Goal: Task Accomplishment & Management: Use online tool/utility

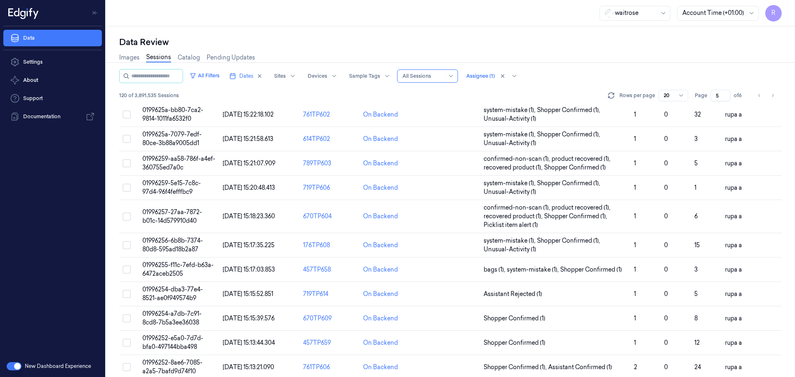
scroll to position [145, 0]
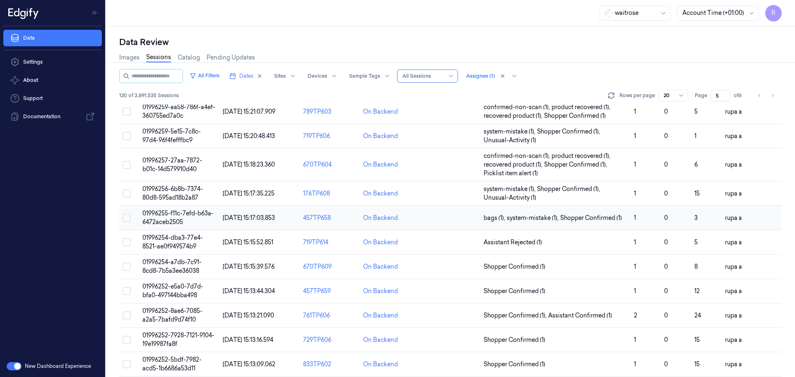
click at [198, 215] on span "01996255-f11c-7efd-b63a-6472aceb2505" at bounding box center [177, 218] width 71 height 16
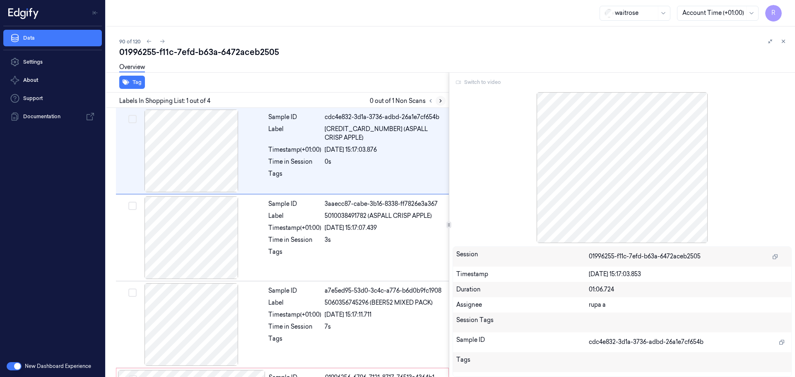
click at [437, 102] on icon at bounding box center [440, 101] width 6 height 6
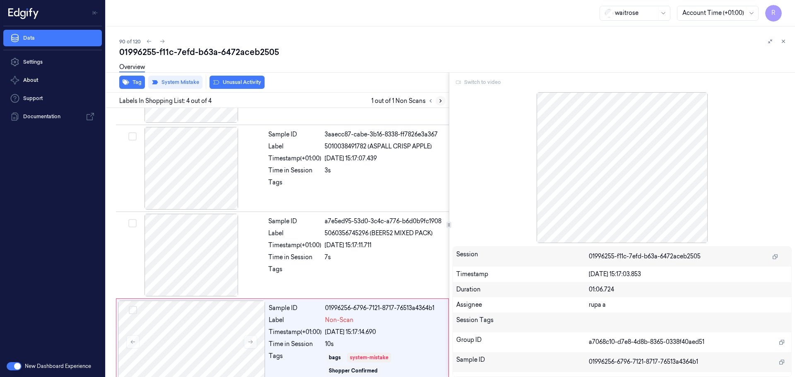
scroll to position [81, 0]
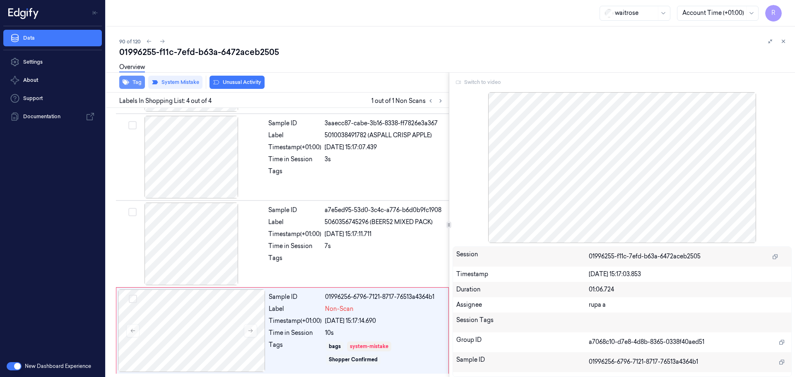
click at [137, 87] on button "Tag" at bounding box center [132, 82] width 26 height 13
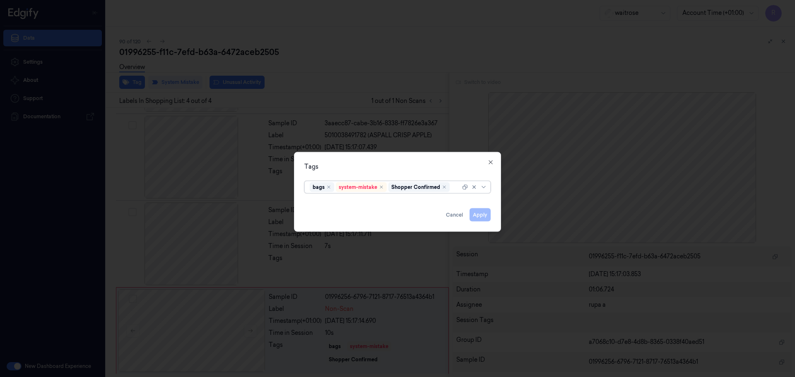
click at [321, 76] on div at bounding box center [397, 188] width 795 height 377
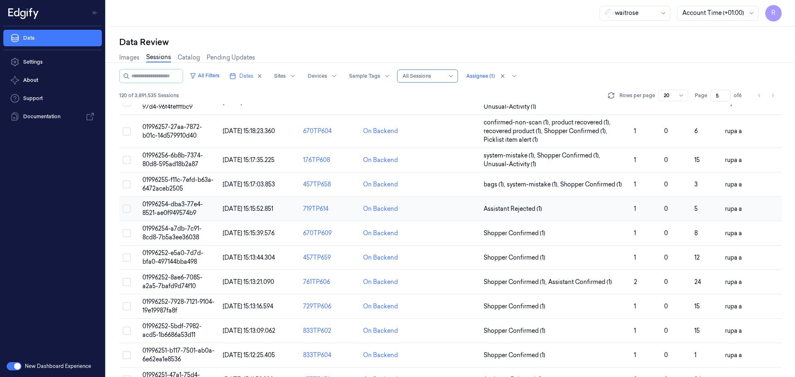
scroll to position [155, 0]
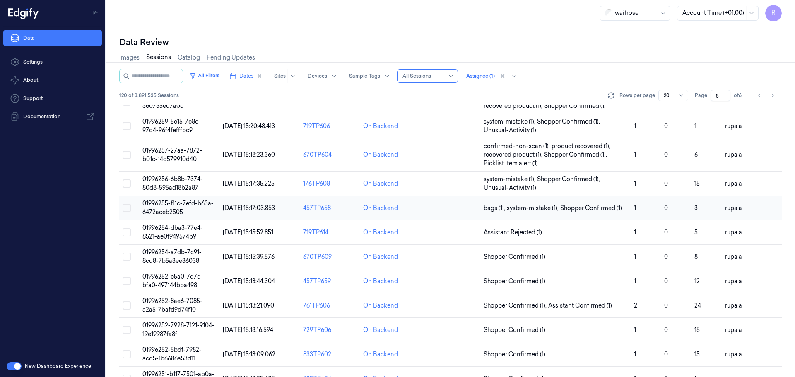
click at [205, 205] on span "01996255-f11c-7efd-b63a-6472aceb2505" at bounding box center [177, 208] width 71 height 16
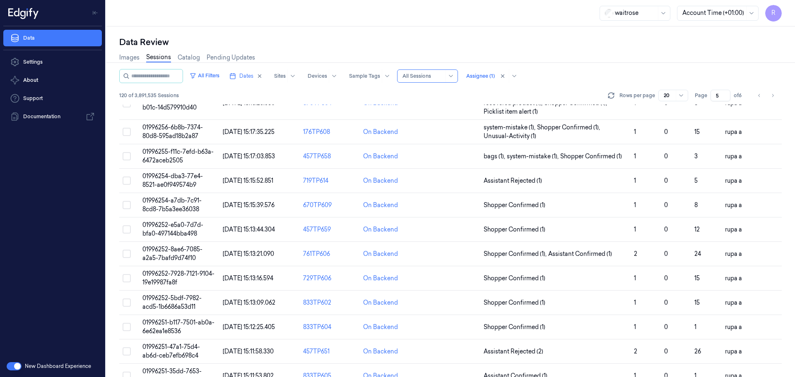
click at [514, 23] on div "waitrose Account Time (+01:00) R" at bounding box center [450, 13] width 689 height 26
click at [182, 182] on span "01996254-dba3-77e4-8521-ae0f949574b9" at bounding box center [172, 181] width 60 height 16
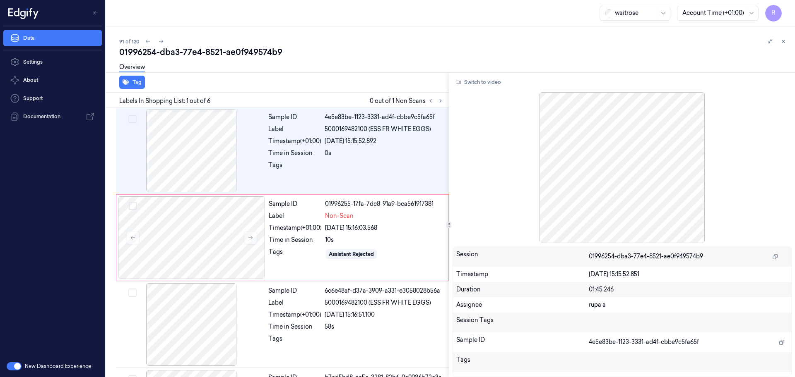
click at [326, 58] on div "Overview" at bounding box center [453, 68] width 669 height 21
click at [438, 101] on icon at bounding box center [440, 101] width 6 height 6
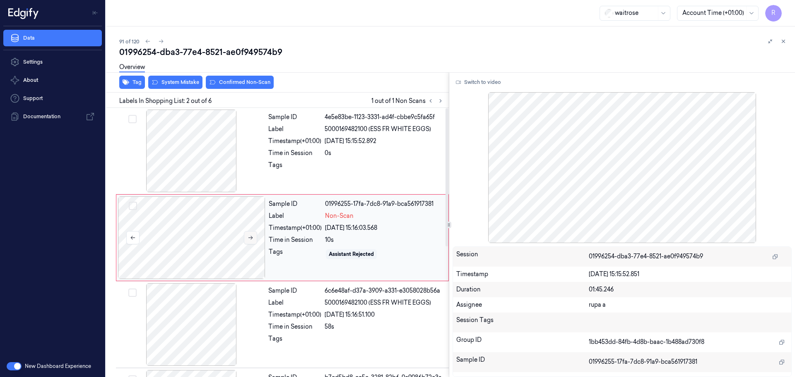
click at [248, 237] on icon at bounding box center [250, 238] width 6 height 6
click at [249, 239] on icon at bounding box center [250, 238] width 6 height 6
click at [249, 240] on icon at bounding box center [250, 238] width 6 height 6
click at [188, 160] on div at bounding box center [191, 151] width 147 height 83
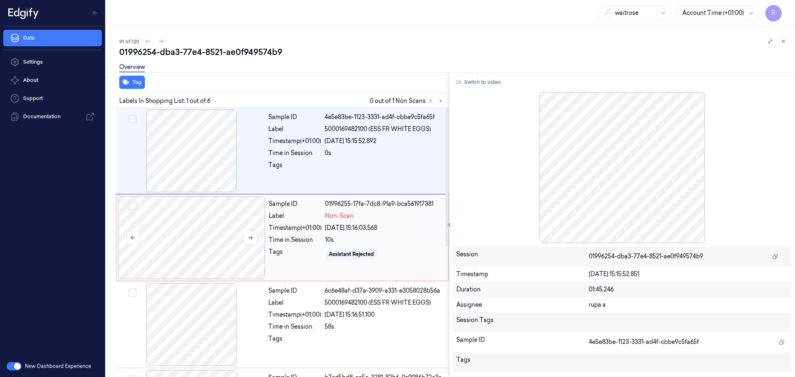
click at [204, 235] on div at bounding box center [191, 238] width 147 height 83
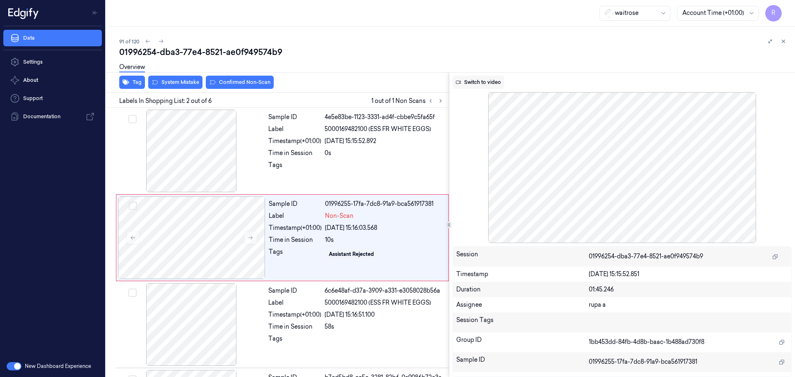
click at [484, 86] on button "Switch to video" at bounding box center [478, 82] width 52 height 13
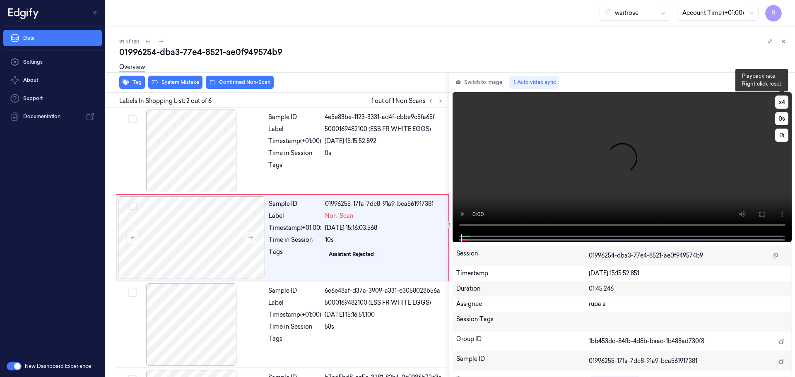
click at [777, 102] on button "x 4" at bounding box center [781, 102] width 13 height 13
click at [777, 102] on button "x 1" at bounding box center [781, 102] width 13 height 13
click at [767, 211] on button at bounding box center [761, 214] width 13 height 13
click at [759, 211] on icon at bounding box center [761, 214] width 7 height 7
click at [487, 78] on button "Switch to image" at bounding box center [478, 82] width 53 height 13
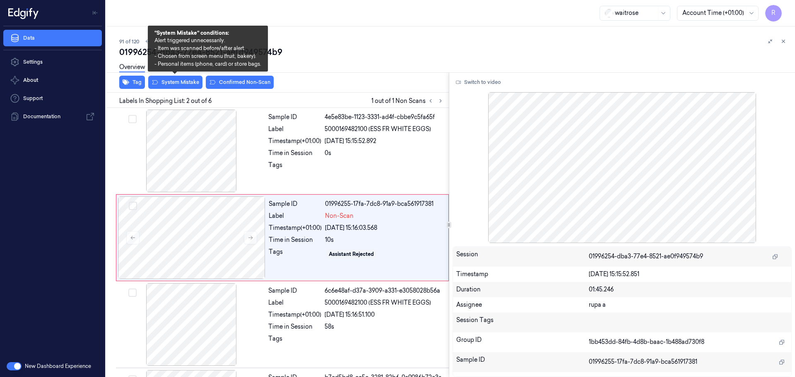
click at [170, 79] on div "Overview" at bounding box center [453, 68] width 669 height 21
click at [176, 85] on button "System Mistake" at bounding box center [175, 82] width 54 height 13
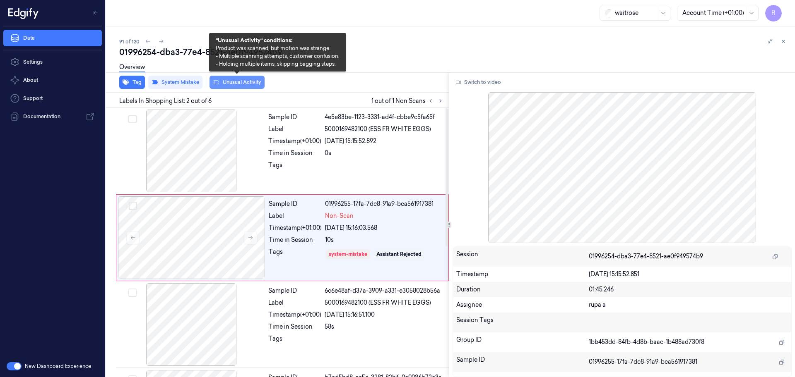
click at [247, 83] on button "Unusual Activity" at bounding box center [236, 82] width 55 height 13
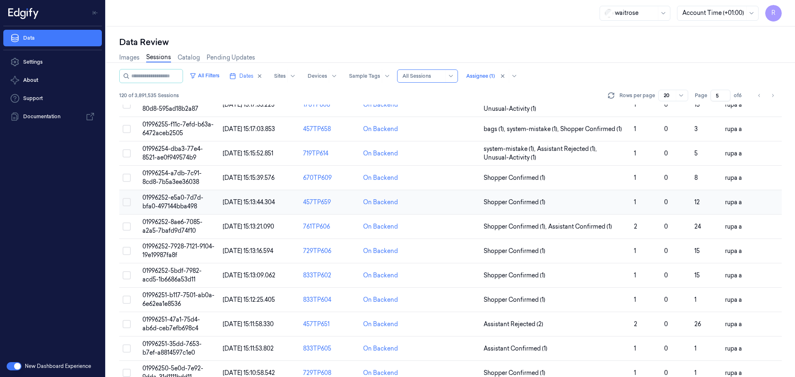
scroll to position [249, 0]
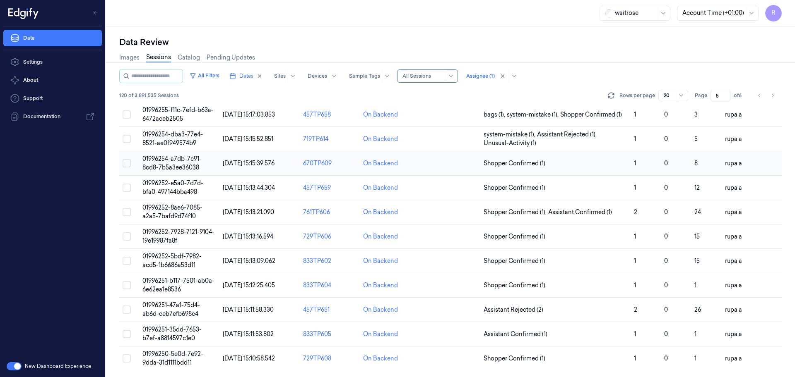
click at [182, 164] on span "01996254-a7db-7c91-8cd8-7b5a3ee36038" at bounding box center [171, 163] width 59 height 16
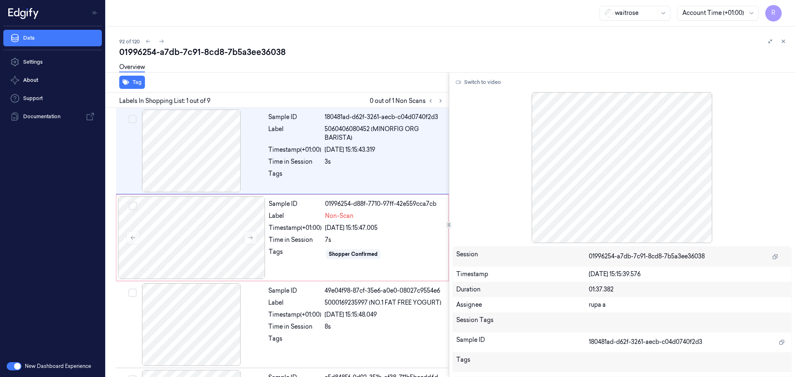
click at [306, 49] on div "01996254-a7db-7c91-8cd8-7b5a3ee36038" at bounding box center [453, 52] width 669 height 12
click at [442, 103] on icon at bounding box center [440, 101] width 6 height 6
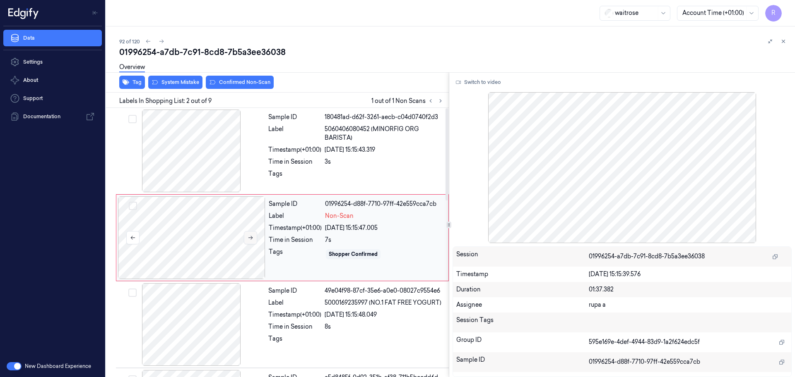
click at [248, 240] on icon at bounding box center [250, 238] width 6 height 6
click at [209, 142] on div at bounding box center [191, 151] width 147 height 83
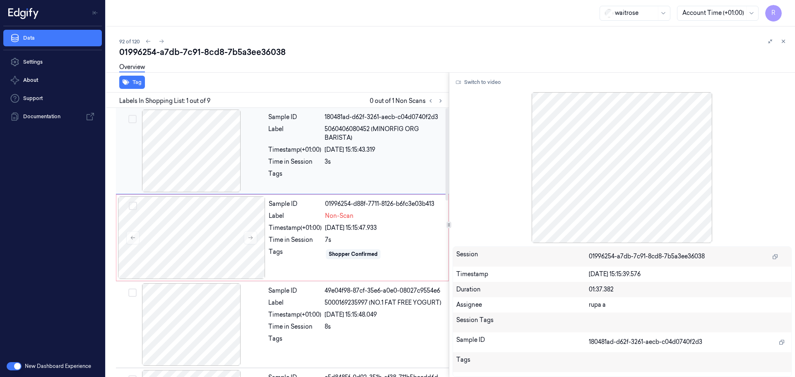
click at [143, 170] on div at bounding box center [191, 151] width 147 height 83
click at [170, 161] on div at bounding box center [191, 151] width 147 height 83
click at [215, 256] on div at bounding box center [191, 238] width 147 height 83
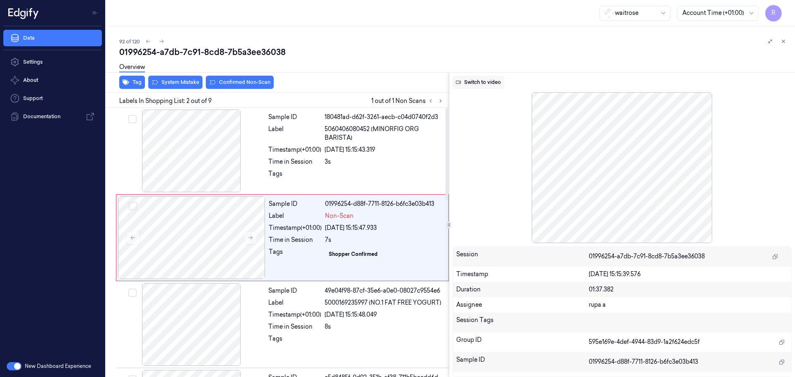
click at [463, 81] on button "Switch to video" at bounding box center [478, 82] width 52 height 13
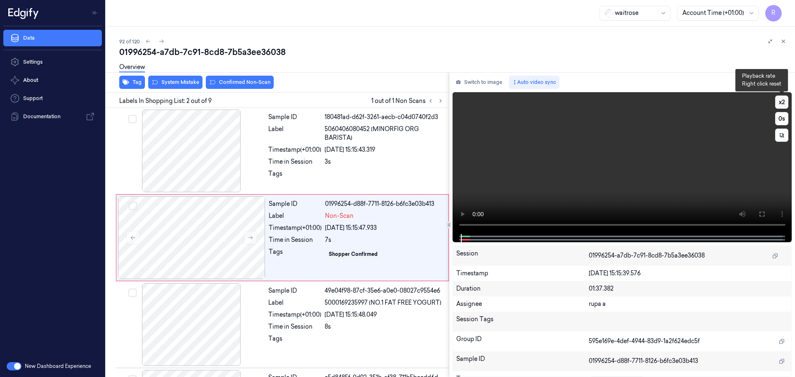
click at [783, 103] on button "x 2" at bounding box center [781, 102] width 13 height 13
click at [783, 103] on button "x 4" at bounding box center [781, 102] width 13 height 13
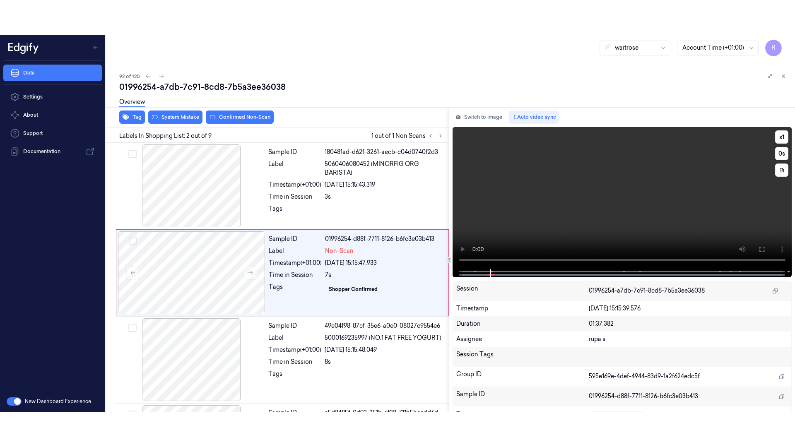
scroll to position [74, 0]
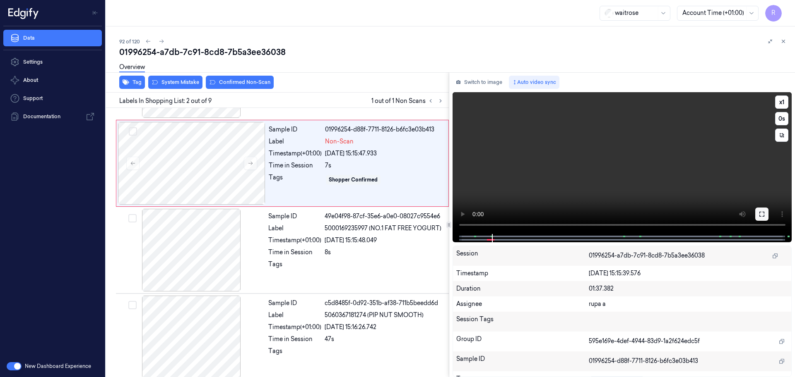
click at [760, 214] on icon at bounding box center [761, 214] width 7 height 7
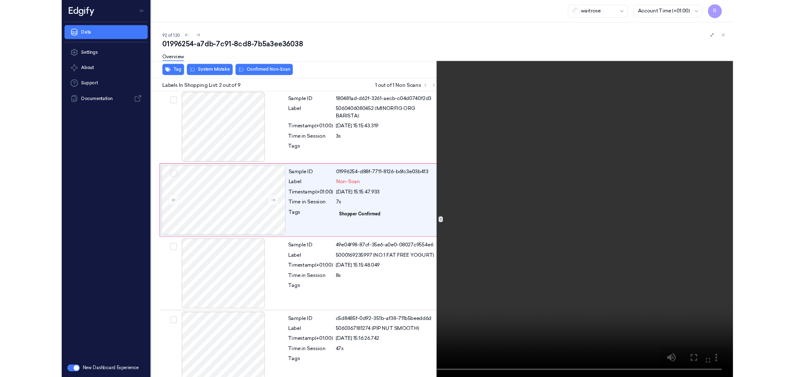
scroll to position [0, 0]
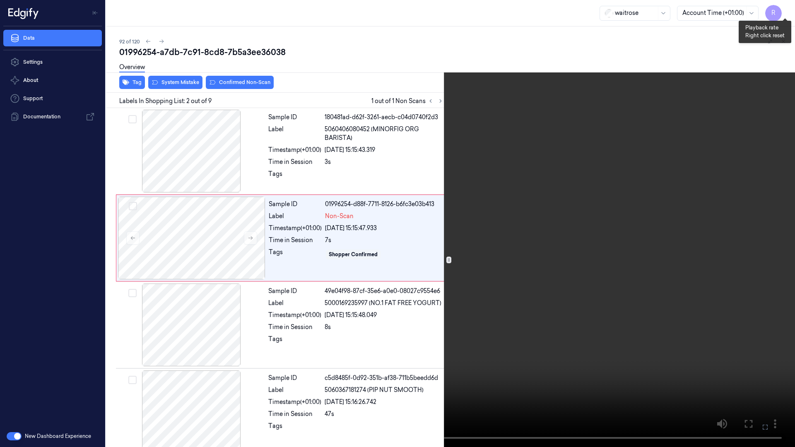
click at [786, 6] on button "x 1" at bounding box center [784, 9] width 13 height 13
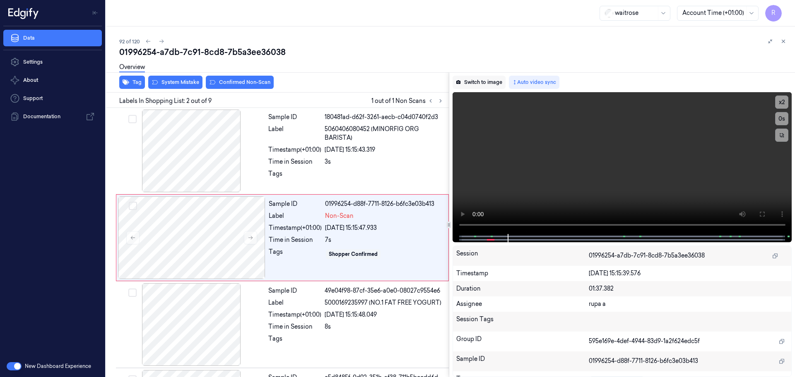
click at [476, 86] on button "Switch to image" at bounding box center [478, 82] width 53 height 13
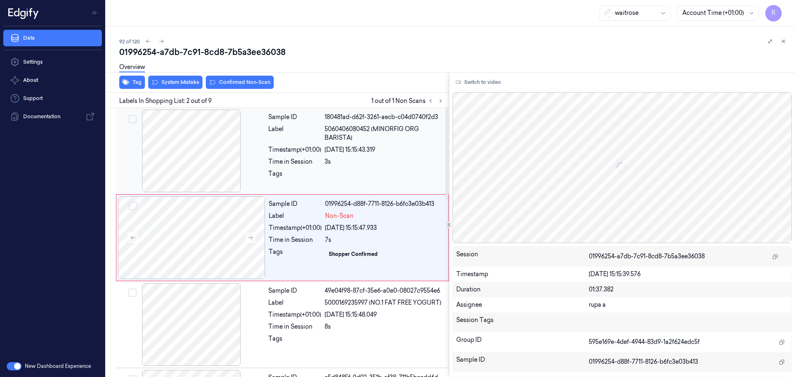
click at [196, 183] on div at bounding box center [191, 151] width 147 height 83
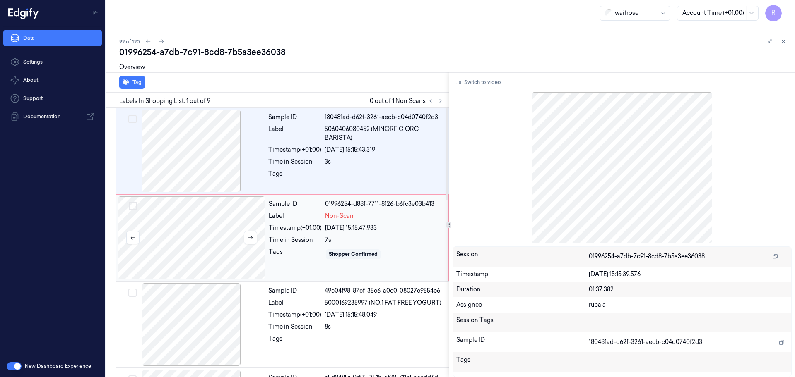
click at [234, 251] on div at bounding box center [191, 238] width 147 height 83
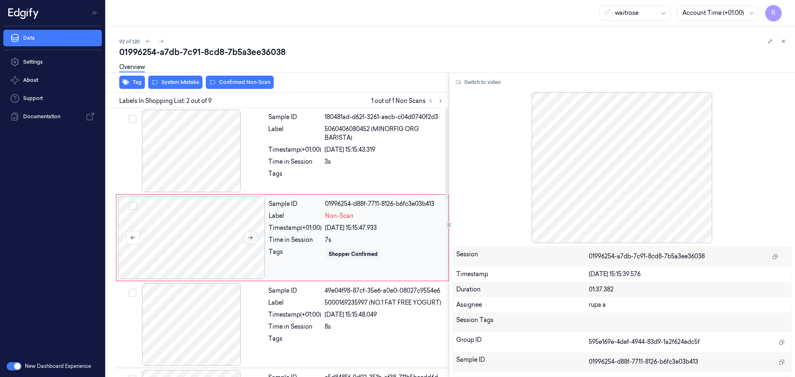
click at [255, 241] on button at bounding box center [250, 237] width 13 height 13
click at [187, 149] on div at bounding box center [191, 151] width 147 height 83
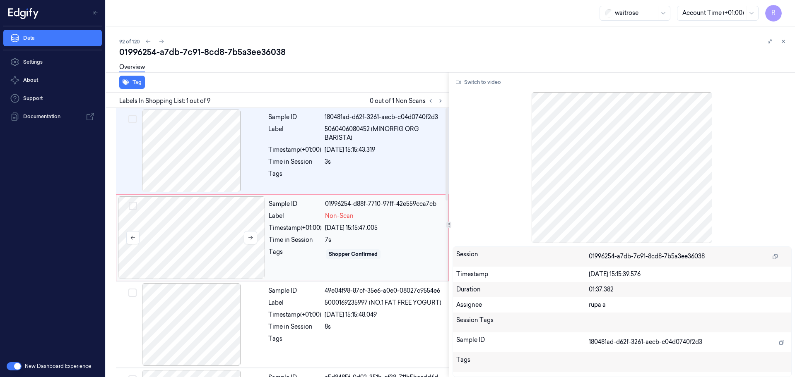
click at [220, 232] on div at bounding box center [191, 238] width 147 height 83
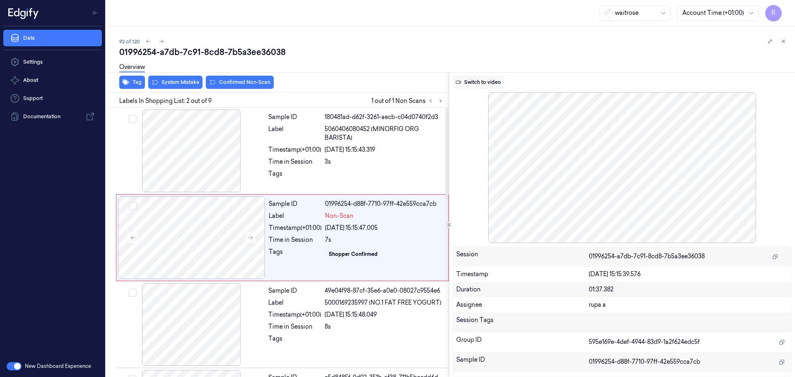
click at [461, 84] on button "Switch to video" at bounding box center [478, 82] width 52 height 13
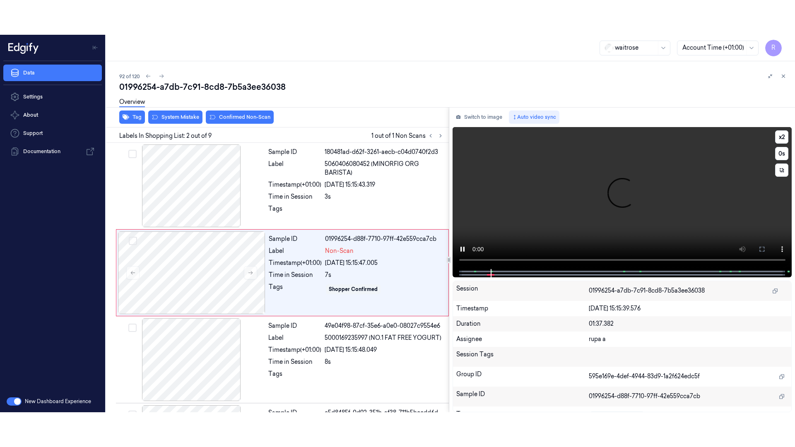
scroll to position [81, 0]
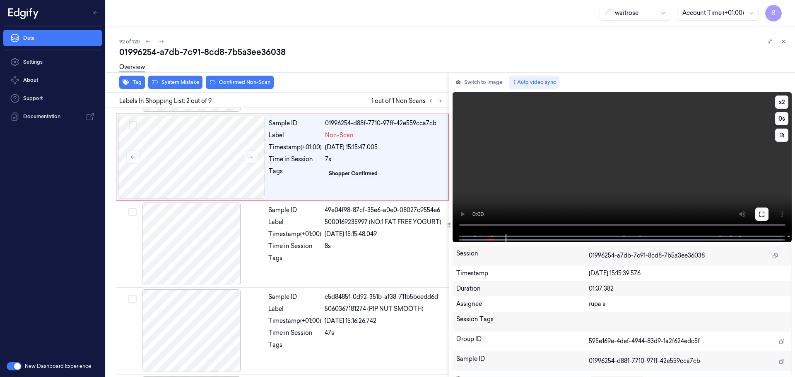
click at [761, 214] on icon at bounding box center [761, 214] width 7 height 7
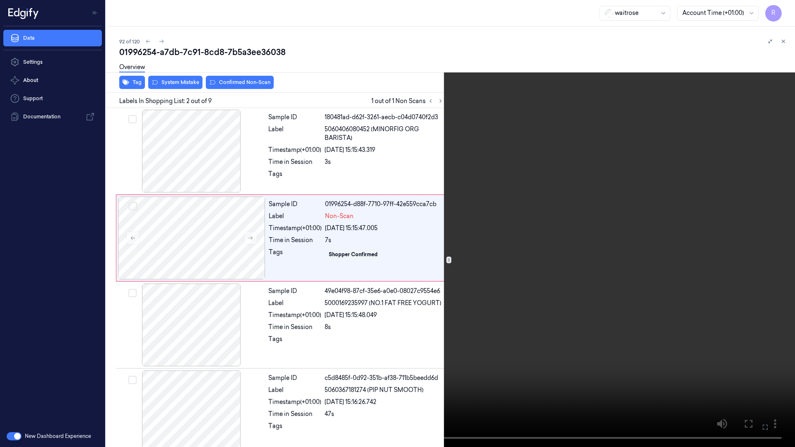
scroll to position [43, 0]
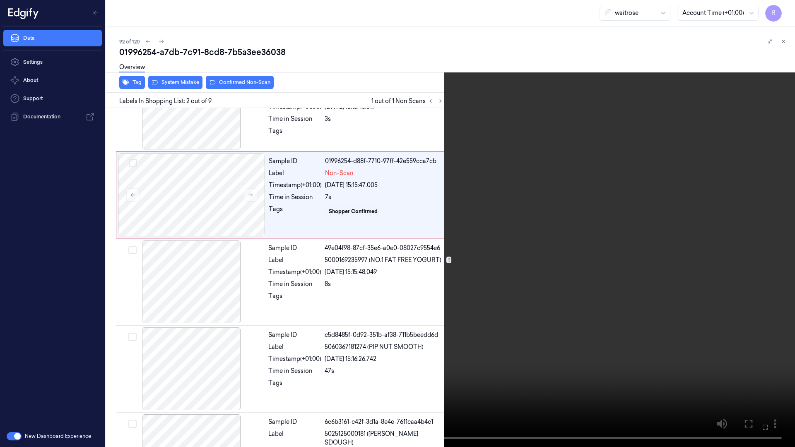
click at [141, 143] on video at bounding box center [397, 223] width 795 height 447
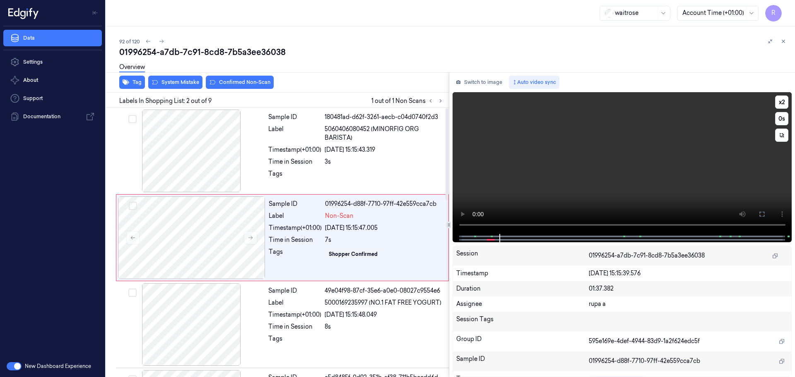
click at [598, 156] on video at bounding box center [621, 163] width 339 height 142
click at [757, 214] on button at bounding box center [761, 214] width 13 height 13
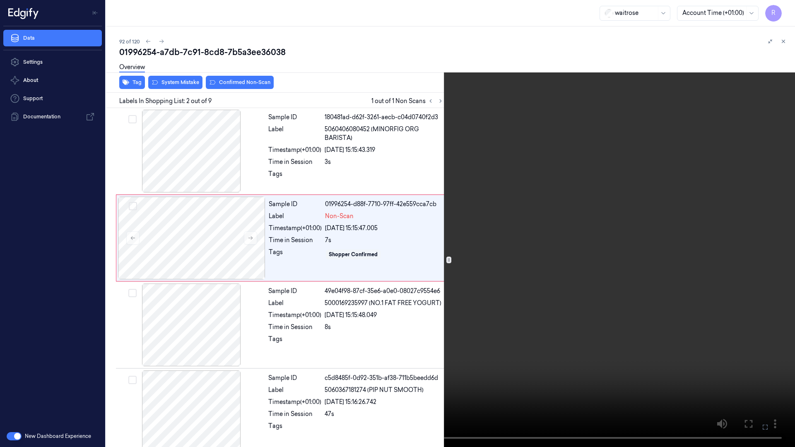
click at [777, 10] on video at bounding box center [397, 223] width 795 height 447
click at [785, 8] on button "x 2" at bounding box center [784, 9] width 13 height 13
click at [514, 226] on video at bounding box center [397, 223] width 795 height 447
click at [787, 12] on button "x 4" at bounding box center [784, 9] width 13 height 13
click at [787, 12] on button "x 1" at bounding box center [784, 9] width 13 height 13
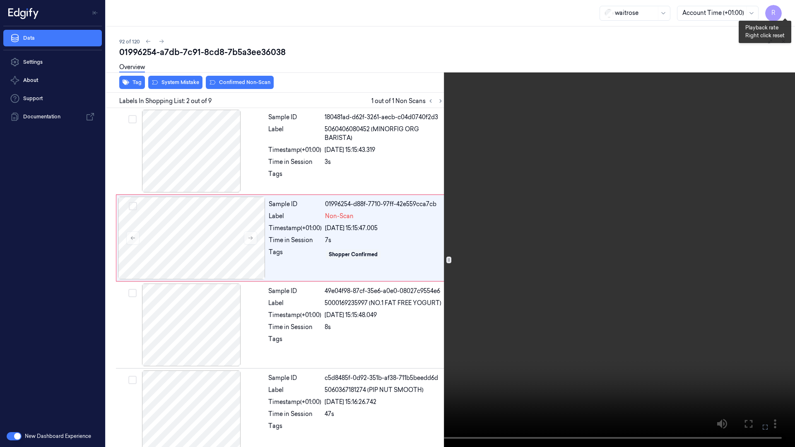
click at [787, 12] on button "x 1" at bounding box center [784, 9] width 13 height 13
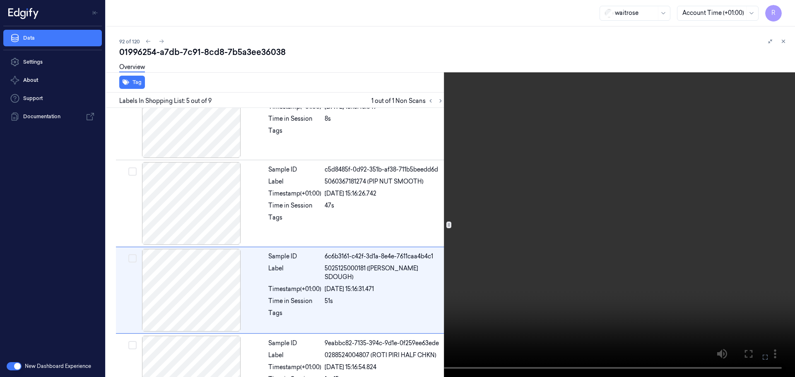
scroll to position [221, 0]
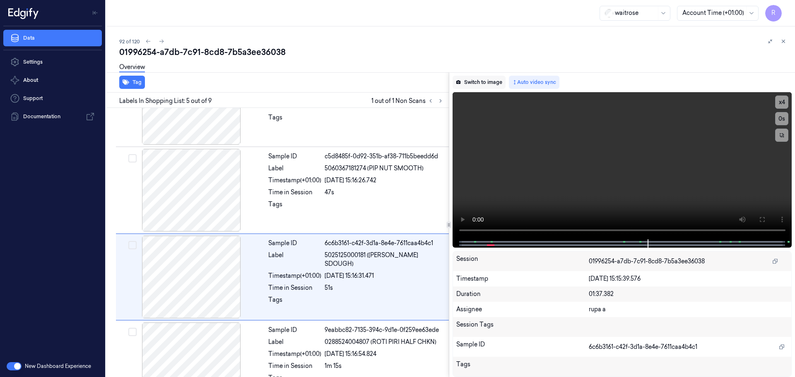
click at [486, 84] on button "Switch to image" at bounding box center [478, 82] width 53 height 13
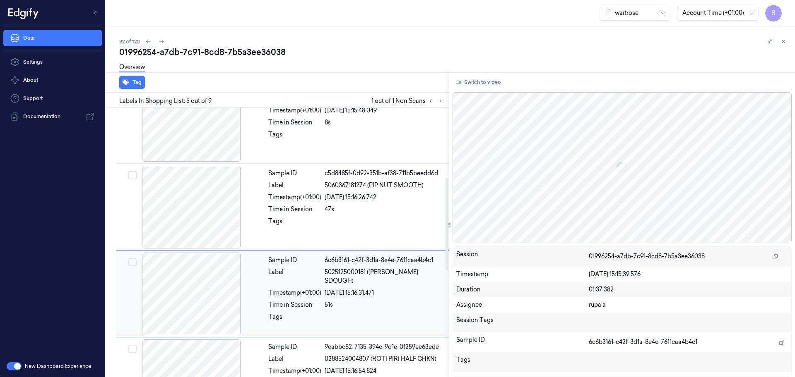
scroll to position [49, 0]
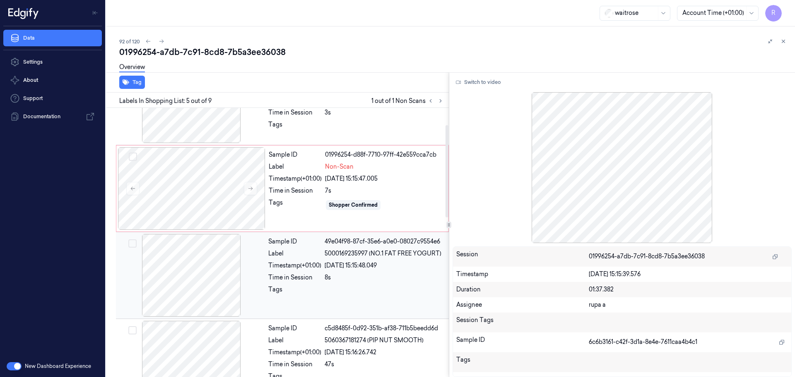
click at [211, 278] on div at bounding box center [191, 275] width 147 height 83
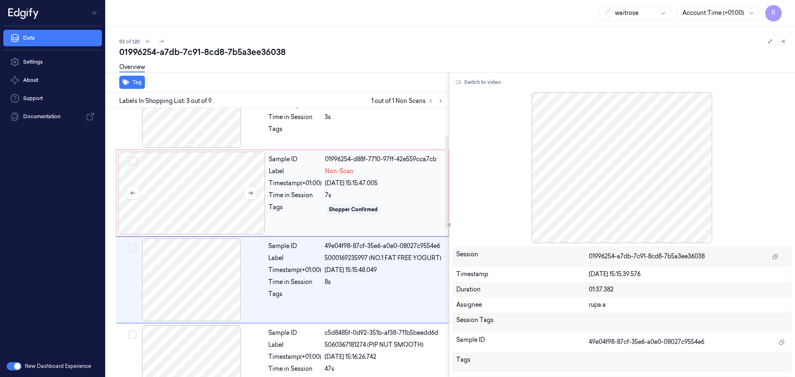
scroll to position [31, 0]
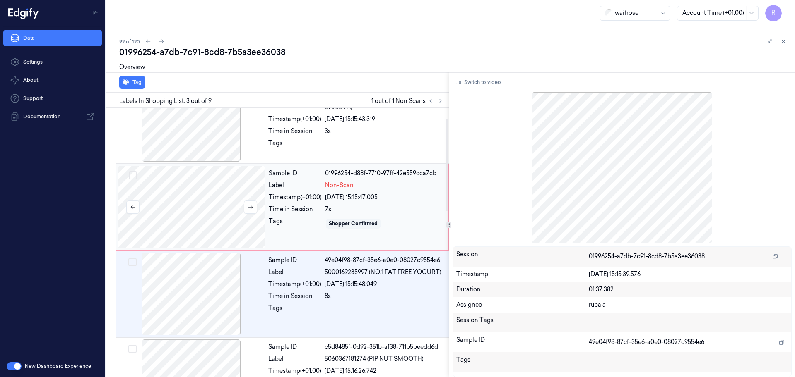
click at [215, 191] on div at bounding box center [191, 207] width 147 height 83
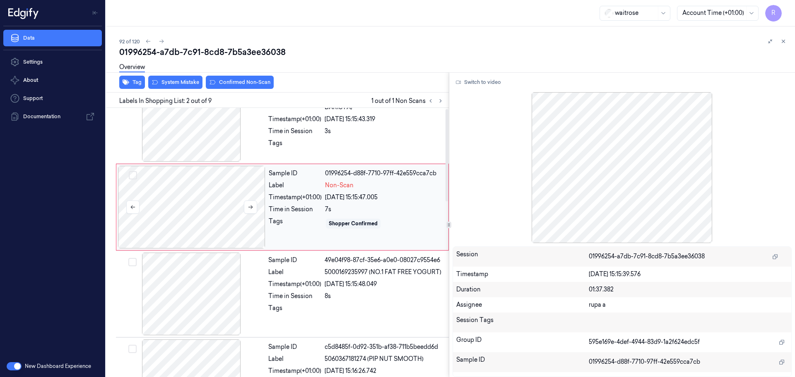
scroll to position [0, 0]
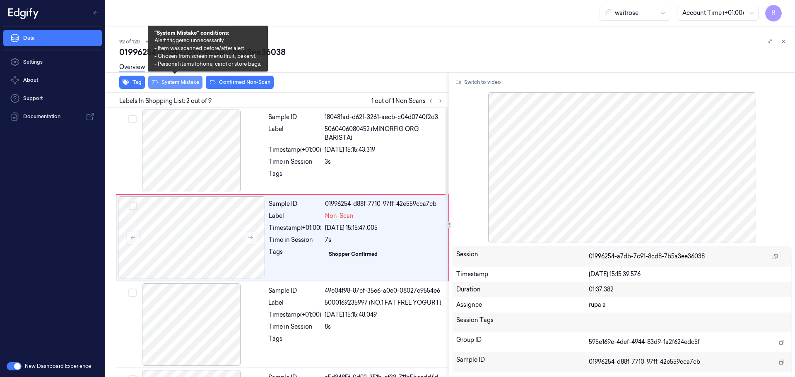
click at [164, 83] on button "System Mistake" at bounding box center [175, 82] width 54 height 13
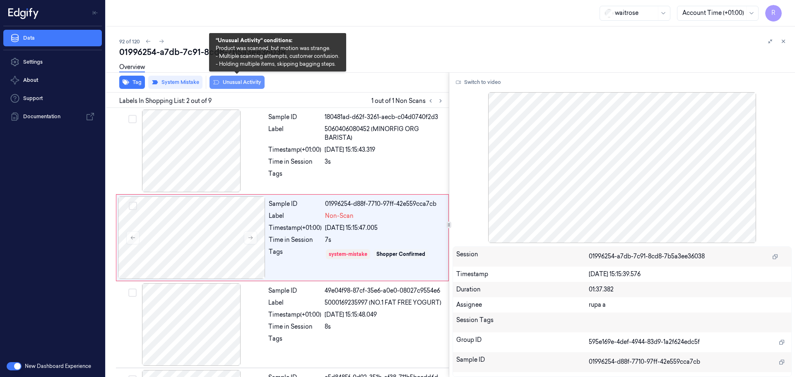
click at [252, 82] on button "Unusual Activity" at bounding box center [236, 82] width 55 height 13
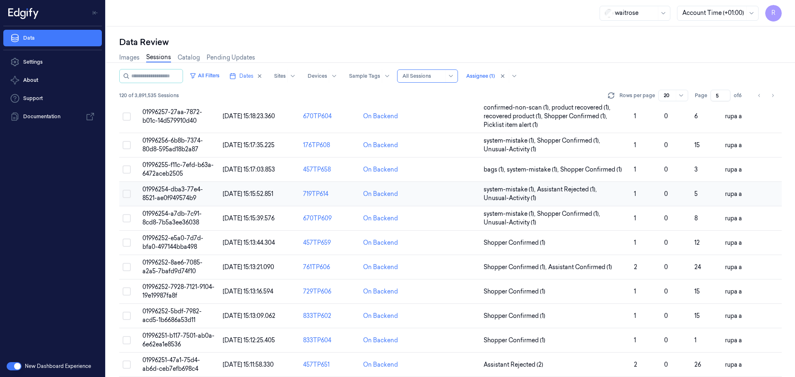
scroll to position [207, 0]
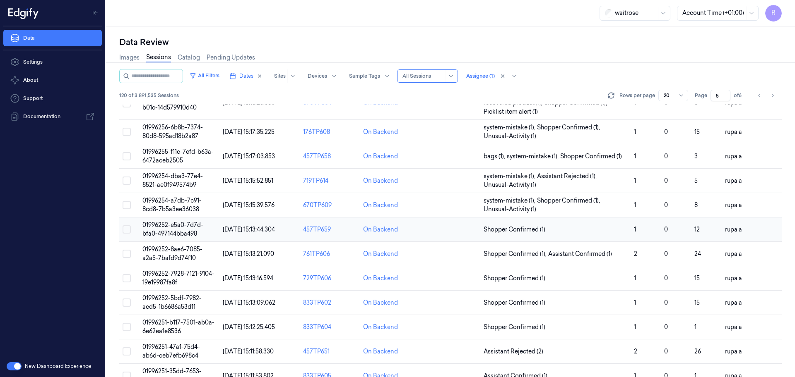
click at [203, 230] on td "01996252-e5a0-7d7d-bfa0-497144bba498" at bounding box center [179, 230] width 80 height 24
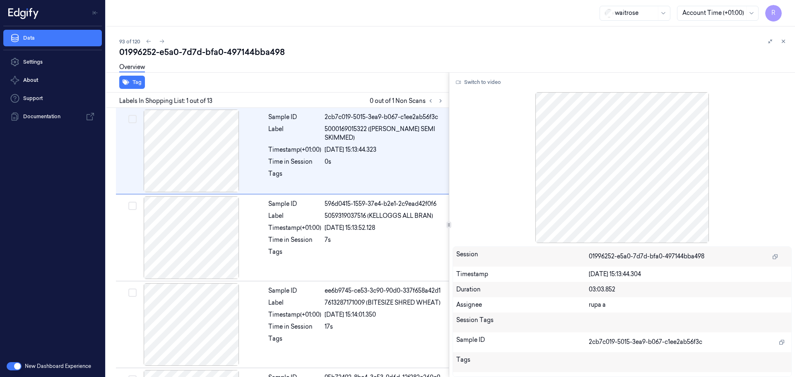
click at [476, 65] on div "Overview" at bounding box center [453, 68] width 669 height 21
click at [442, 104] on button at bounding box center [440, 101] width 10 height 10
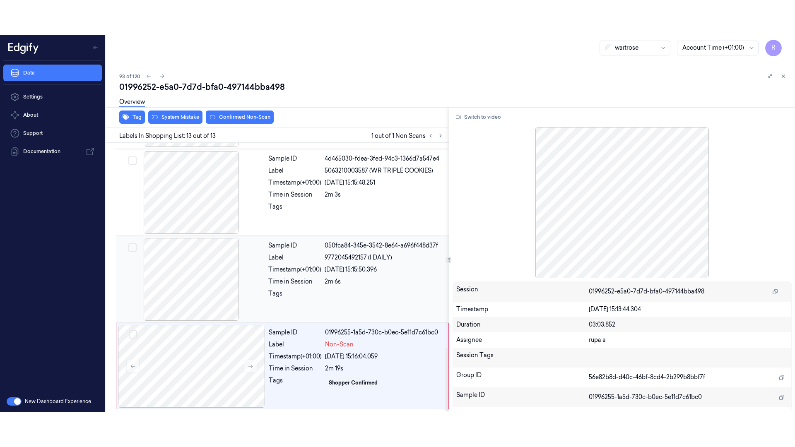
scroll to position [863, 0]
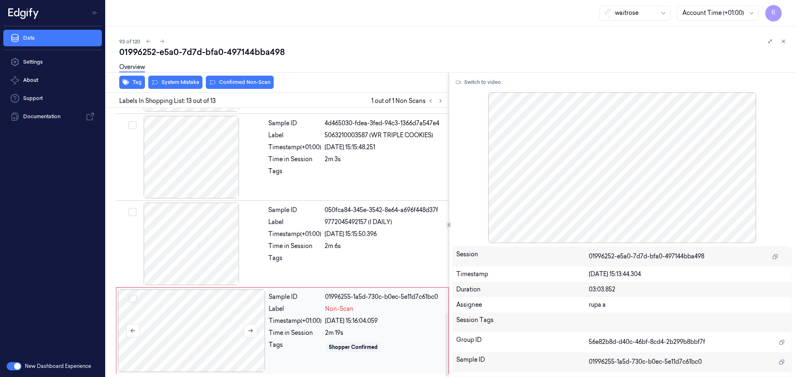
click at [229, 338] on div at bounding box center [191, 331] width 147 height 83
click at [249, 336] on button at bounding box center [250, 330] width 13 height 13
click at [199, 244] on div at bounding box center [191, 244] width 147 height 83
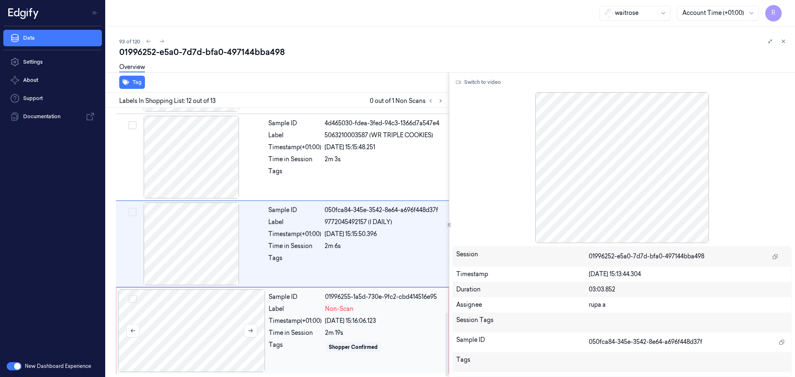
click at [185, 340] on div at bounding box center [191, 331] width 147 height 83
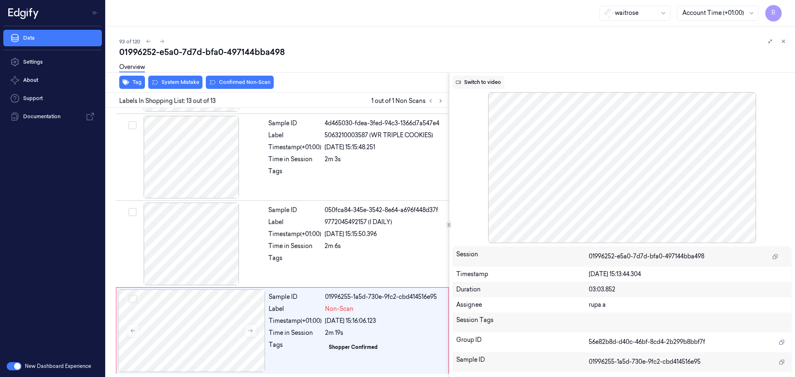
click at [493, 83] on button "Switch to video" at bounding box center [478, 82] width 52 height 13
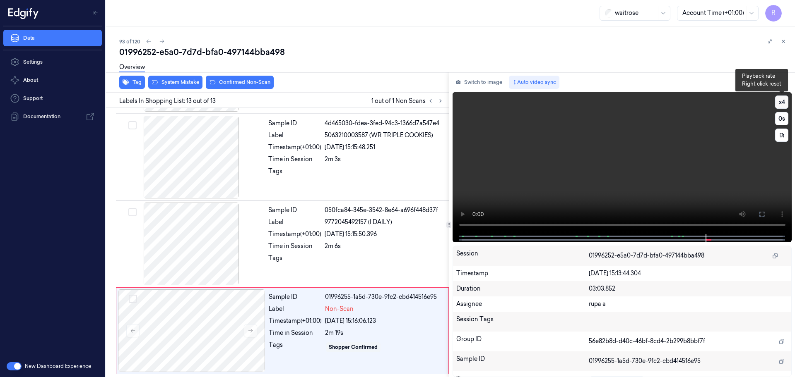
click at [780, 99] on button "x 4" at bounding box center [781, 102] width 13 height 13
click at [783, 101] on button "x 1" at bounding box center [781, 102] width 13 height 13
click at [629, 172] on video at bounding box center [621, 163] width 339 height 142
drag, startPoint x: 764, startPoint y: 214, endPoint x: 763, endPoint y: 259, distance: 45.1
click at [763, 214] on icon at bounding box center [761, 214] width 7 height 7
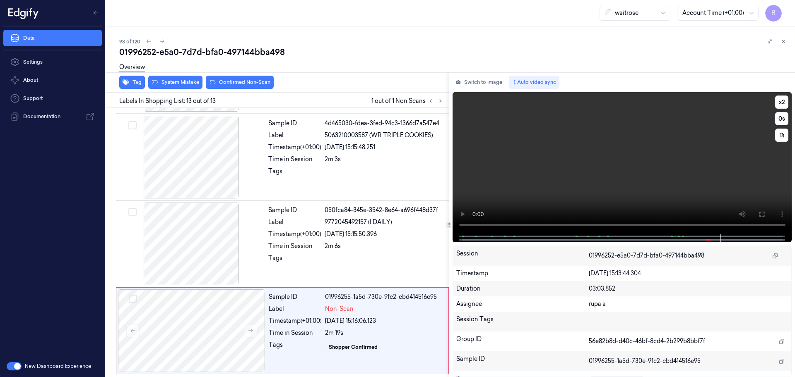
scroll to position [793, 0]
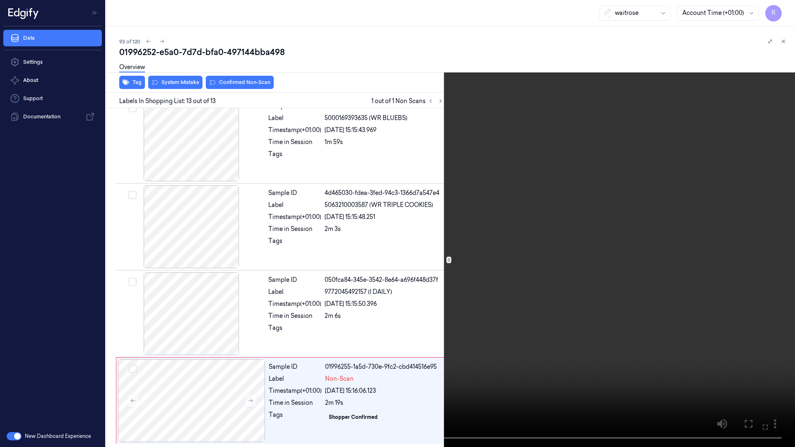
click at [730, 233] on video at bounding box center [397, 223] width 795 height 447
click at [374, 165] on video at bounding box center [397, 223] width 795 height 447
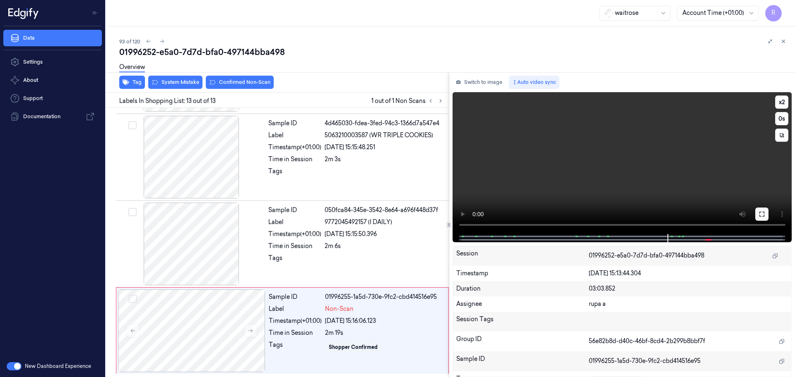
click at [757, 216] on button at bounding box center [761, 214] width 13 height 13
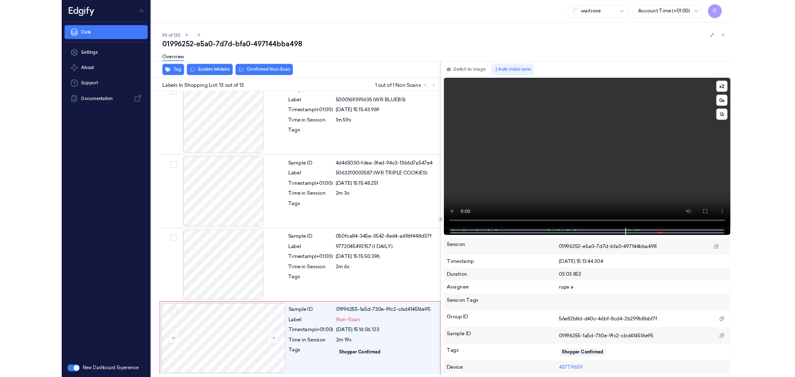
scroll to position [793, 0]
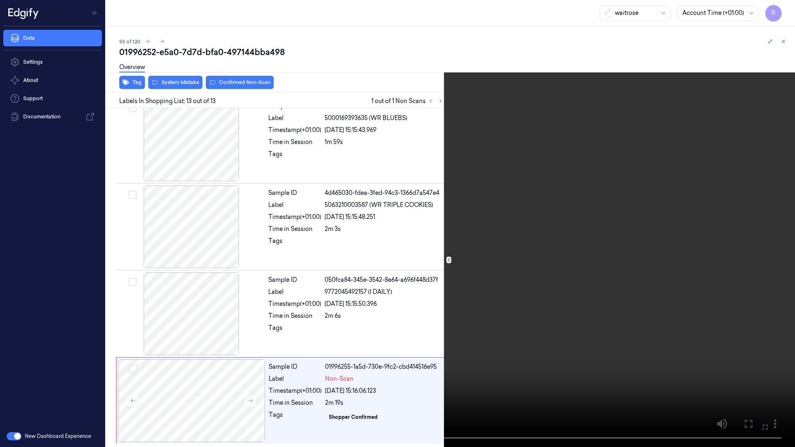
click at [687, 209] on video at bounding box center [397, 223] width 795 height 447
click at [576, 187] on video at bounding box center [397, 223] width 795 height 447
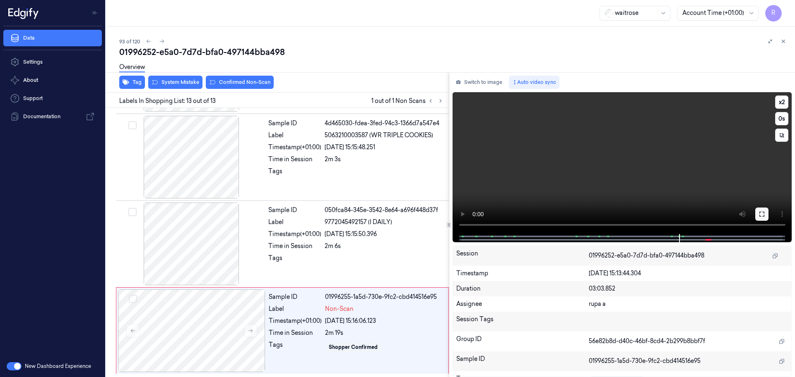
click at [759, 216] on icon at bounding box center [761, 214] width 7 height 7
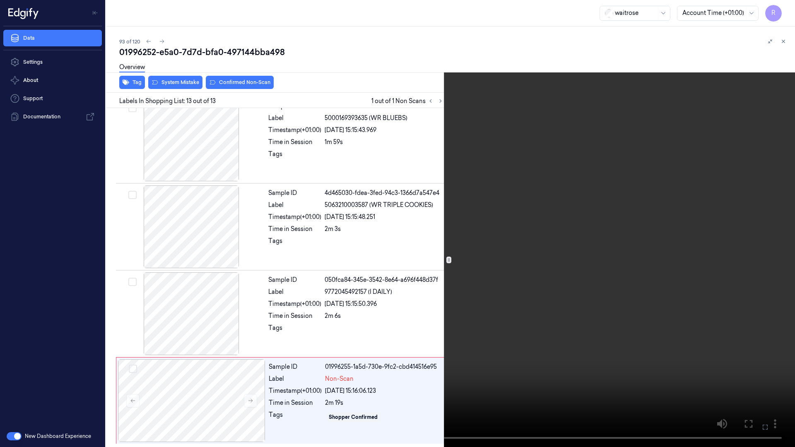
click at [555, 181] on video at bounding box center [397, 223] width 795 height 447
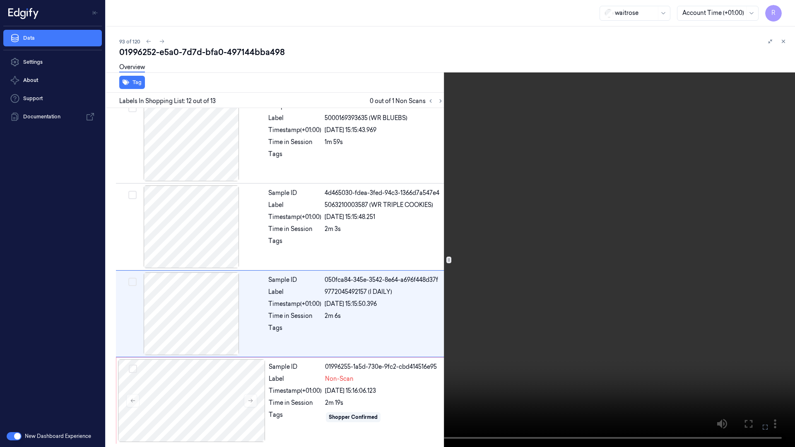
click at [547, 223] on video at bounding box center [397, 223] width 795 height 447
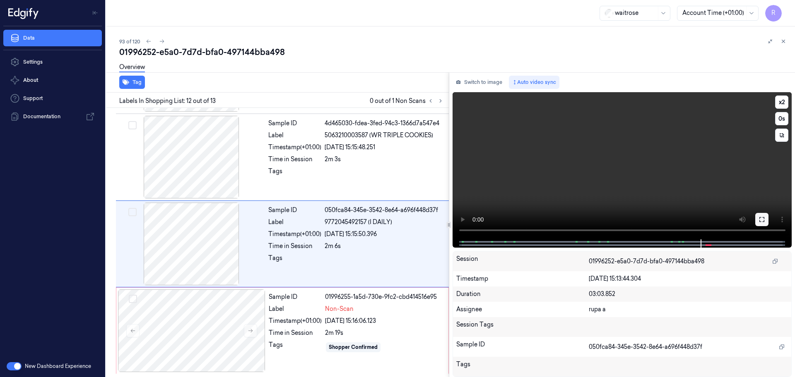
click at [756, 217] on button at bounding box center [761, 219] width 13 height 13
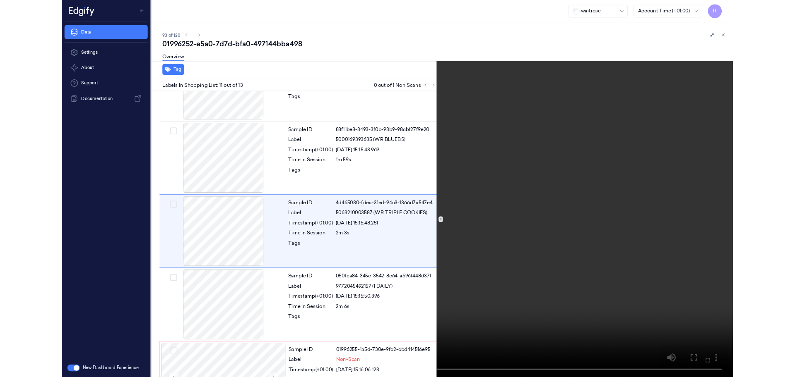
scroll to position [743, 0]
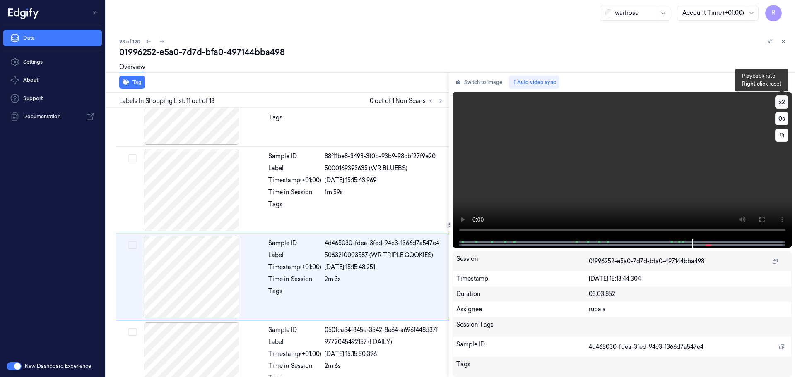
click at [778, 101] on button "x 2" at bounding box center [781, 102] width 13 height 13
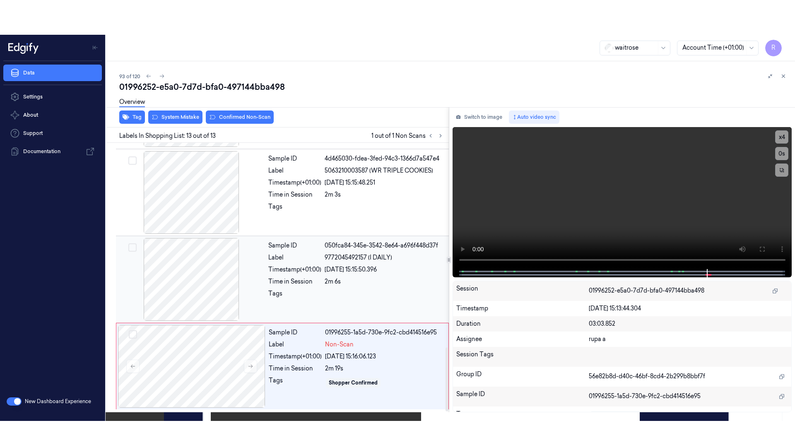
scroll to position [863, 0]
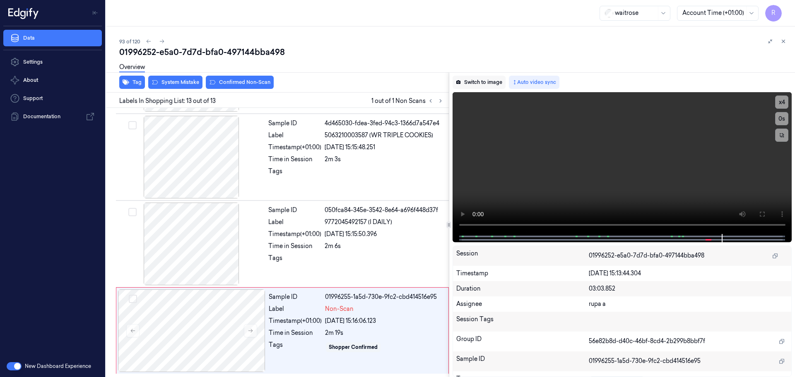
click at [495, 81] on button "Switch to image" at bounding box center [478, 82] width 53 height 13
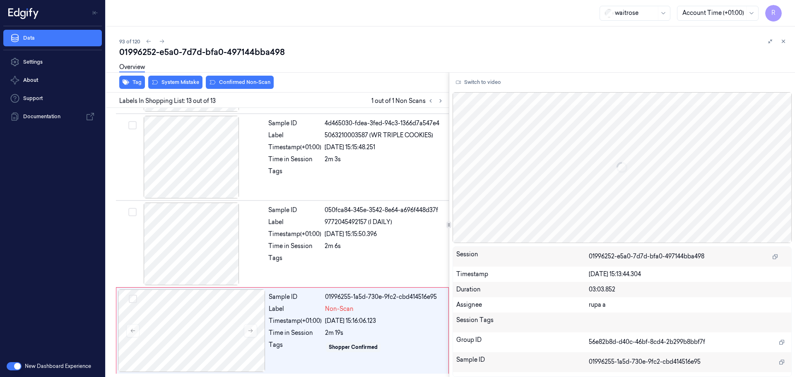
click at [172, 78] on div "Overview" at bounding box center [453, 68] width 669 height 21
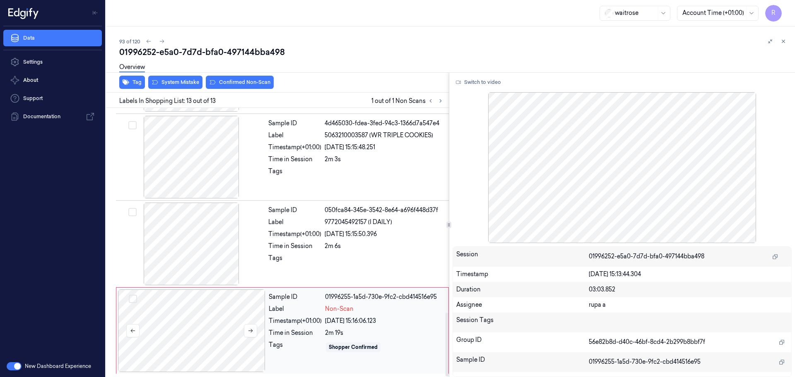
click at [204, 341] on div at bounding box center [191, 331] width 147 height 83
click at [490, 85] on button "Switch to video" at bounding box center [478, 82] width 52 height 13
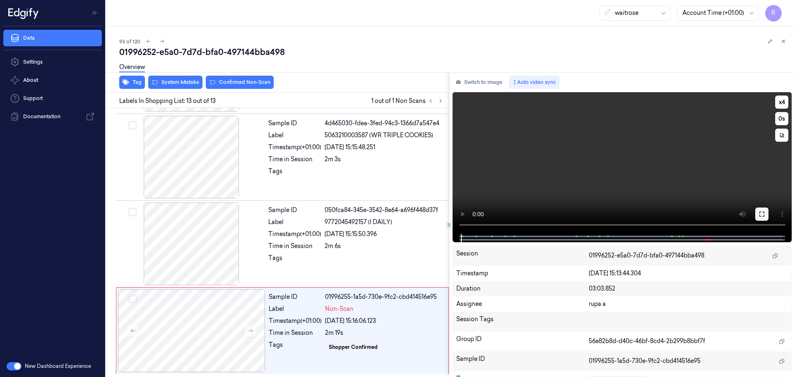
click at [759, 216] on icon at bounding box center [761, 214] width 7 height 7
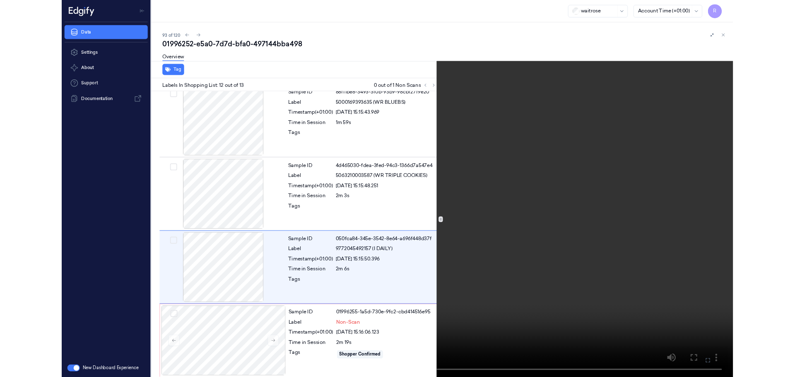
scroll to position [793, 0]
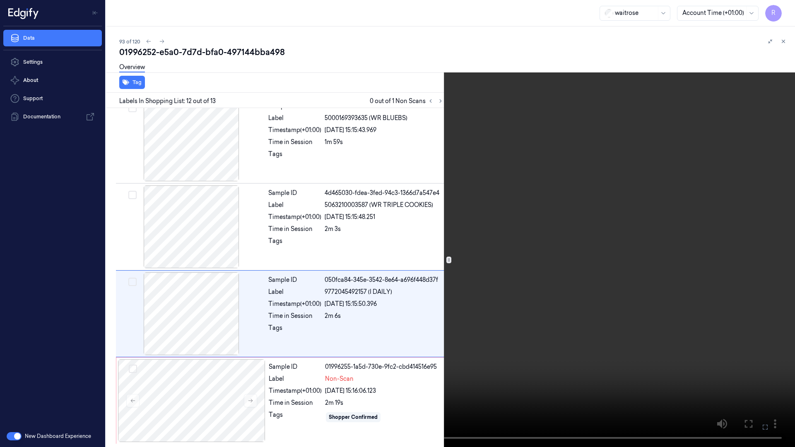
click at [749, 283] on video at bounding box center [397, 223] width 795 height 447
click at [782, 10] on button "x 4" at bounding box center [784, 9] width 13 height 13
click at [782, 10] on button "x 1" at bounding box center [784, 9] width 13 height 13
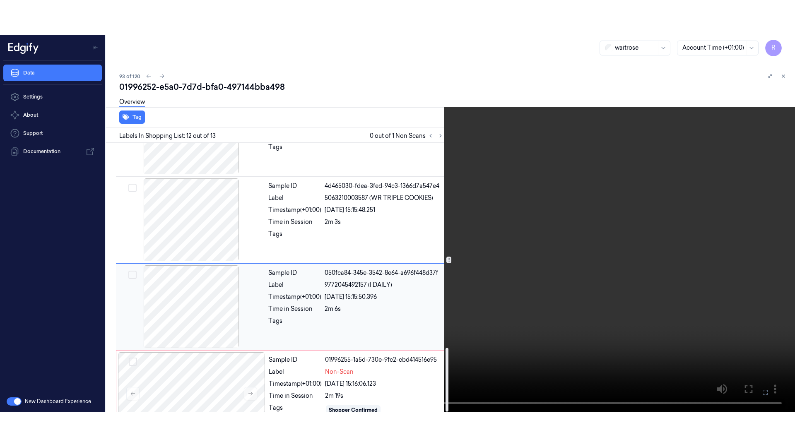
scroll to position [863, 0]
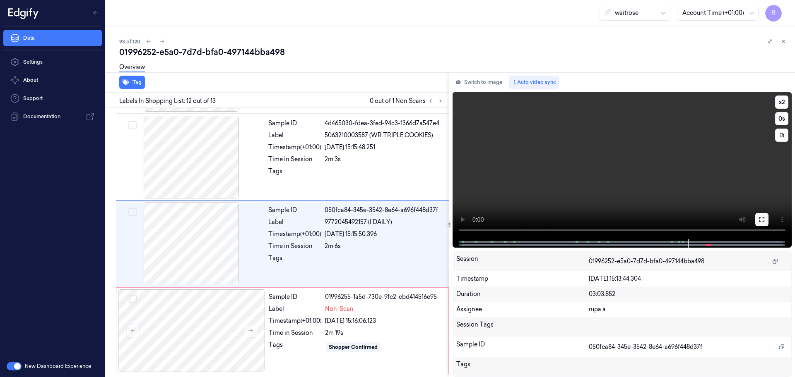
click at [760, 218] on icon at bounding box center [761, 219] width 5 height 5
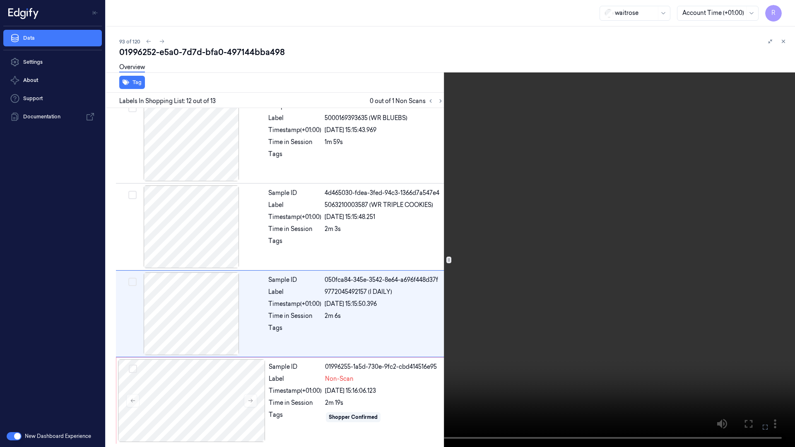
click at [634, 250] on video at bounding box center [397, 223] width 795 height 447
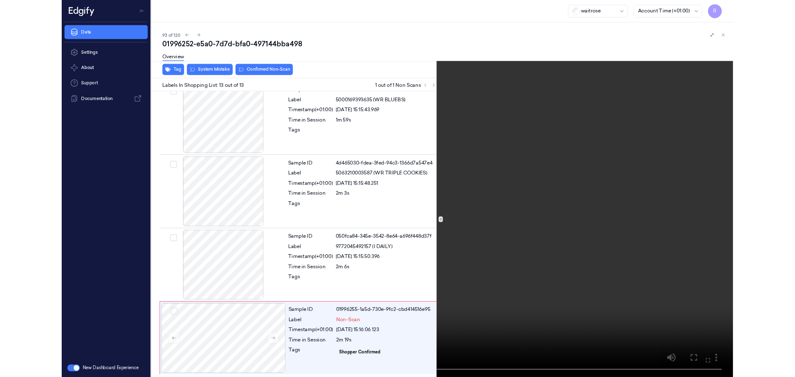
scroll to position [863, 0]
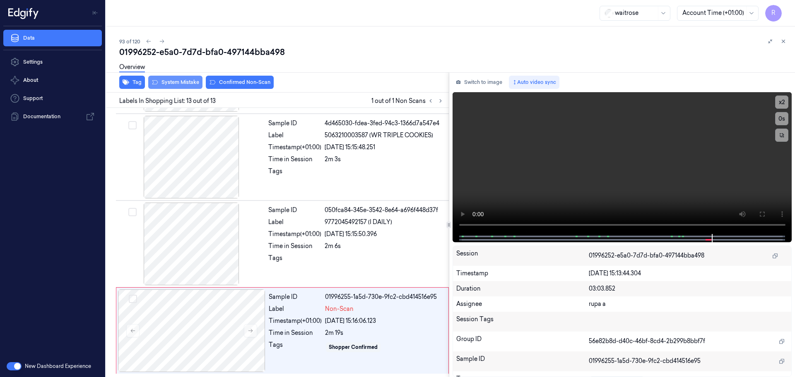
drag, startPoint x: 471, startPoint y: 85, endPoint x: 178, endPoint y: 79, distance: 293.0
click at [471, 85] on button "Switch to image" at bounding box center [478, 82] width 53 height 13
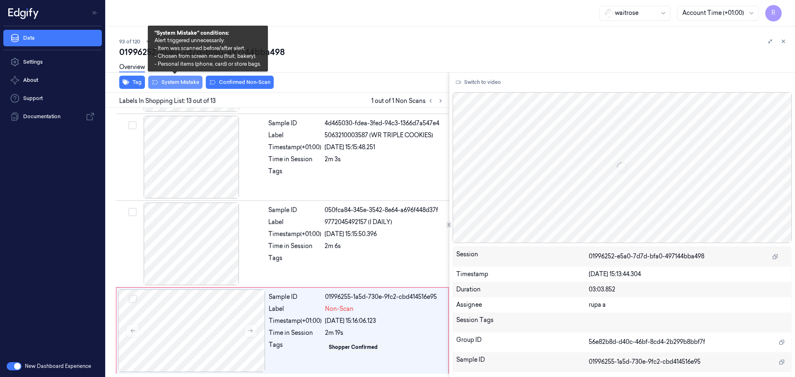
click at [176, 79] on button "System Mistake" at bounding box center [175, 82] width 54 height 13
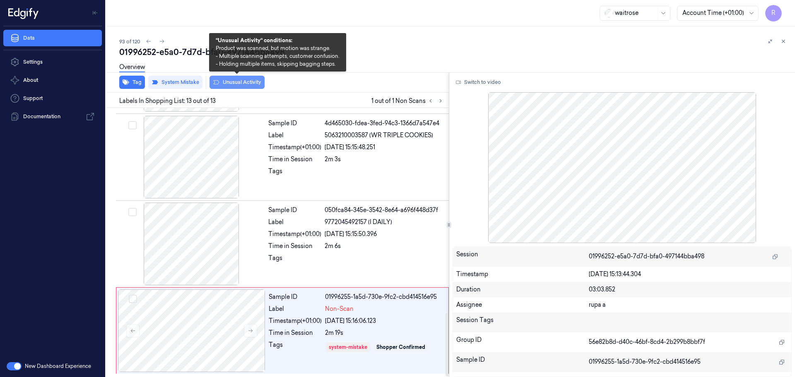
click at [248, 86] on button "Unusual Activity" at bounding box center [236, 82] width 55 height 13
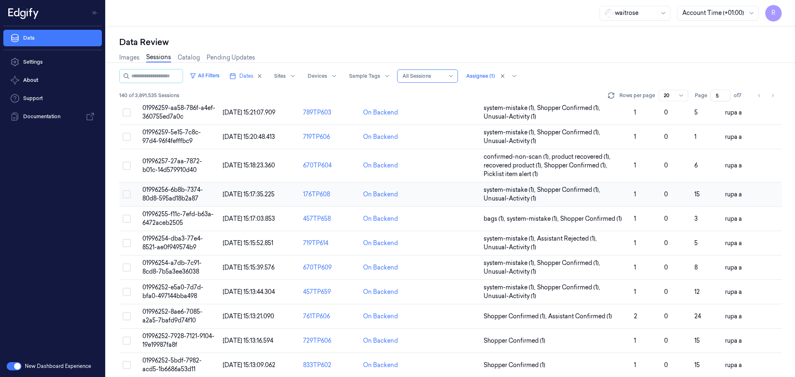
scroll to position [249, 0]
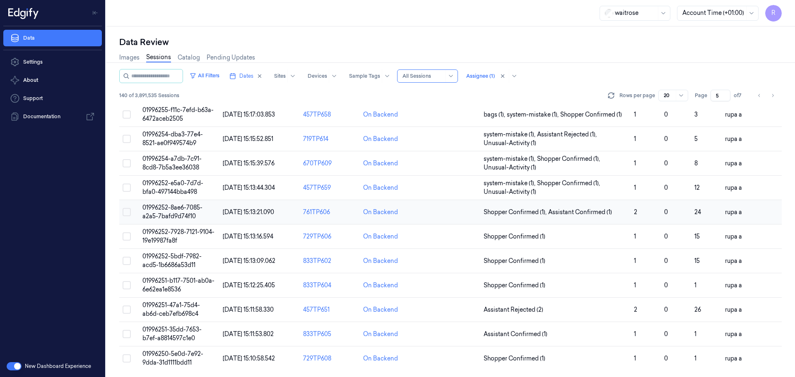
click at [186, 208] on span "01996252-8ae6-7085-a2a5-7bafd9d74f10" at bounding box center [172, 212] width 60 height 16
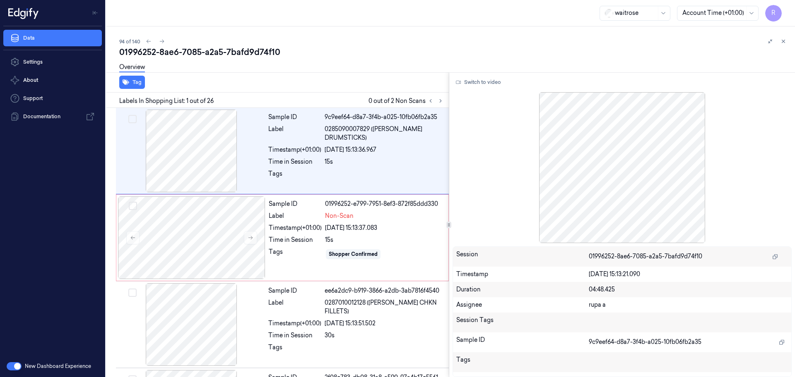
click at [325, 64] on div "Overview" at bounding box center [453, 68] width 669 height 21
click at [440, 101] on icon at bounding box center [440, 101] width 6 height 6
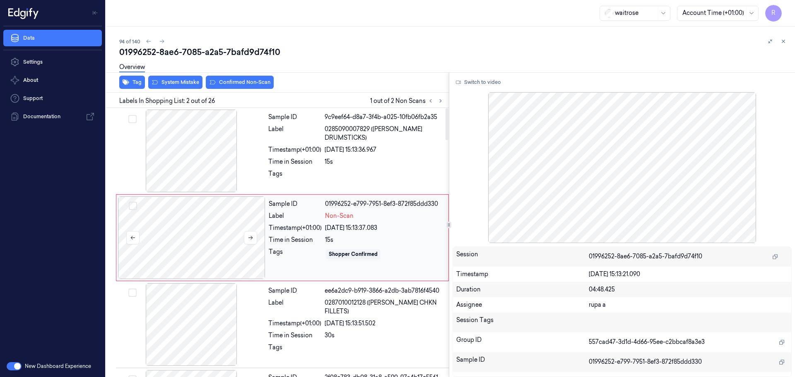
click at [257, 241] on div at bounding box center [191, 238] width 147 height 83
click at [194, 149] on div at bounding box center [191, 151] width 147 height 83
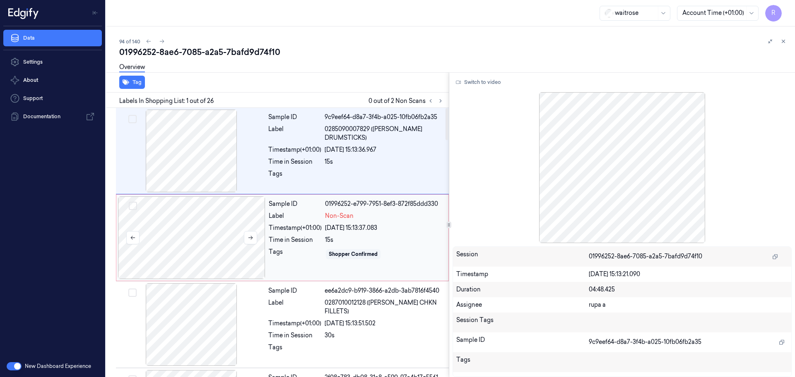
click at [200, 221] on div at bounding box center [191, 238] width 147 height 83
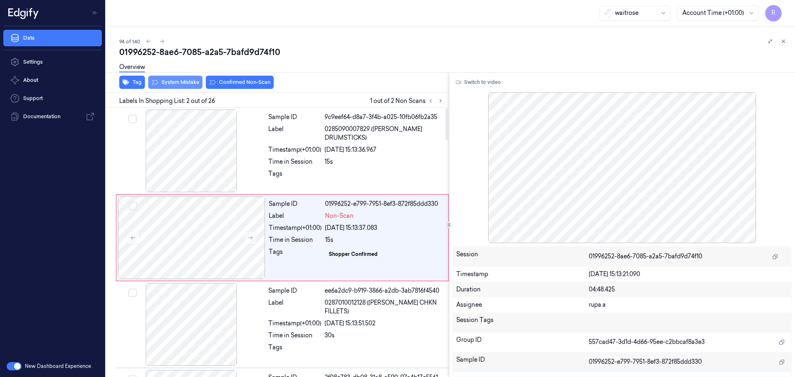
click at [185, 84] on button "System Mistake" at bounding box center [175, 82] width 54 height 13
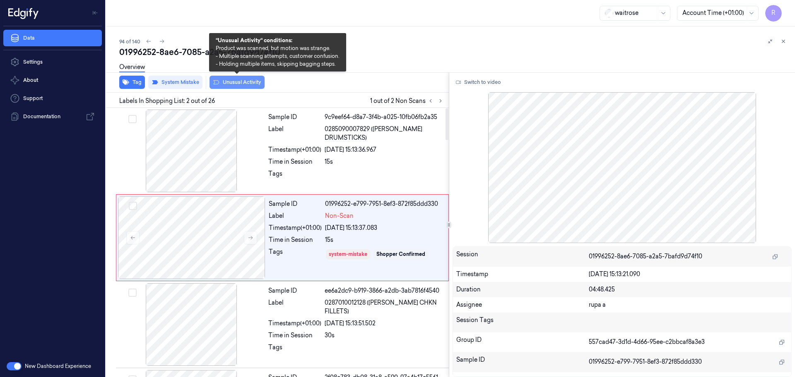
click at [237, 84] on button "Unusual Activity" at bounding box center [236, 82] width 55 height 13
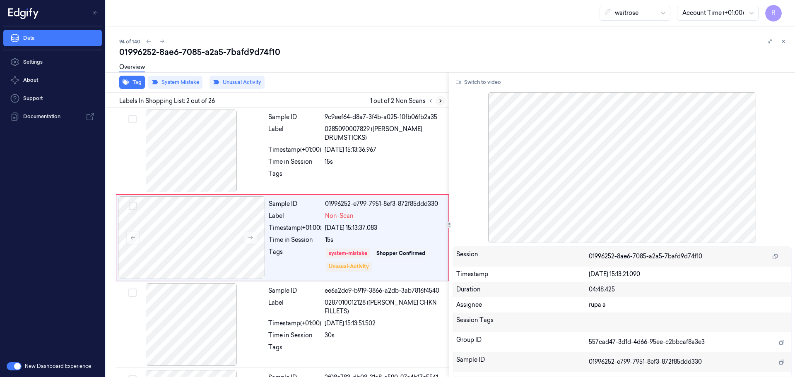
click at [444, 103] on button at bounding box center [440, 101] width 10 height 10
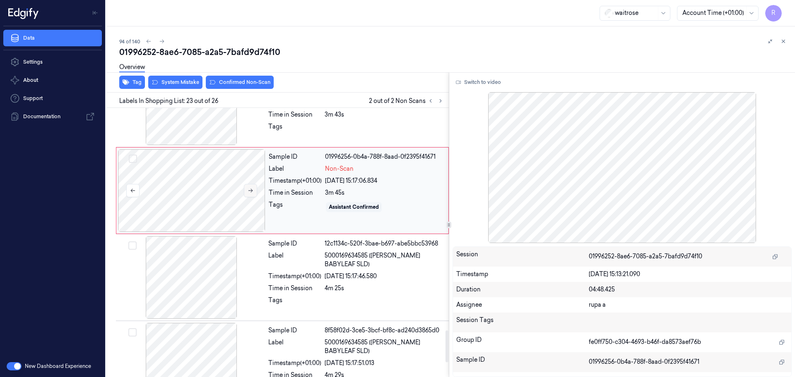
click at [255, 192] on button at bounding box center [250, 190] width 13 height 13
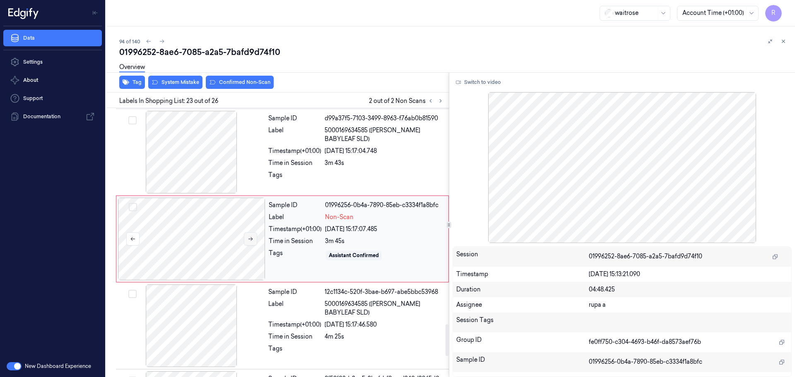
scroll to position [1820, 0]
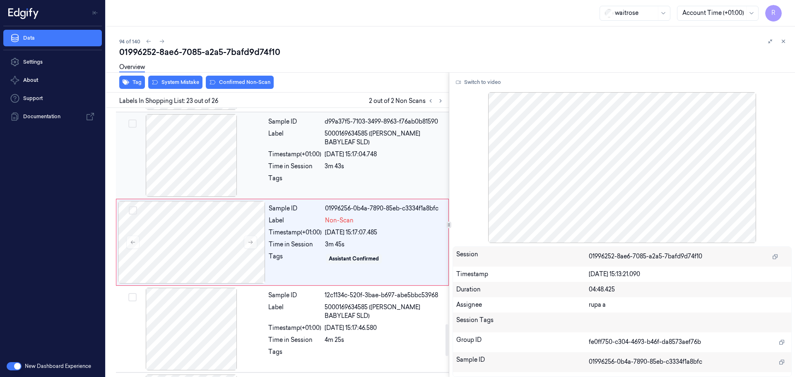
click at [235, 157] on div at bounding box center [191, 155] width 147 height 83
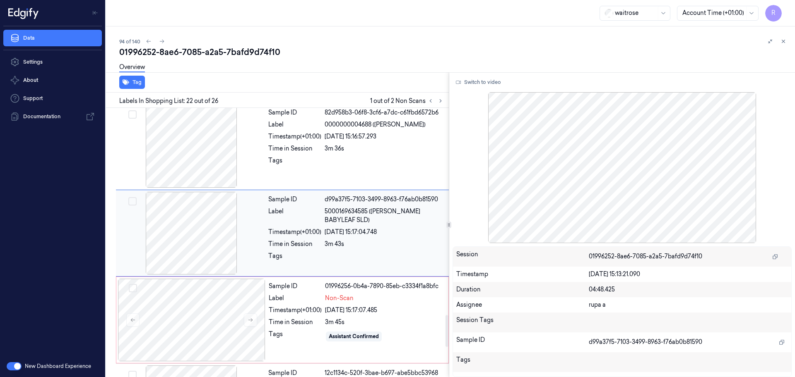
scroll to position [1733, 0]
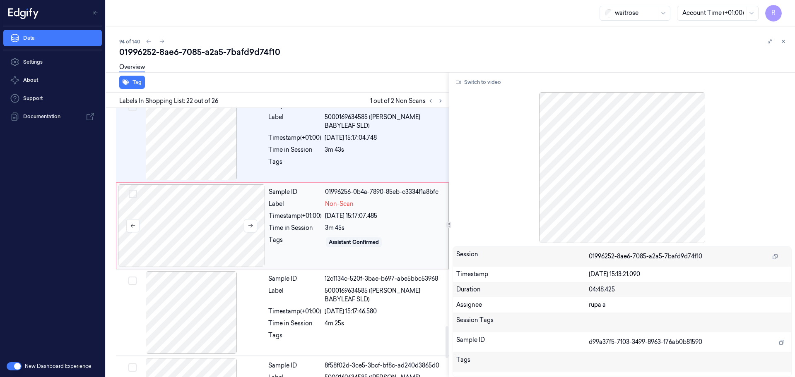
click at [221, 228] on div at bounding box center [191, 226] width 147 height 83
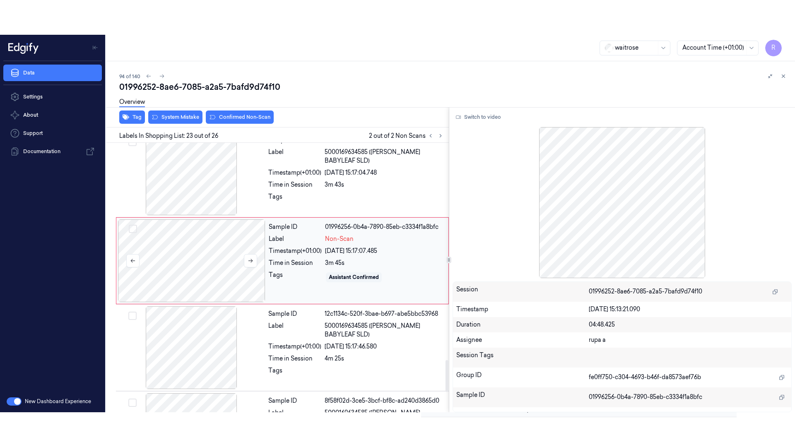
scroll to position [1820, 0]
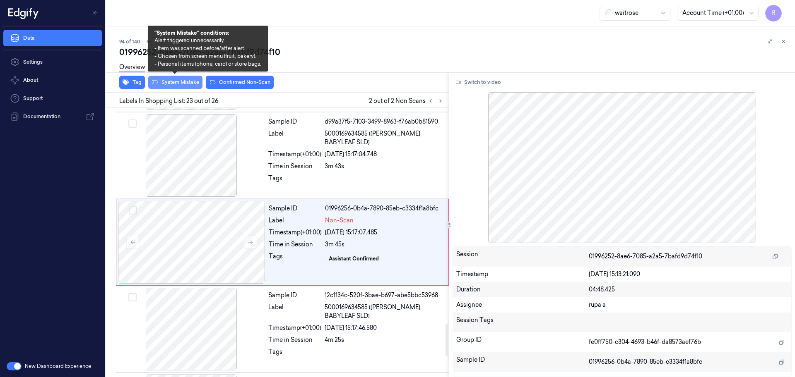
click at [178, 87] on button "System Mistake" at bounding box center [175, 82] width 54 height 13
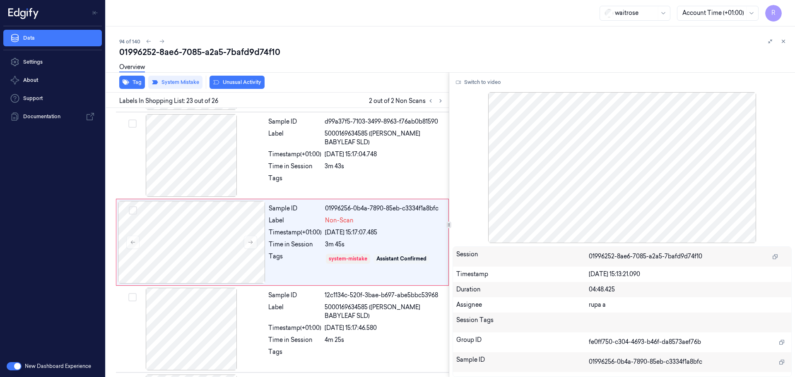
click at [236, 84] on button "Unusual Activity" at bounding box center [236, 82] width 55 height 13
click at [480, 81] on button "Switch to video" at bounding box center [478, 82] width 52 height 13
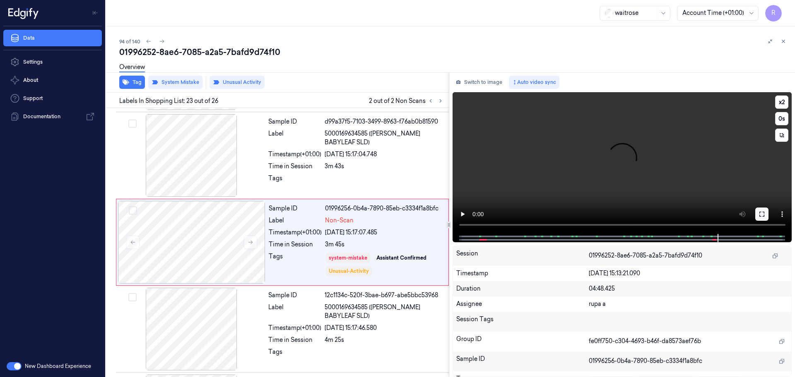
click at [758, 216] on button at bounding box center [761, 214] width 13 height 13
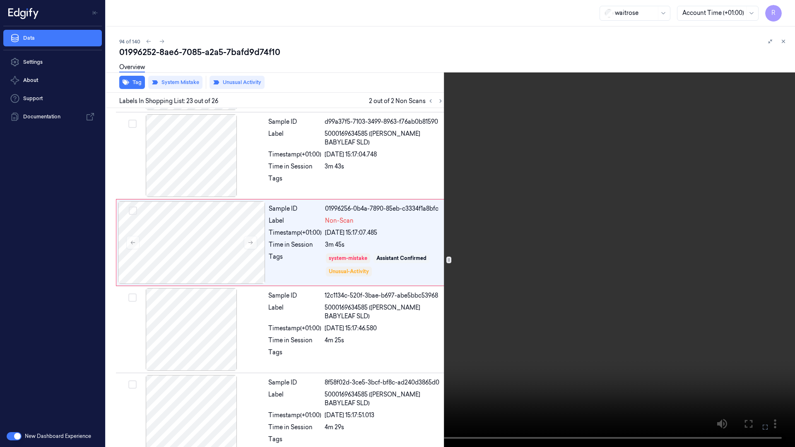
scroll to position [1786, 0]
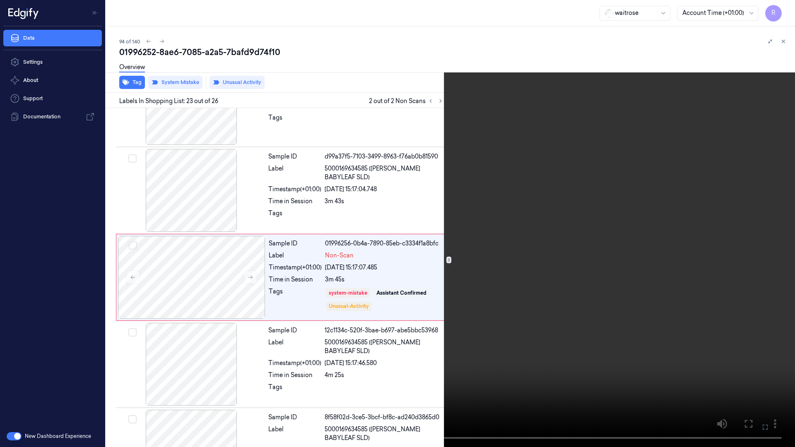
click at [541, 251] on video at bounding box center [397, 223] width 795 height 447
click at [714, 351] on video at bounding box center [397, 223] width 795 height 447
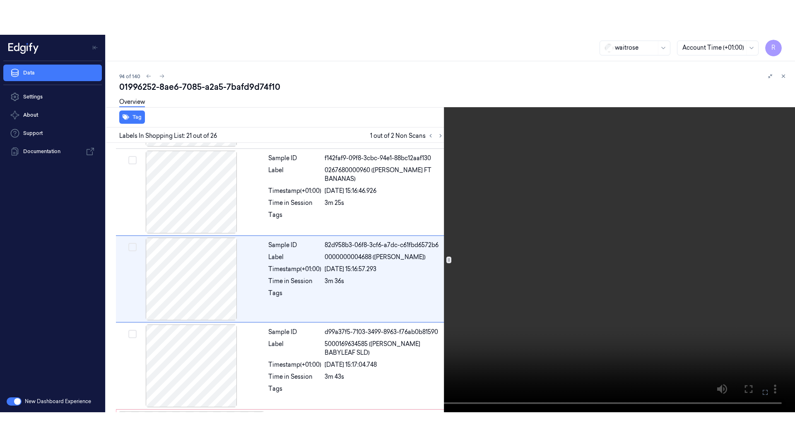
scroll to position [1647, 0]
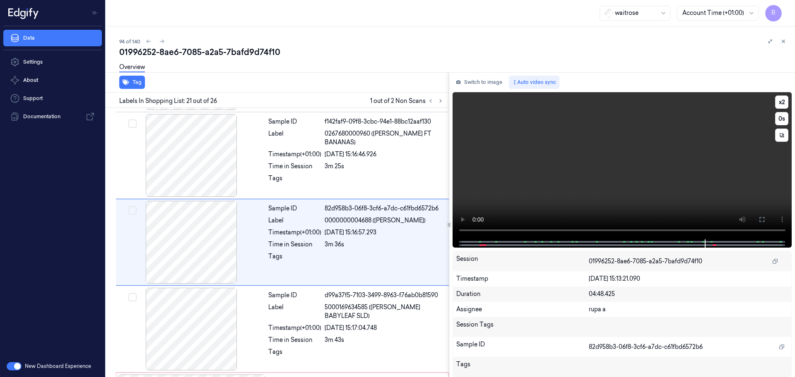
drag, startPoint x: 762, startPoint y: 217, endPoint x: 762, endPoint y: 258, distance: 41.0
click at [762, 215] on button at bounding box center [761, 219] width 13 height 13
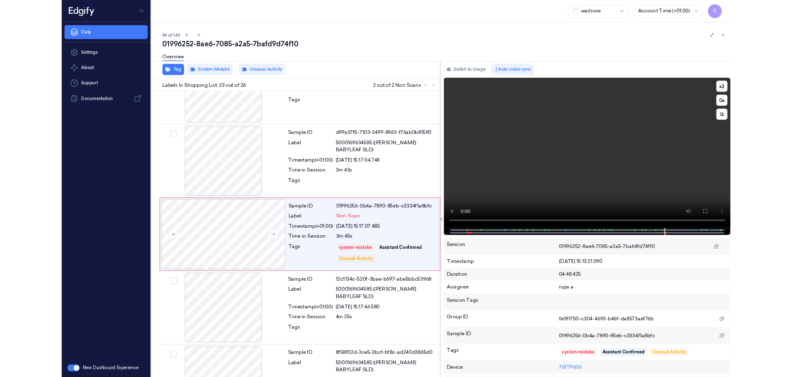
scroll to position [1786, 0]
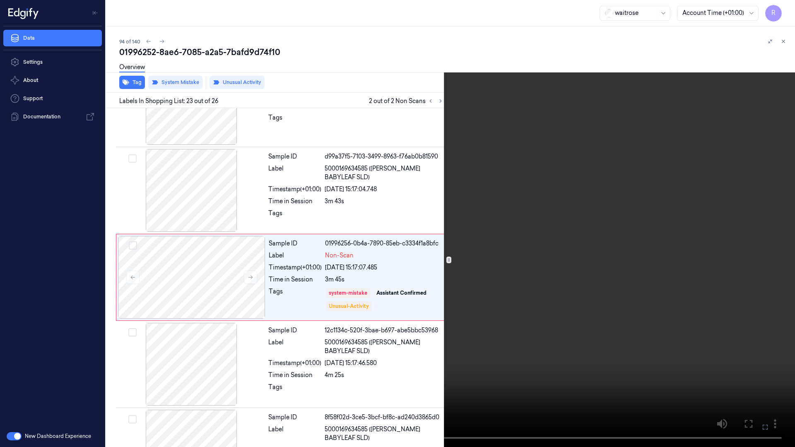
click at [624, 155] on video at bounding box center [397, 223] width 795 height 447
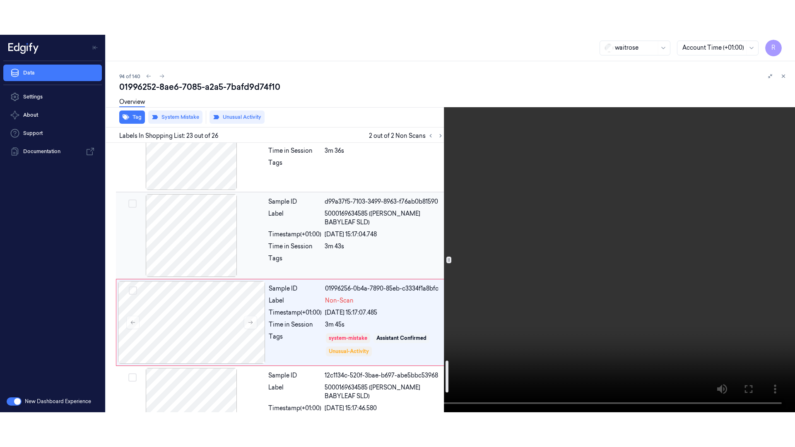
scroll to position [1837, 0]
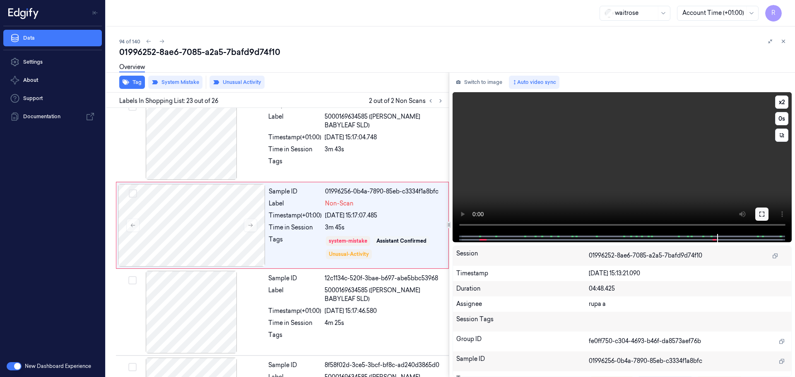
click at [759, 212] on icon at bounding box center [761, 214] width 5 height 5
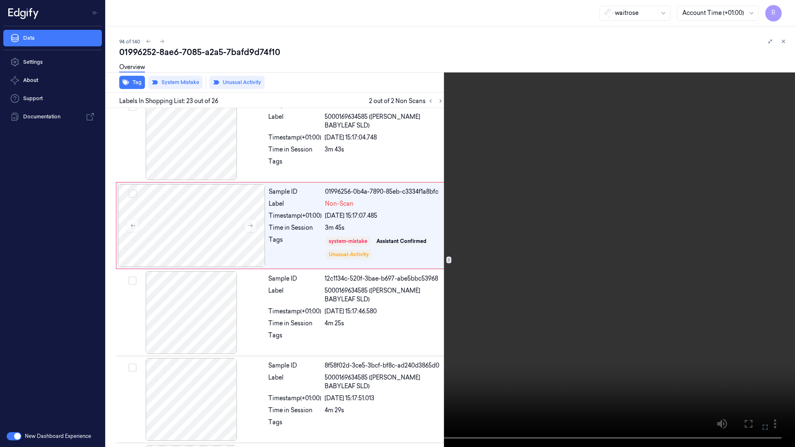
click at [777, 12] on video at bounding box center [397, 223] width 795 height 447
click at [778, 12] on div "x 2 0 s" at bounding box center [397, 223] width 795 height 447
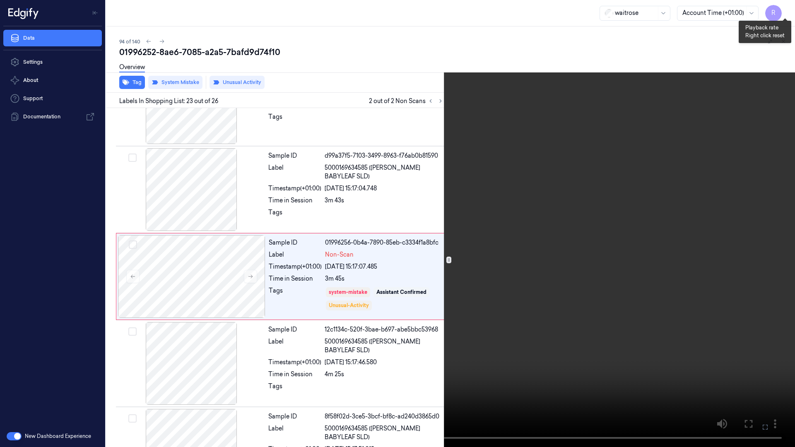
scroll to position [1786, 0]
click at [782, 12] on button "x 2" at bounding box center [784, 9] width 13 height 13
click at [782, 12] on button "x 4" at bounding box center [784, 9] width 13 height 13
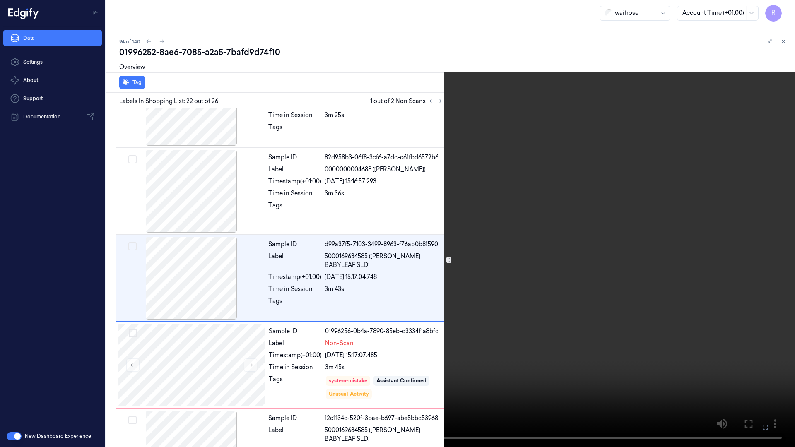
scroll to position [1699, 0]
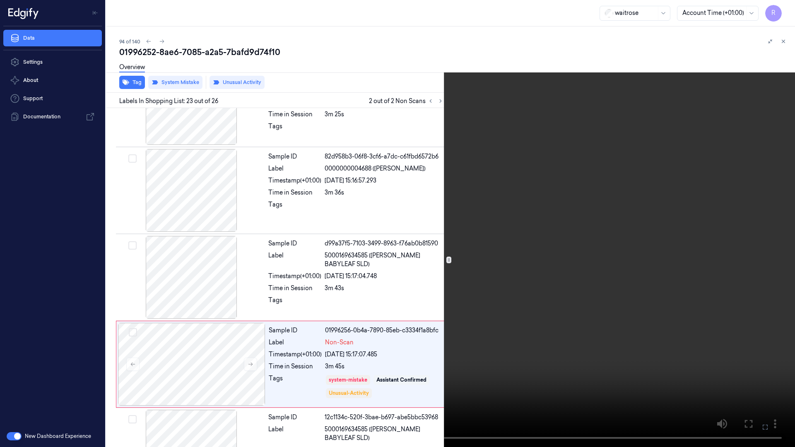
click at [794, 221] on video at bounding box center [397, 223] width 795 height 447
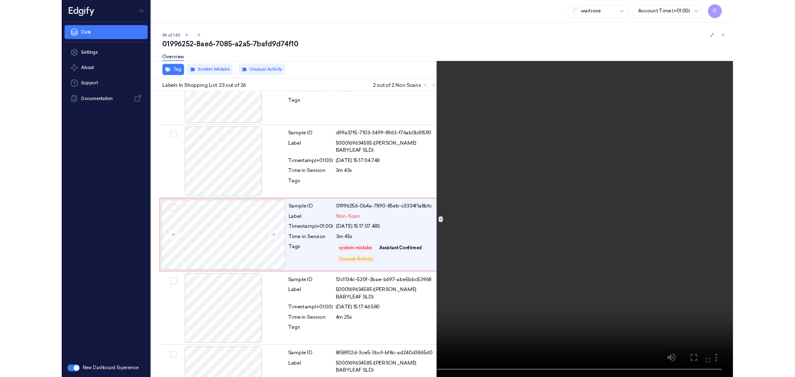
scroll to position [1786, 0]
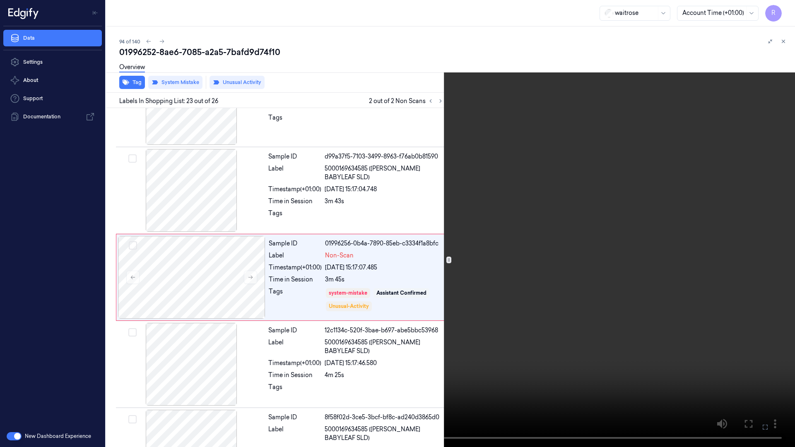
click at [780, 236] on video at bounding box center [397, 223] width 795 height 447
click at [767, 233] on video at bounding box center [397, 223] width 795 height 447
click at [767, 232] on video at bounding box center [397, 223] width 795 height 447
click at [686, 257] on video at bounding box center [397, 223] width 795 height 447
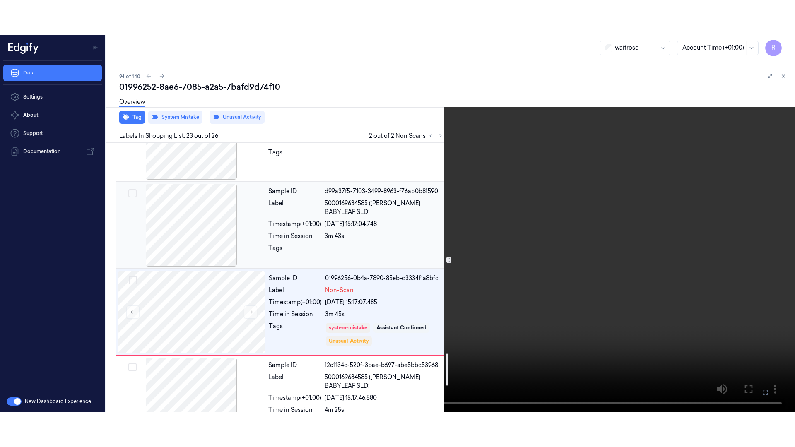
scroll to position [1734, 0]
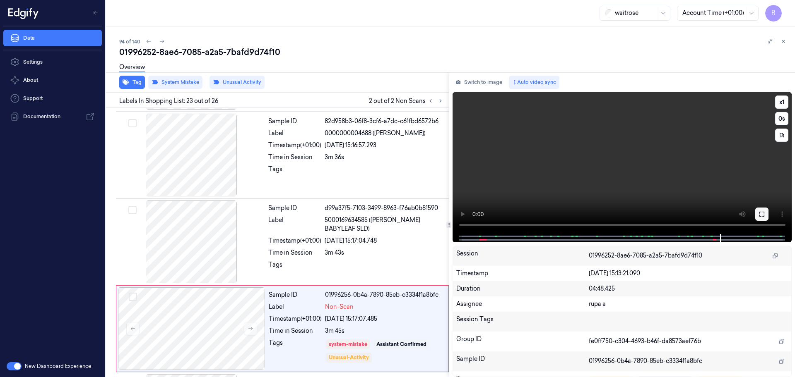
click at [755, 216] on button at bounding box center [761, 214] width 13 height 13
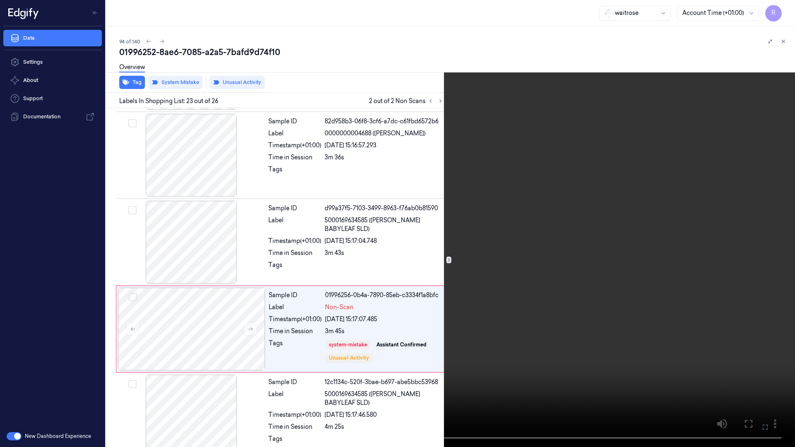
click at [677, 236] on video at bounding box center [397, 223] width 795 height 447
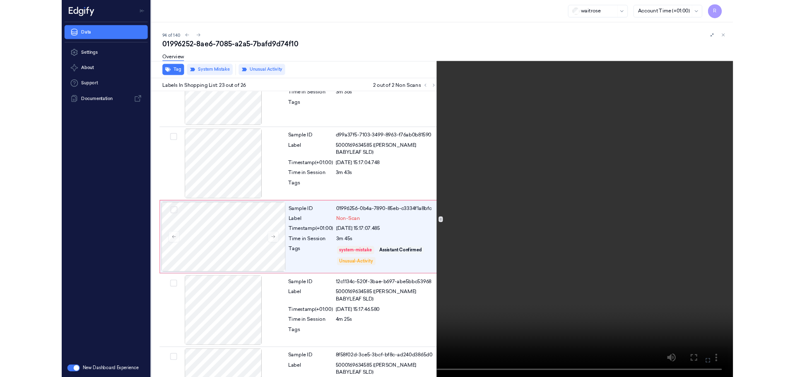
scroll to position [1786, 0]
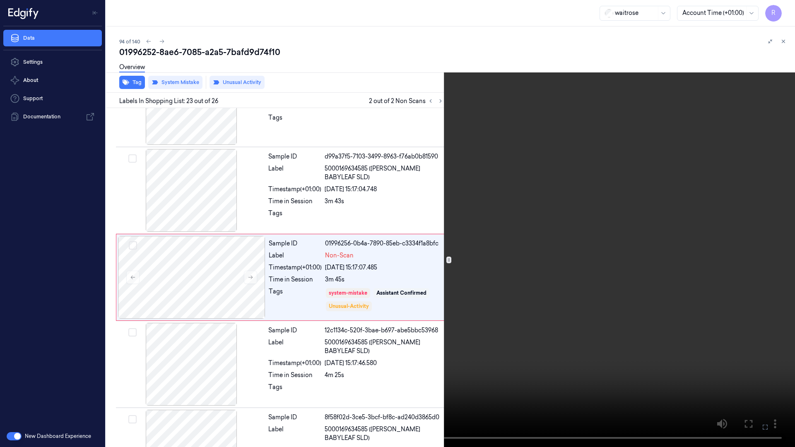
click at [714, 223] on video at bounding box center [397, 223] width 795 height 447
click at [653, 318] on video at bounding box center [397, 223] width 795 height 447
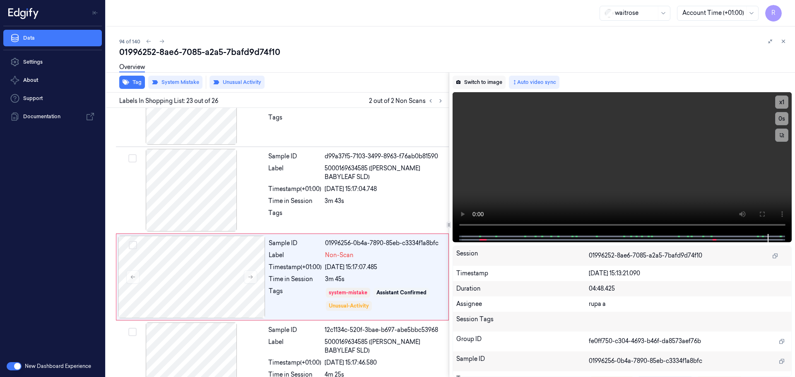
click at [480, 84] on button "Switch to image" at bounding box center [478, 82] width 53 height 13
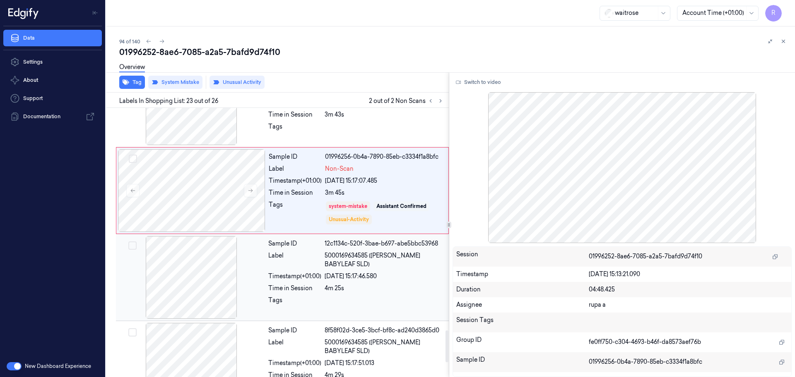
click at [218, 278] on div at bounding box center [191, 277] width 147 height 83
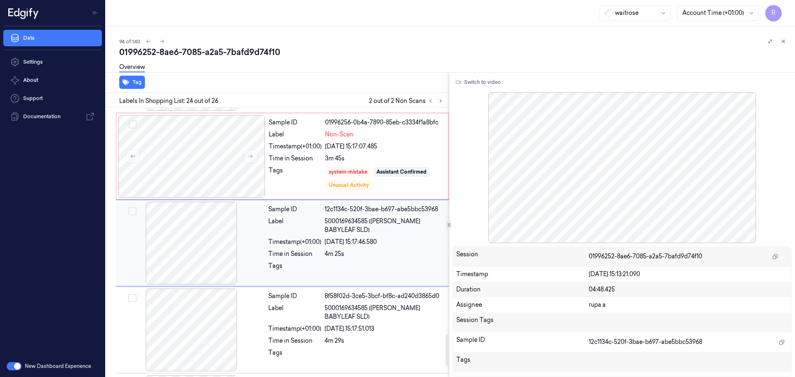
scroll to position [1907, 0]
click at [204, 239] on div at bounding box center [191, 242] width 147 height 83
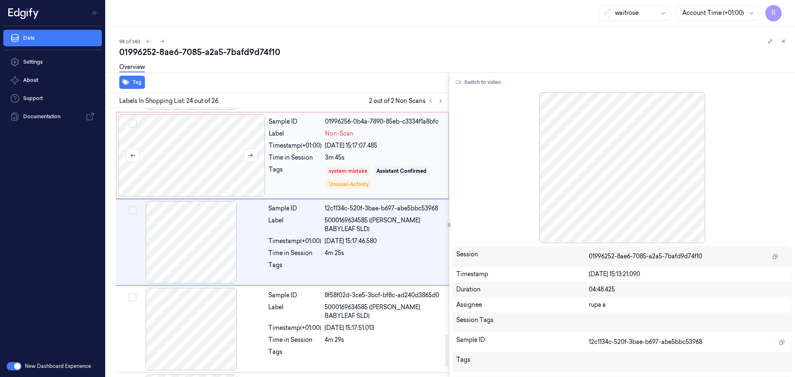
click at [225, 159] on div at bounding box center [191, 155] width 147 height 83
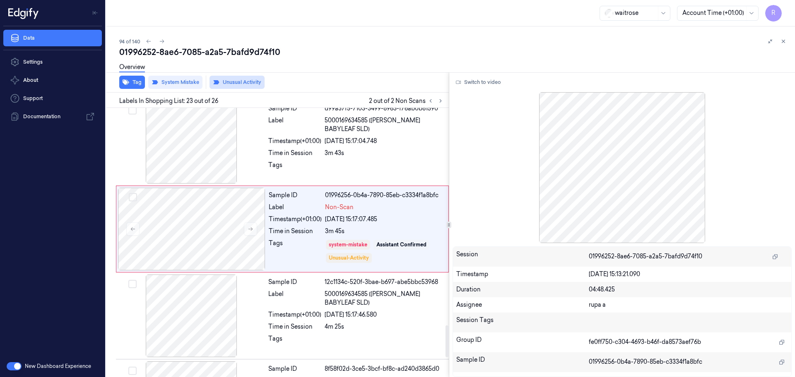
scroll to position [1820, 0]
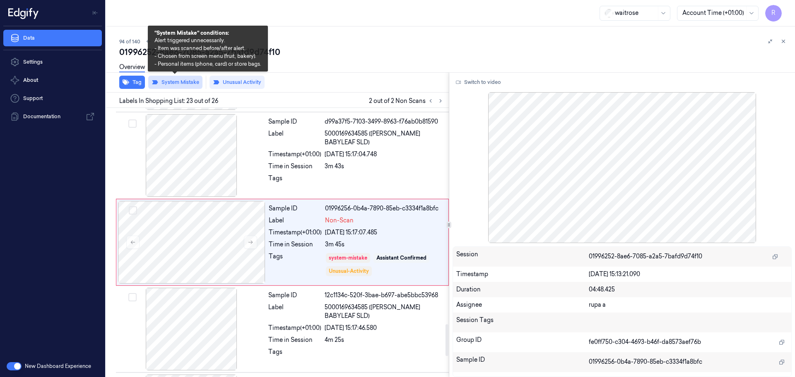
click at [194, 89] on button "System Mistake" at bounding box center [175, 82] width 54 height 13
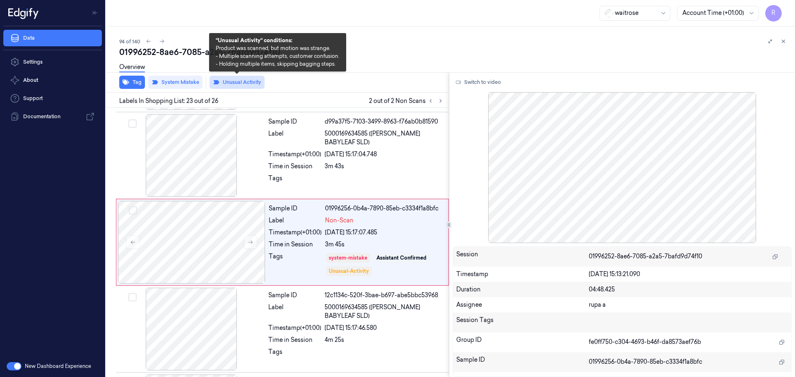
click at [239, 83] on button "Unusual Activity" at bounding box center [236, 82] width 55 height 13
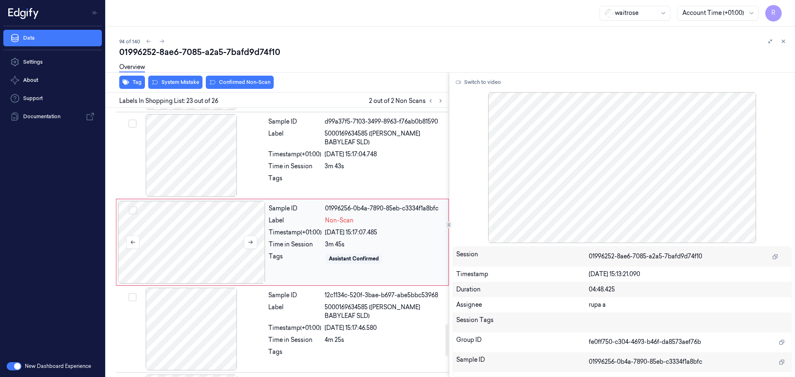
click at [193, 251] on div at bounding box center [191, 242] width 147 height 83
click at [205, 326] on div at bounding box center [191, 329] width 147 height 83
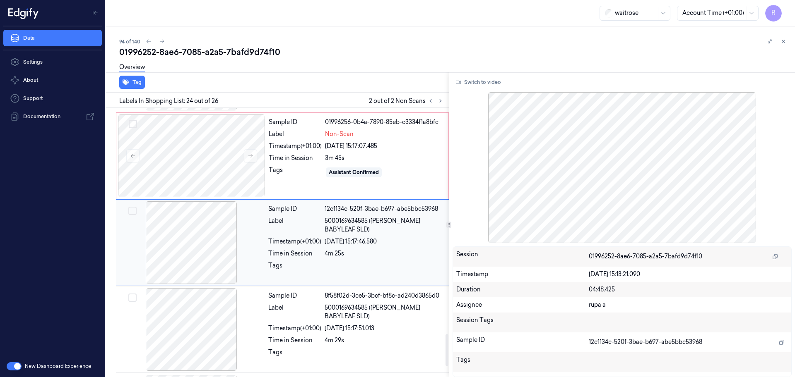
scroll to position [1907, 0]
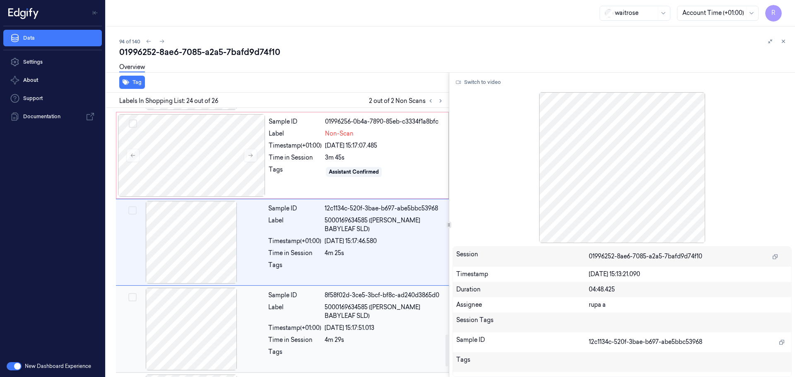
click at [219, 328] on div at bounding box center [191, 329] width 147 height 83
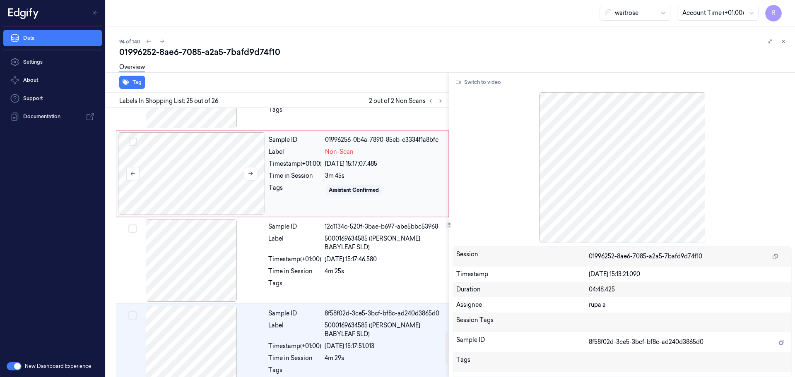
click at [205, 164] on div at bounding box center [191, 173] width 147 height 83
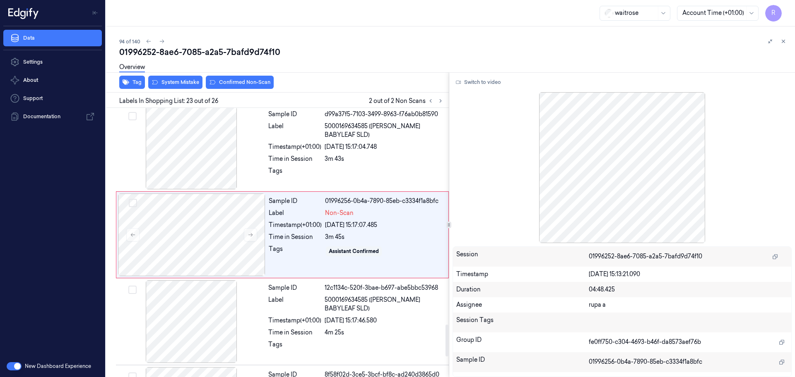
scroll to position [1820, 0]
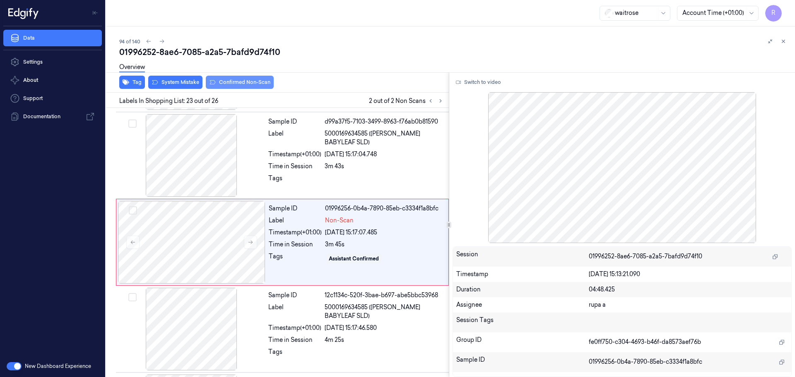
click at [243, 88] on button "Confirmed Non-Scan" at bounding box center [240, 82] width 68 height 13
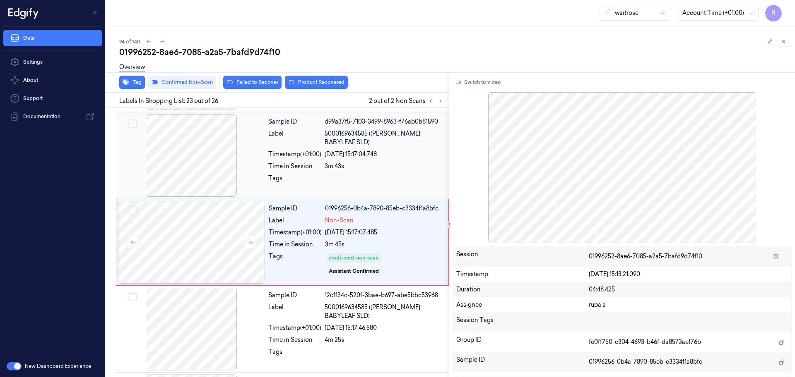
click at [300, 79] on button "Product Recovered" at bounding box center [316, 82] width 63 height 13
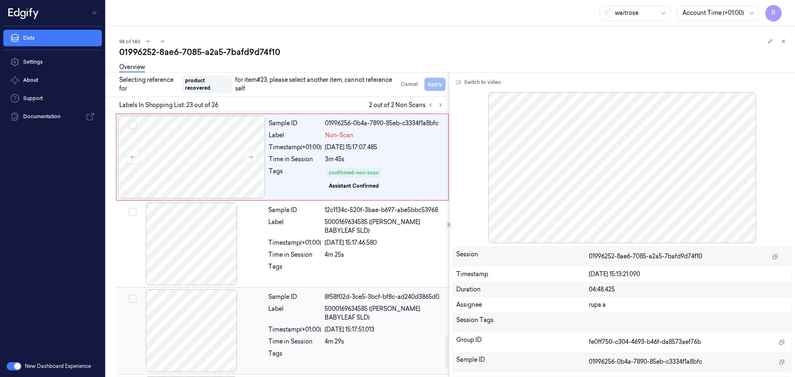
scroll to position [1924, 0]
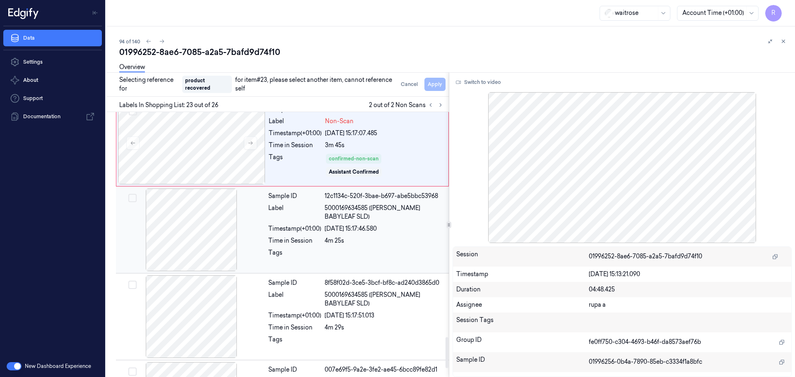
click at [216, 235] on div at bounding box center [191, 230] width 147 height 83
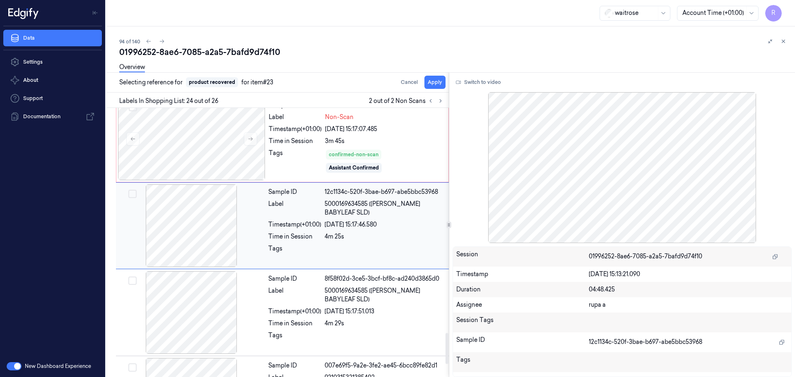
scroll to position [1907, 0]
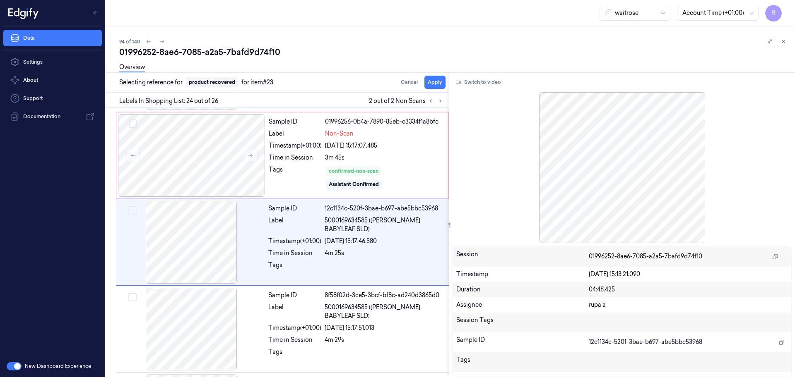
click at [446, 82] on div "Selecting reference for product recovered for item #23 Cancel Apply Labels In S…" at bounding box center [449, 224] width 692 height 305
click at [441, 83] on button "Apply" at bounding box center [433, 82] width 21 height 13
click at [433, 83] on button "Apply" at bounding box center [433, 82] width 21 height 13
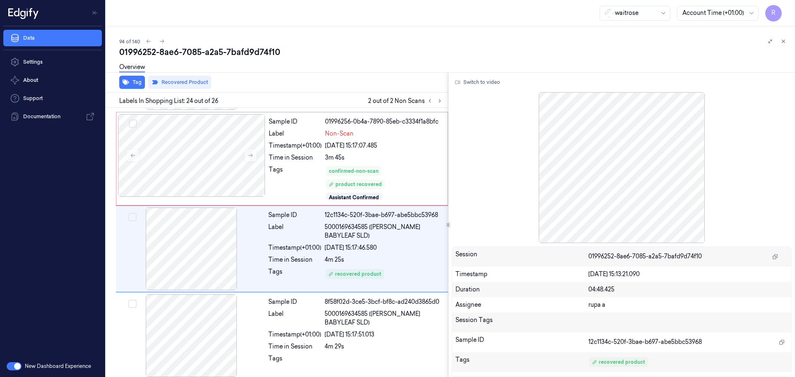
scroll to position [1914, 0]
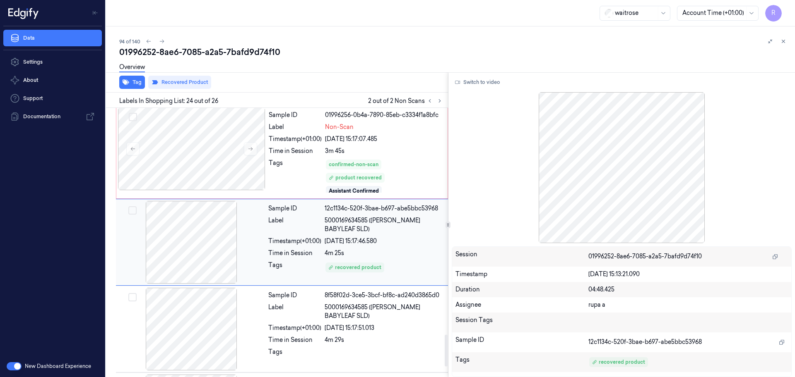
click at [185, 246] on div at bounding box center [191, 242] width 147 height 83
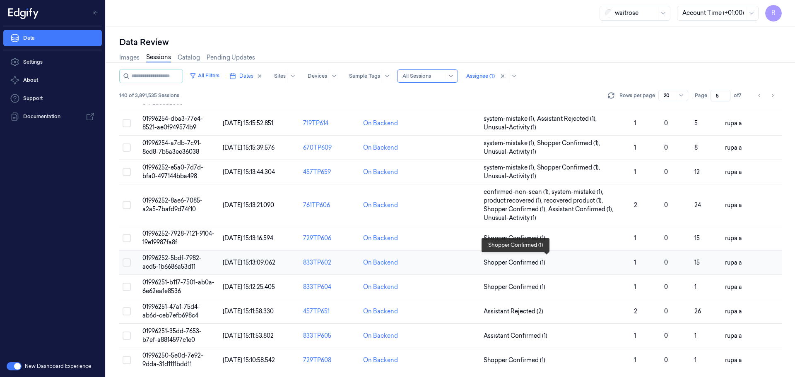
scroll to position [266, 0]
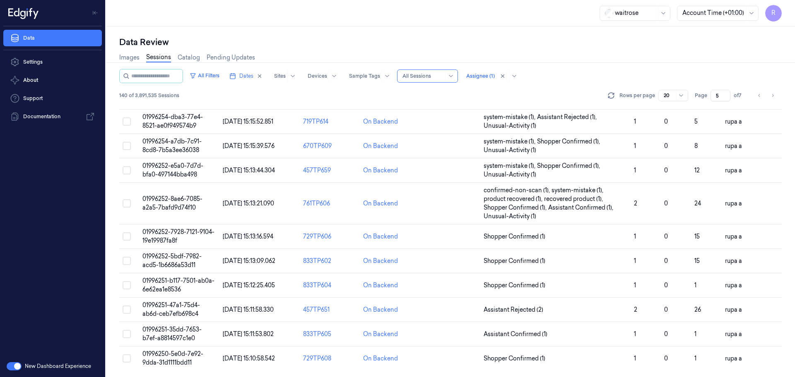
drag, startPoint x: 195, startPoint y: 199, endPoint x: 287, endPoint y: 1, distance: 218.1
click at [195, 199] on span "01996252-8ae6-7085-a2a5-7bafd9d74f10" at bounding box center [172, 203] width 60 height 16
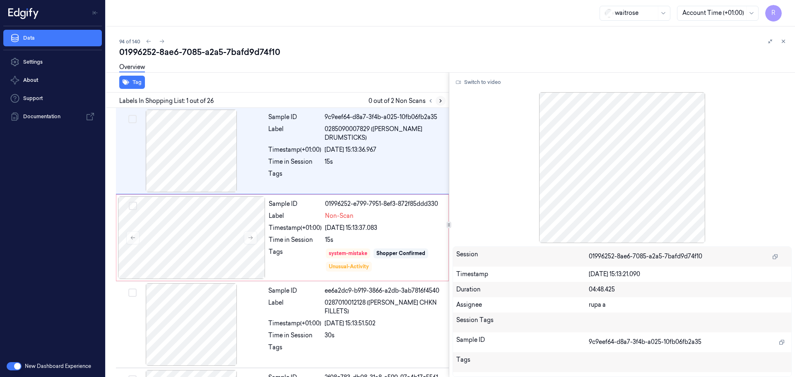
click at [442, 103] on icon at bounding box center [440, 101] width 6 height 6
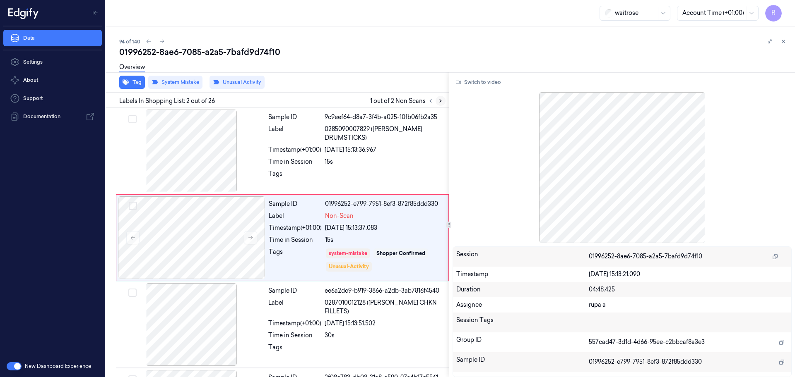
click at [440, 103] on icon at bounding box center [440, 101] width 6 height 6
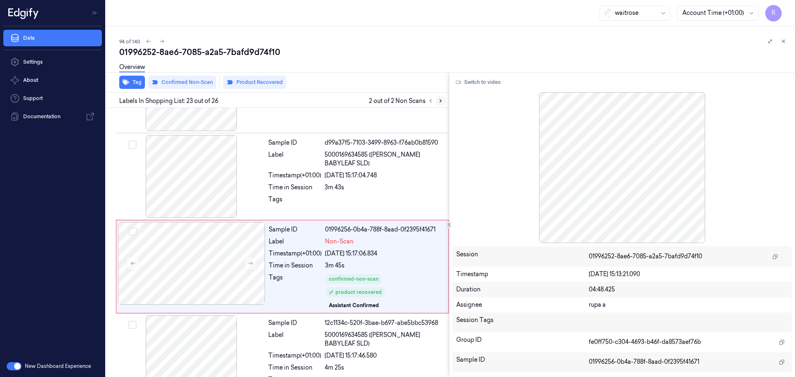
scroll to position [1824, 0]
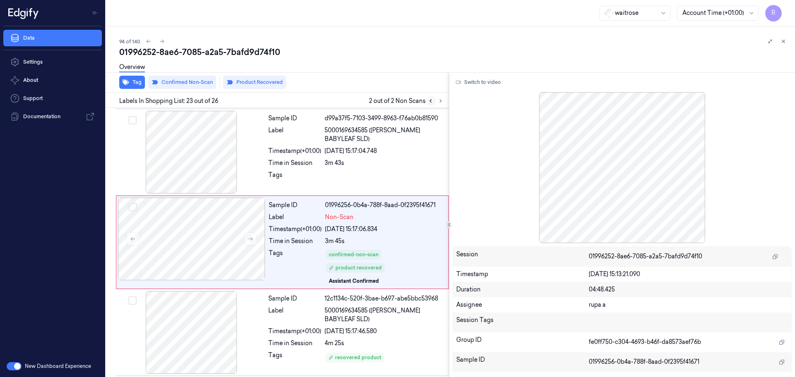
click at [432, 104] on button at bounding box center [430, 101] width 10 height 10
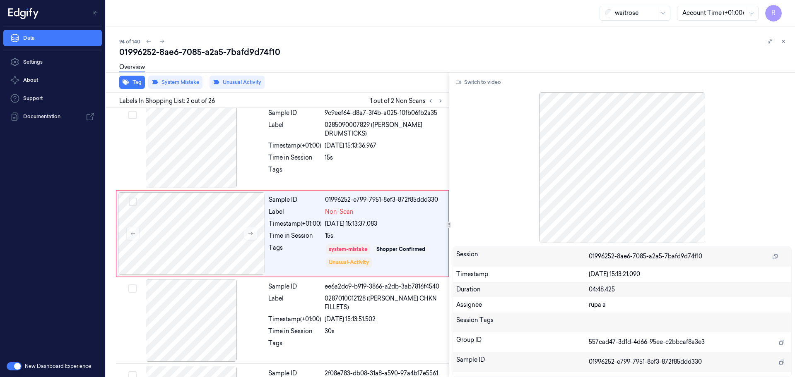
scroll to position [0, 0]
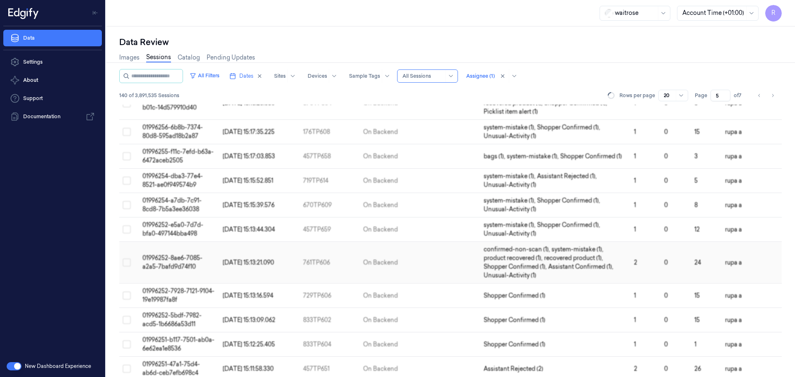
scroll to position [266, 0]
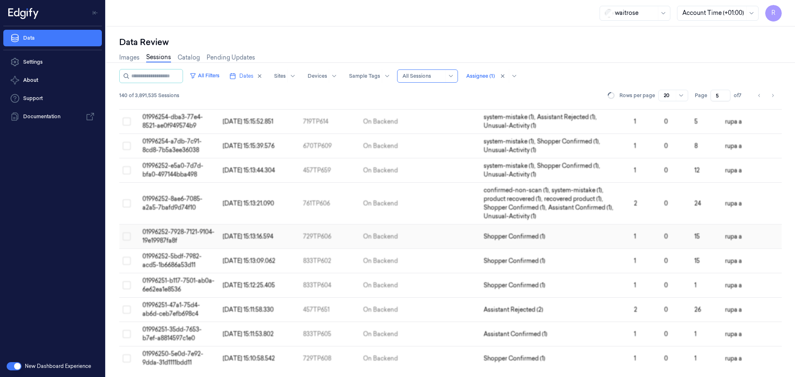
click at [189, 238] on td "01996252-7928-7121-9104-19e19987fa8f" at bounding box center [179, 237] width 80 height 24
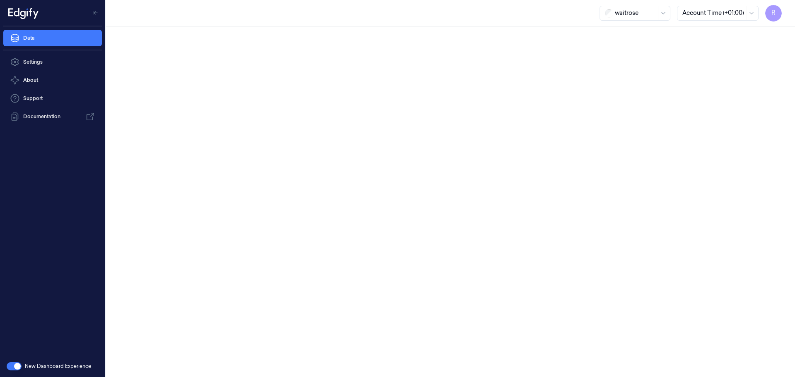
click at [290, 129] on div at bounding box center [450, 201] width 689 height 351
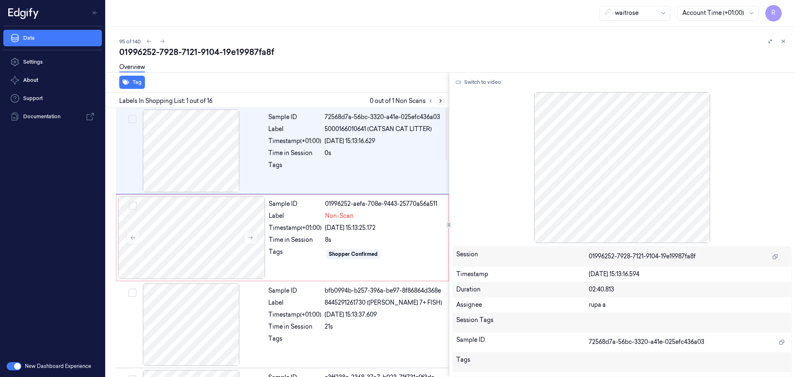
click at [439, 101] on icon at bounding box center [440, 101] width 6 height 6
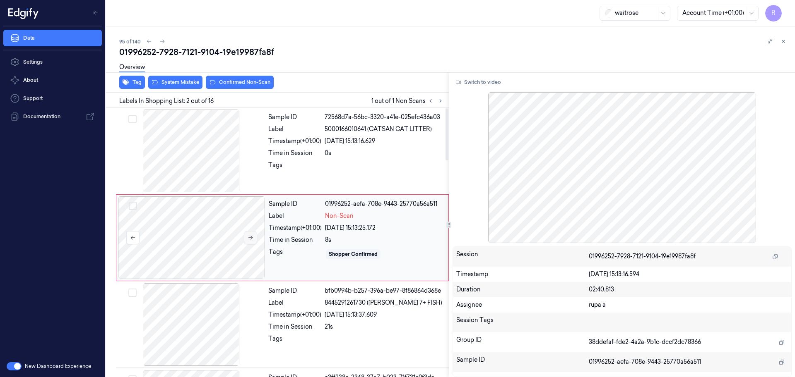
click at [254, 236] on button at bounding box center [250, 237] width 13 height 13
click at [205, 130] on div at bounding box center [191, 151] width 147 height 83
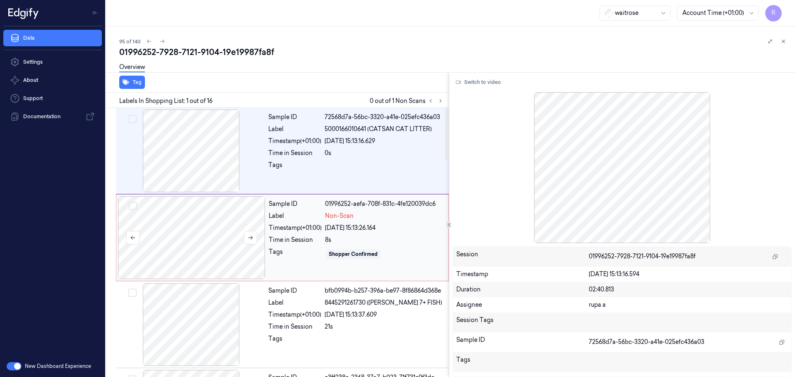
click at [207, 250] on div at bounding box center [191, 238] width 147 height 83
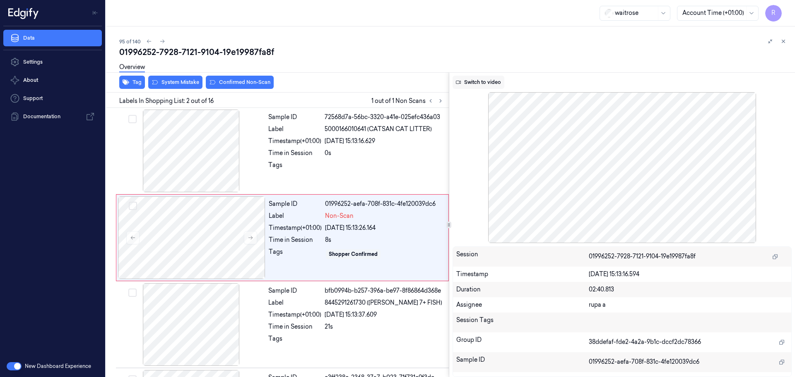
click at [493, 85] on button "Switch to video" at bounding box center [478, 82] width 52 height 13
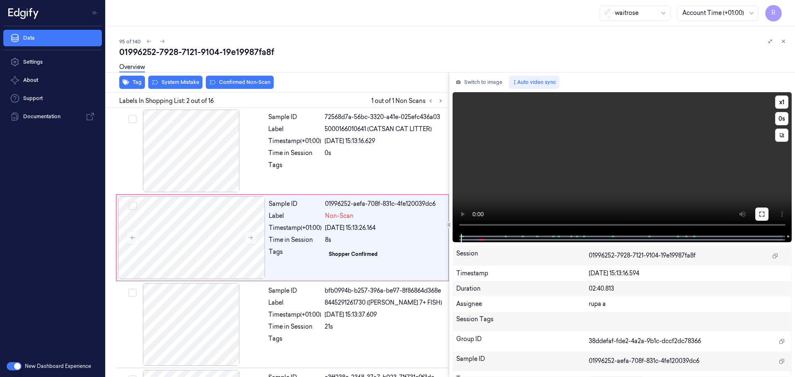
click at [761, 214] on icon at bounding box center [761, 214] width 7 height 7
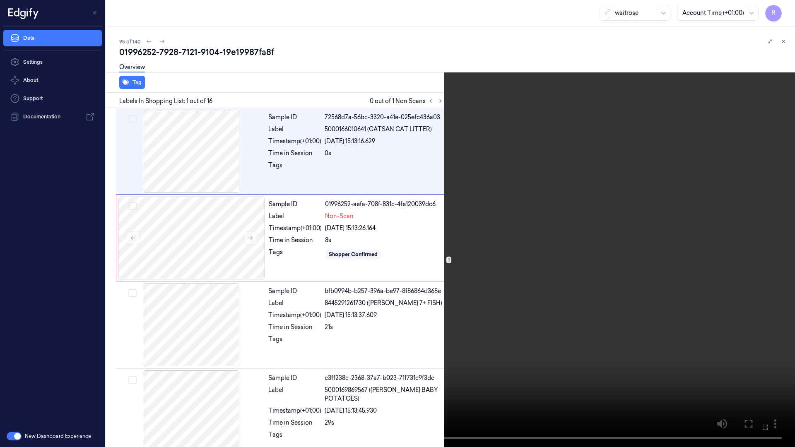
click at [730, 330] on video at bounding box center [397, 223] width 795 height 447
click at [427, 284] on video at bounding box center [397, 223] width 795 height 447
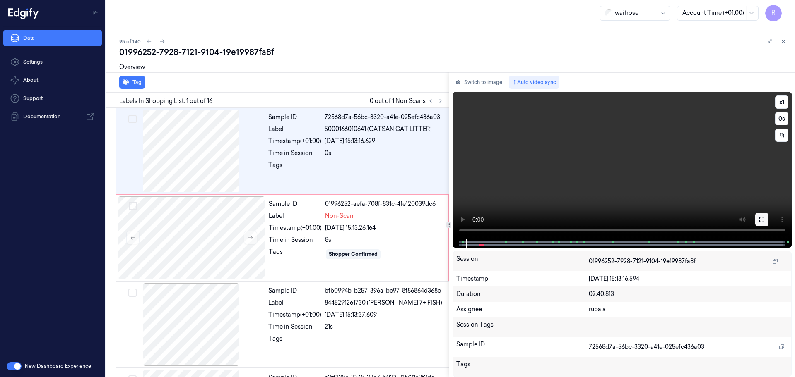
click at [763, 221] on icon at bounding box center [761, 219] width 7 height 7
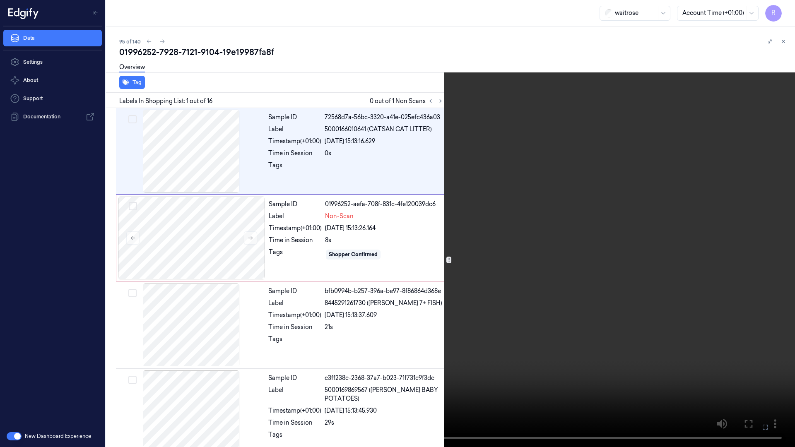
click at [676, 216] on video at bounding box center [397, 223] width 795 height 447
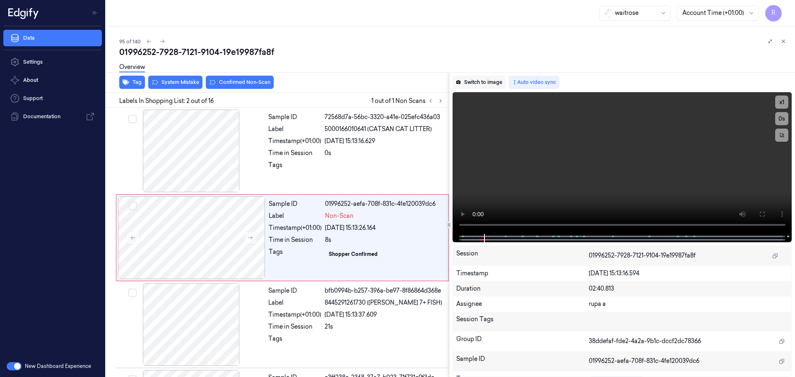
click at [481, 82] on button "Switch to image" at bounding box center [478, 82] width 53 height 13
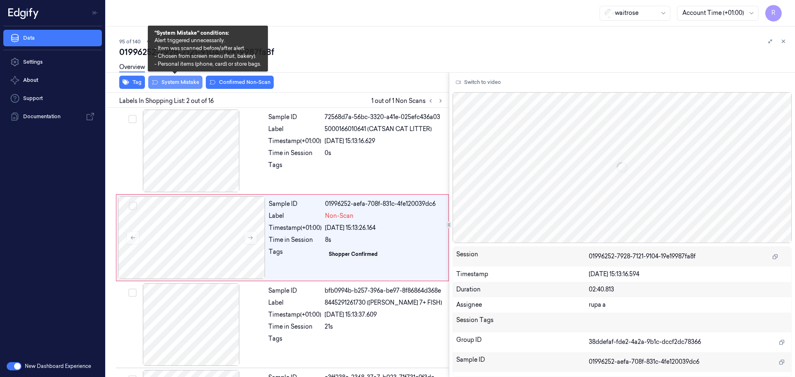
click at [169, 82] on button "System Mistake" at bounding box center [175, 82] width 54 height 13
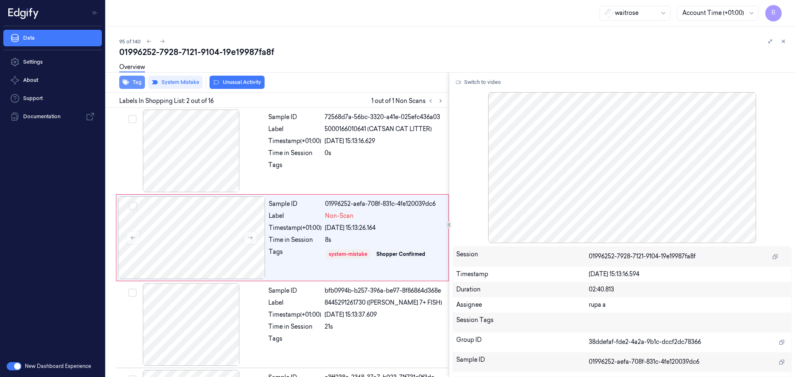
click at [132, 86] on button "Tag" at bounding box center [132, 82] width 26 height 13
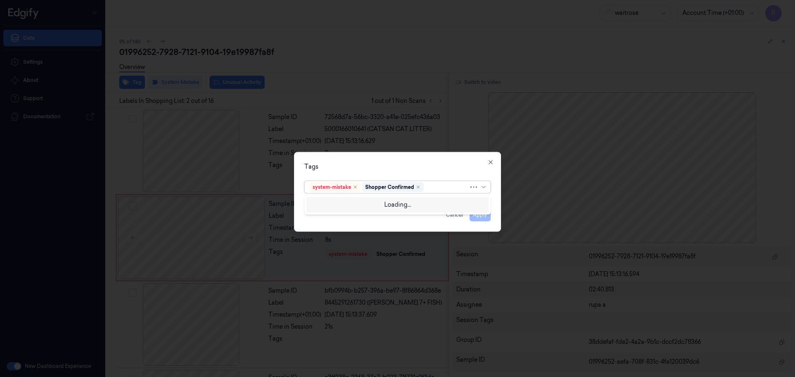
click at [432, 190] on div at bounding box center [446, 187] width 43 height 9
type input "bag"
click at [364, 207] on div "bags" at bounding box center [397, 204] width 175 height 9
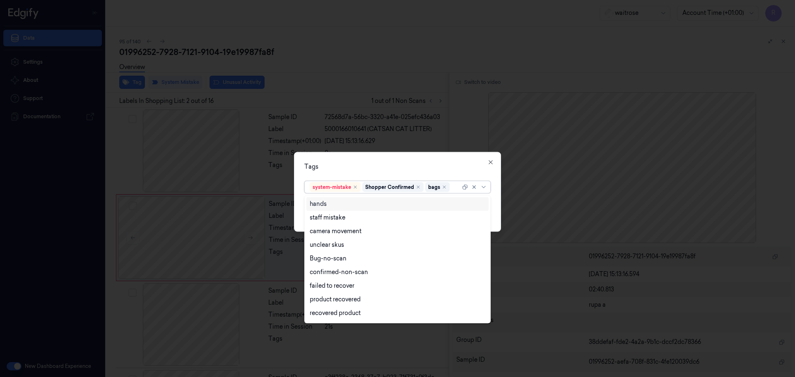
click at [389, 172] on div "Tags option bags, selected. 17 results available. Use Up and Down to choose opt…" at bounding box center [397, 192] width 207 height 80
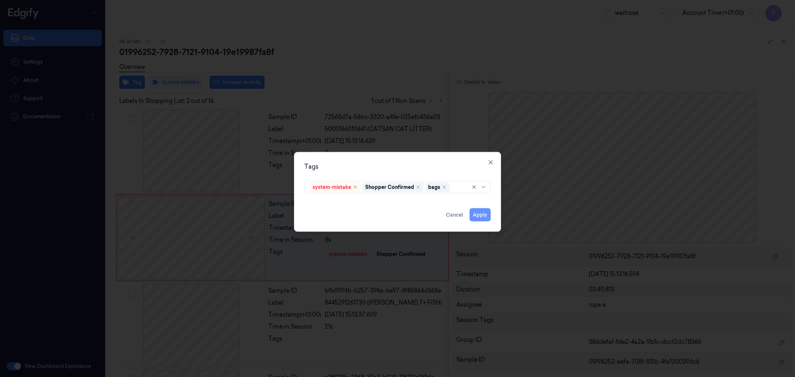
click at [481, 218] on button "Apply" at bounding box center [479, 215] width 21 height 13
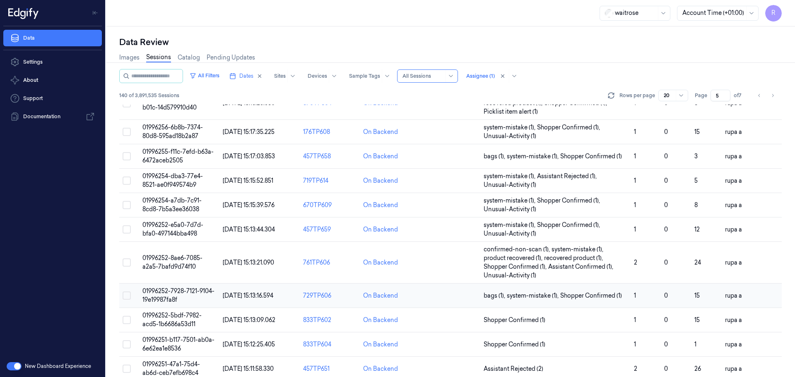
scroll to position [266, 0]
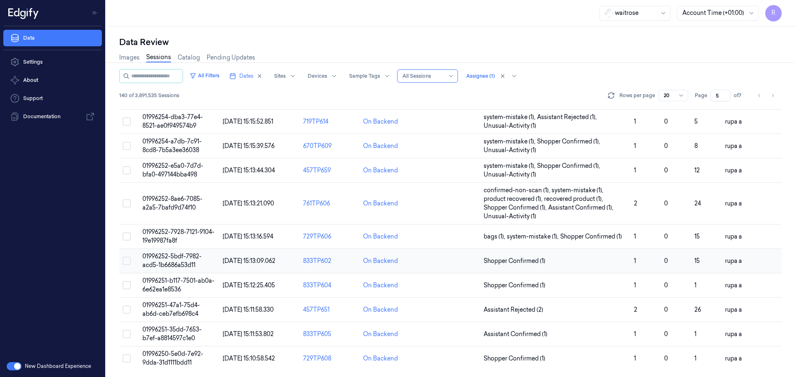
click at [171, 258] on span "01996252-5bdf-7982-acd5-1b6686a53d11" at bounding box center [171, 261] width 59 height 16
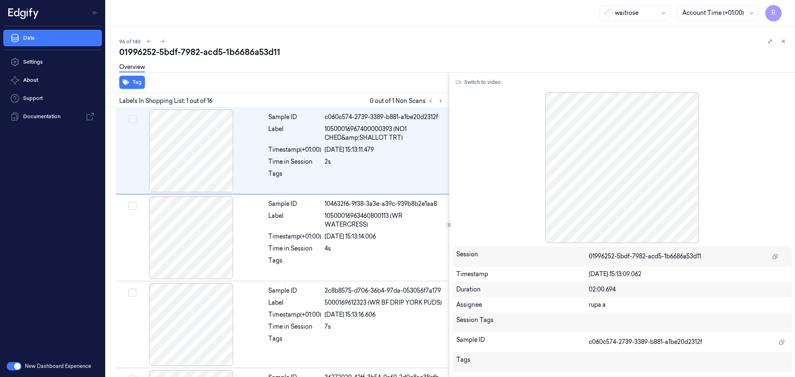
drag, startPoint x: 384, startPoint y: 60, endPoint x: 417, endPoint y: 85, distance: 41.6
click at [384, 60] on div "Overview" at bounding box center [453, 68] width 669 height 21
click at [443, 102] on icon at bounding box center [440, 101] width 6 height 6
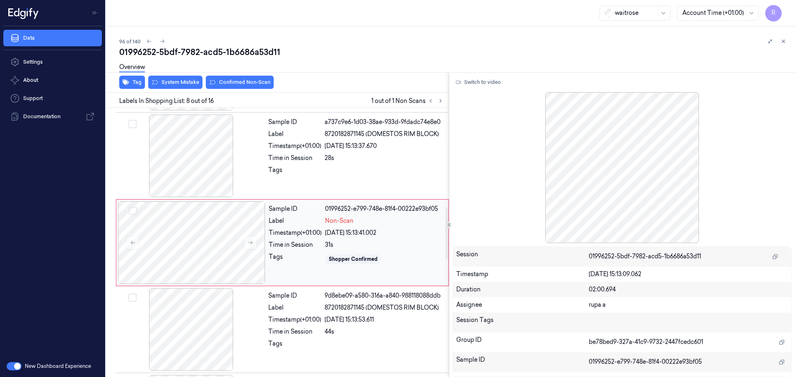
scroll to position [517, 0]
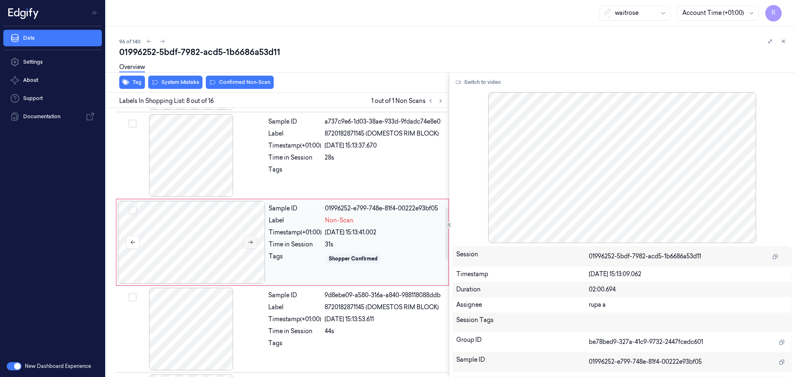
click at [256, 241] on button at bounding box center [250, 242] width 13 height 13
click at [226, 145] on div at bounding box center [191, 155] width 147 height 83
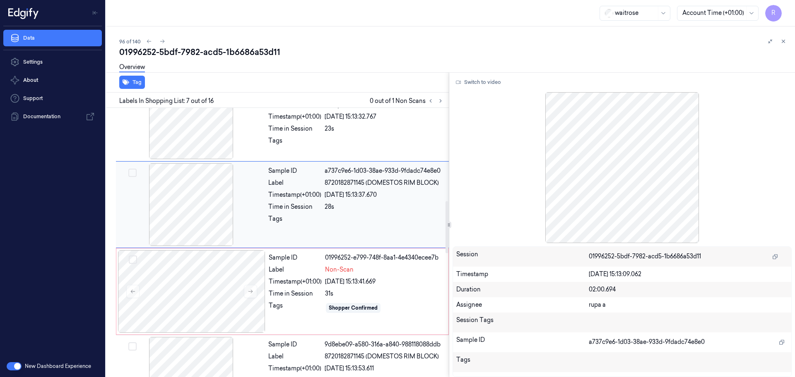
scroll to position [482, 0]
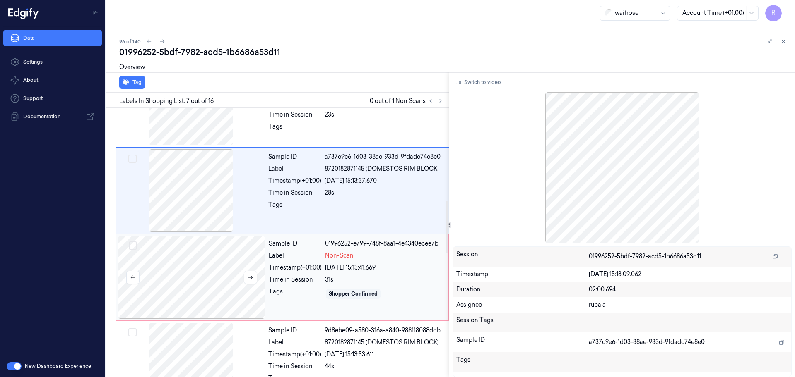
click at [221, 266] on div at bounding box center [191, 277] width 147 height 83
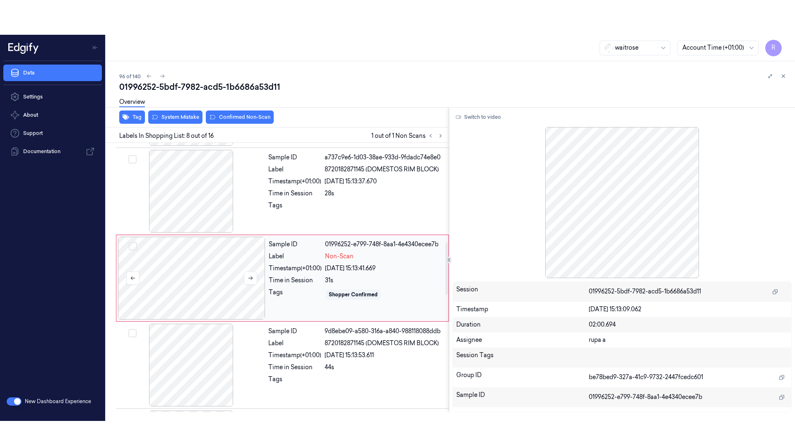
scroll to position [517, 0]
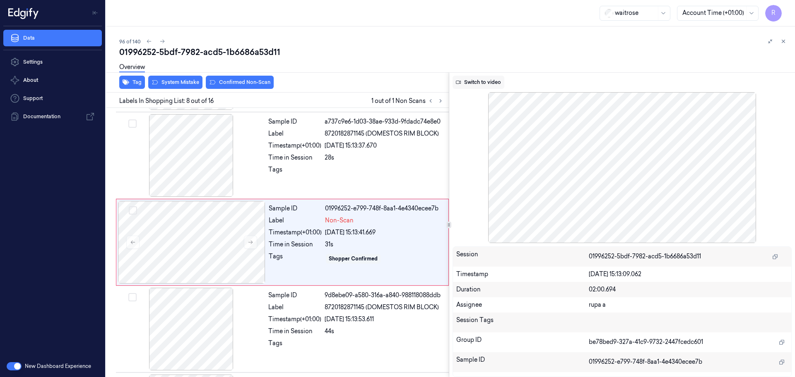
click at [492, 82] on button "Switch to video" at bounding box center [478, 82] width 52 height 13
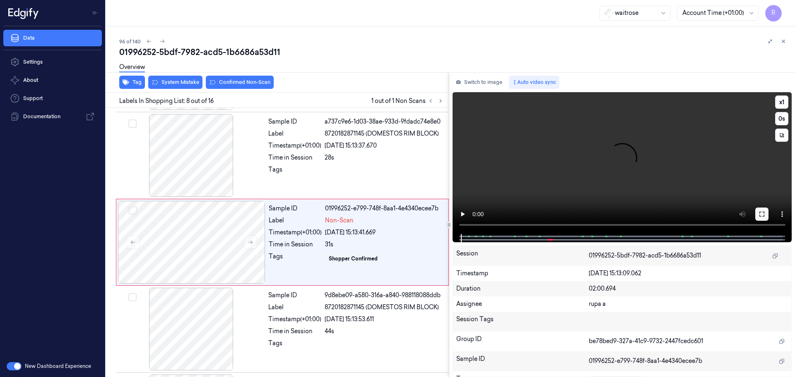
click at [759, 214] on icon at bounding box center [761, 214] width 5 height 5
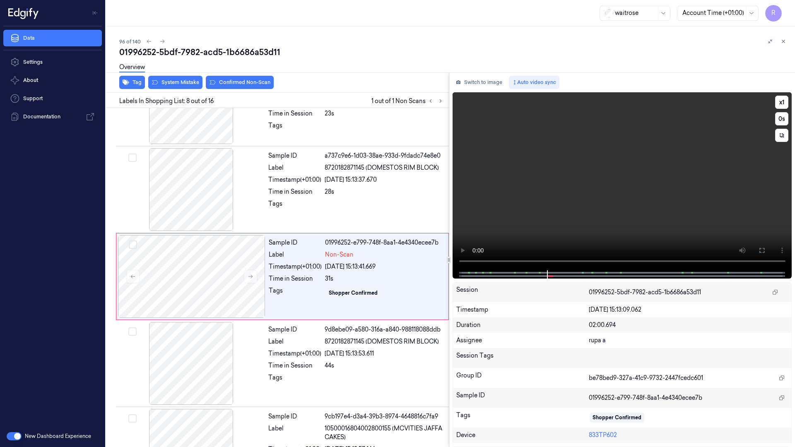
scroll to position [482, 0]
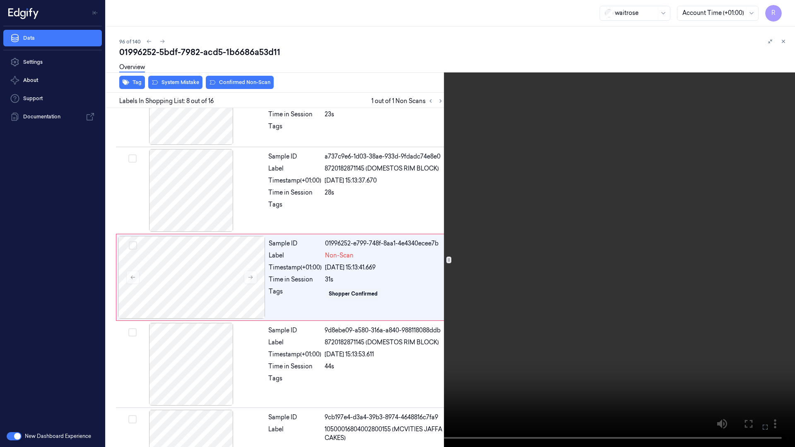
click at [197, 377] on video at bounding box center [397, 223] width 795 height 447
click at [786, 12] on button "x 1" at bounding box center [784, 9] width 13 height 13
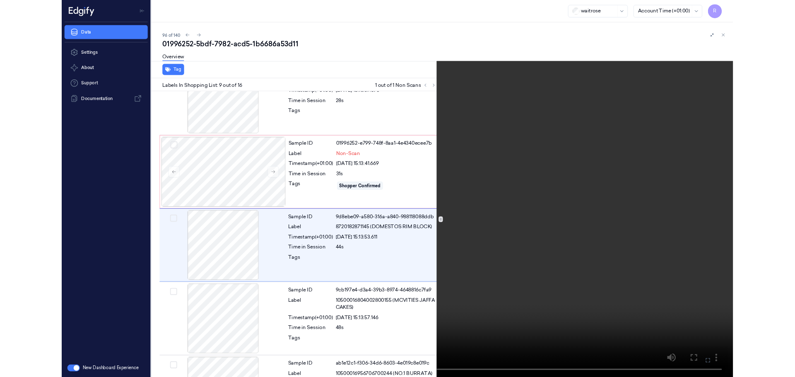
scroll to position [569, 0]
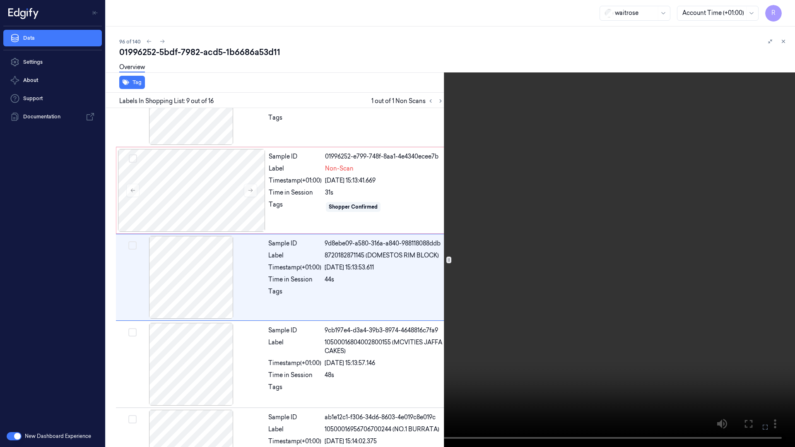
click at [659, 165] on video at bounding box center [397, 223] width 795 height 447
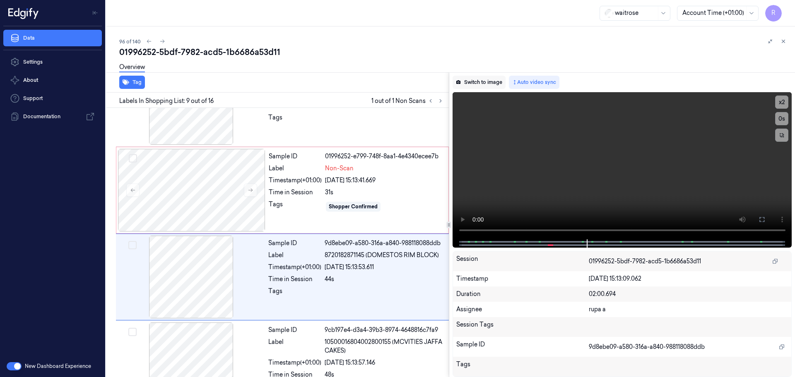
click at [494, 83] on button "Switch to image" at bounding box center [478, 82] width 53 height 13
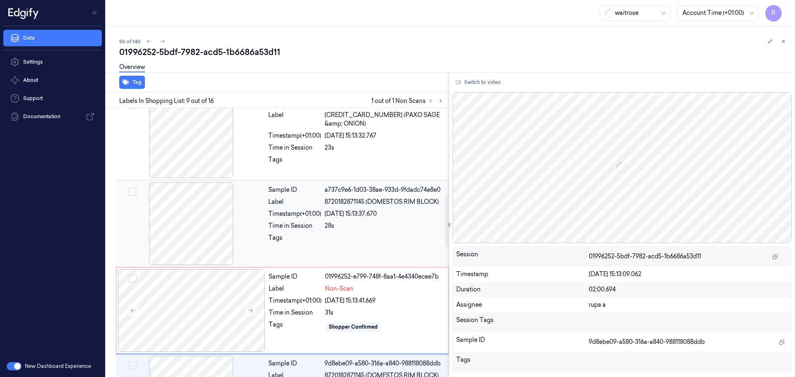
click at [210, 232] on div at bounding box center [191, 223] width 147 height 83
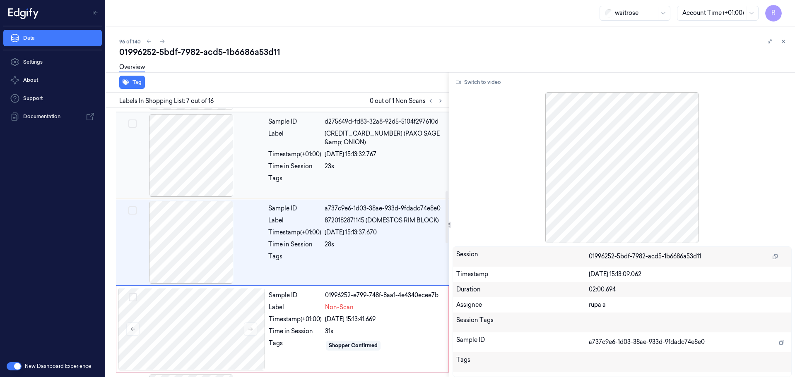
click at [202, 166] on div at bounding box center [191, 155] width 147 height 83
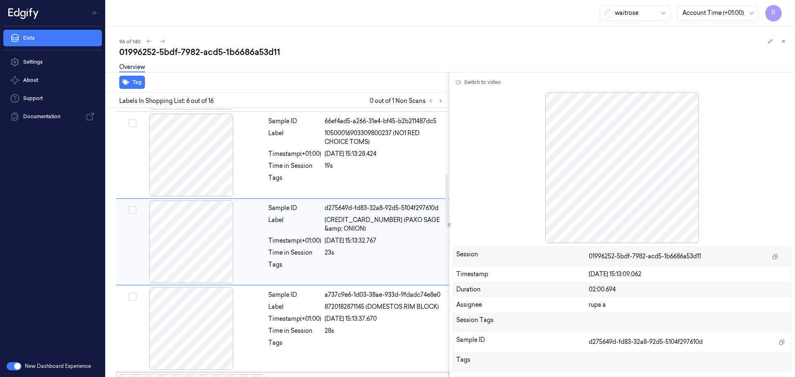
scroll to position [343, 0]
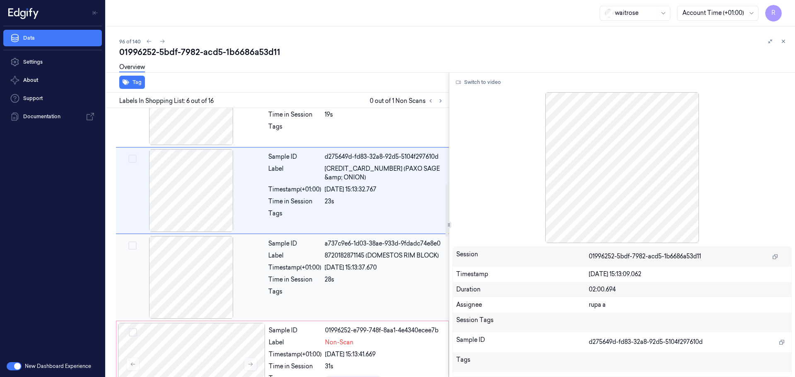
click at [179, 286] on div at bounding box center [191, 277] width 147 height 83
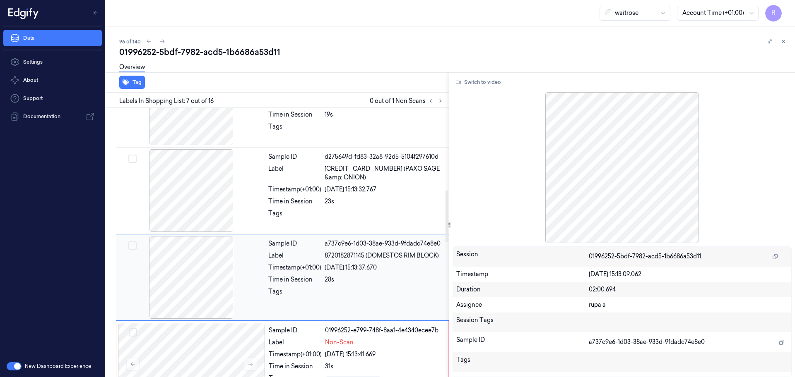
scroll to position [430, 0]
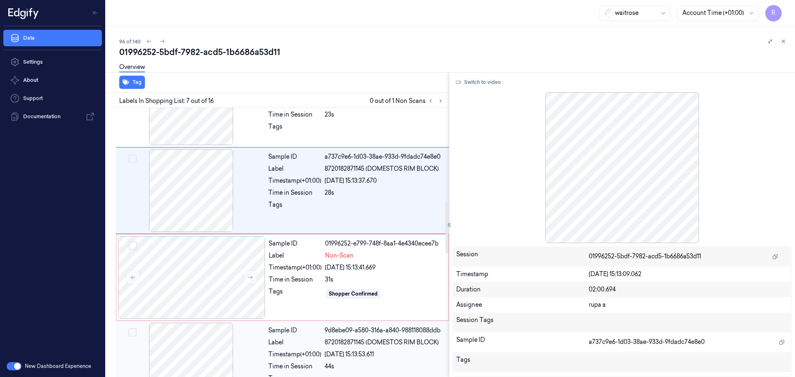
click at [212, 347] on div at bounding box center [191, 364] width 147 height 83
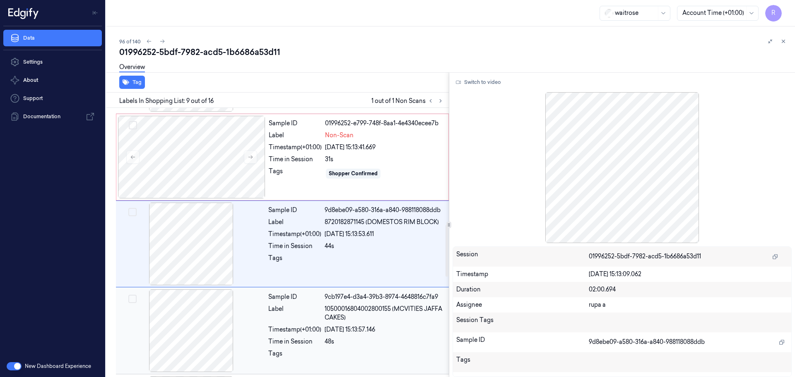
scroll to position [604, 0]
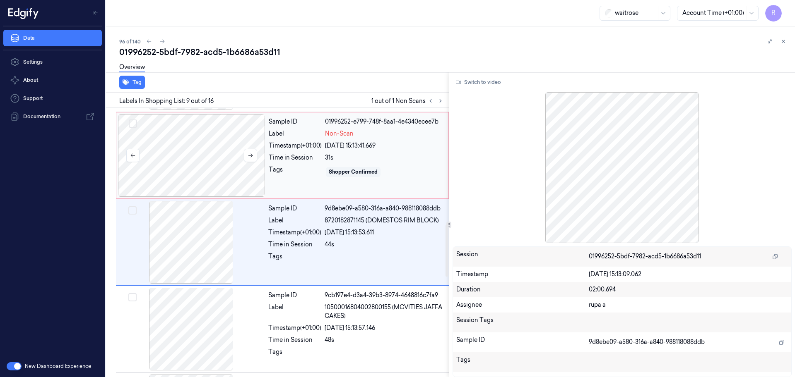
click at [216, 151] on div at bounding box center [191, 155] width 147 height 83
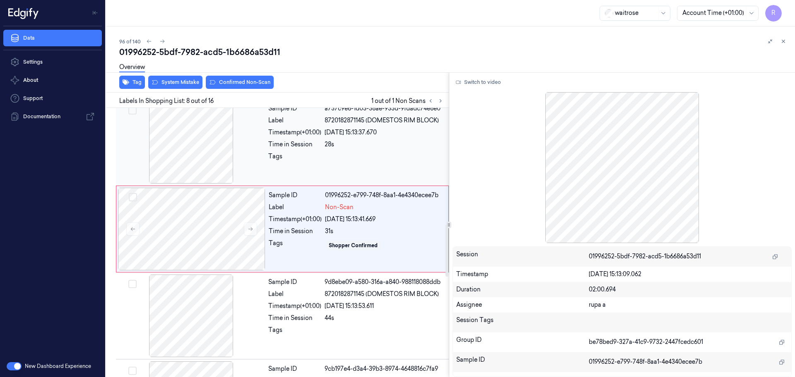
scroll to position [517, 0]
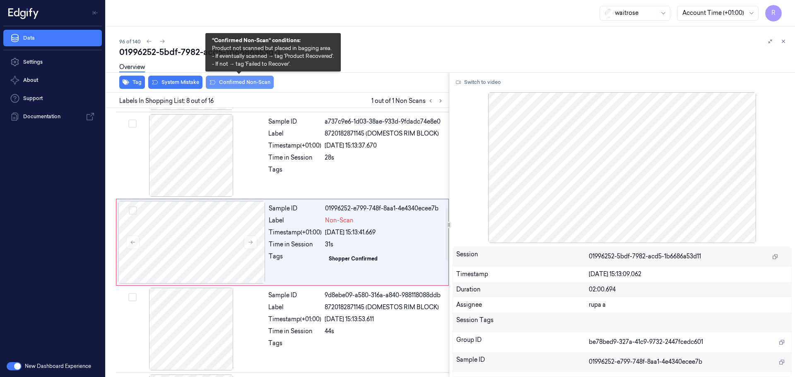
click at [230, 85] on button "Confirmed Non-Scan" at bounding box center [240, 82] width 68 height 13
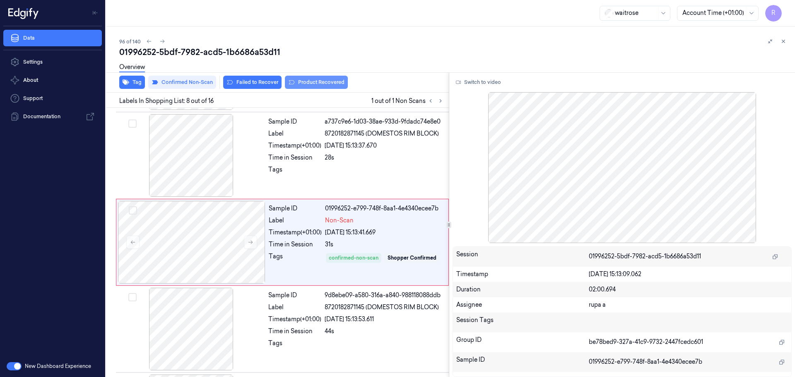
click at [313, 85] on button "Product Recovered" at bounding box center [316, 82] width 63 height 13
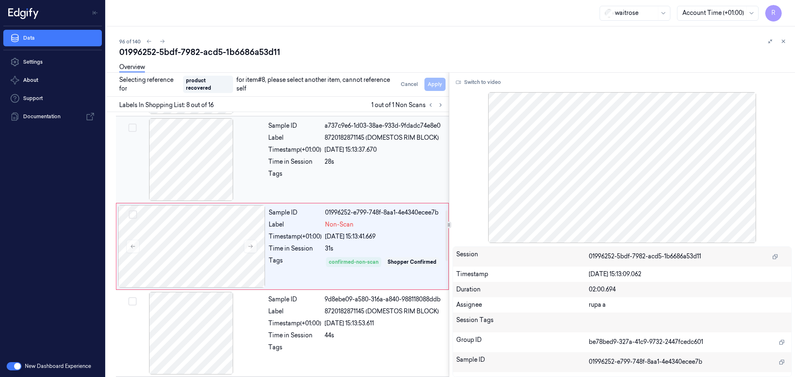
drag, startPoint x: 208, startPoint y: 327, endPoint x: 210, endPoint y: 184, distance: 143.2
click at [209, 327] on div at bounding box center [191, 333] width 147 height 83
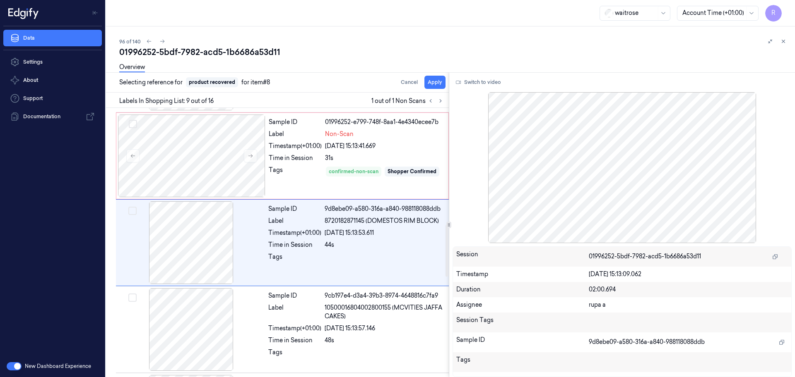
scroll to position [604, 0]
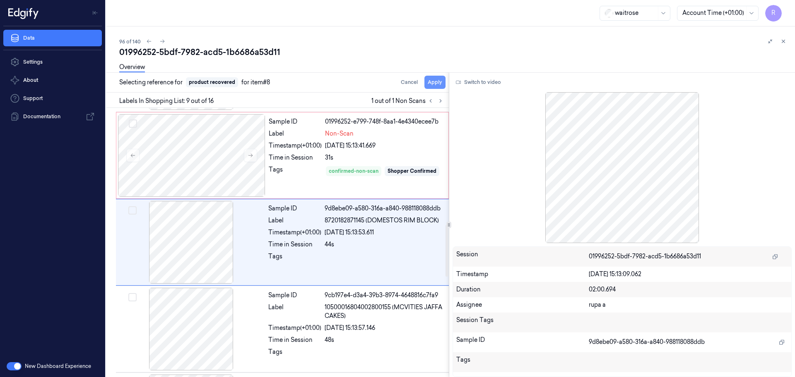
click at [434, 85] on button "Apply" at bounding box center [434, 82] width 21 height 13
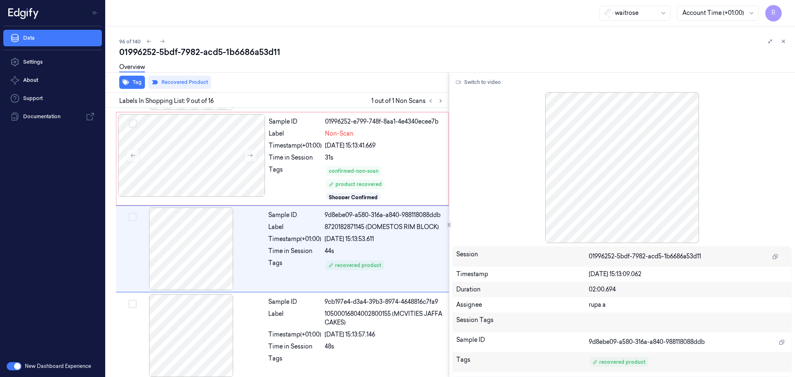
scroll to position [610, 0]
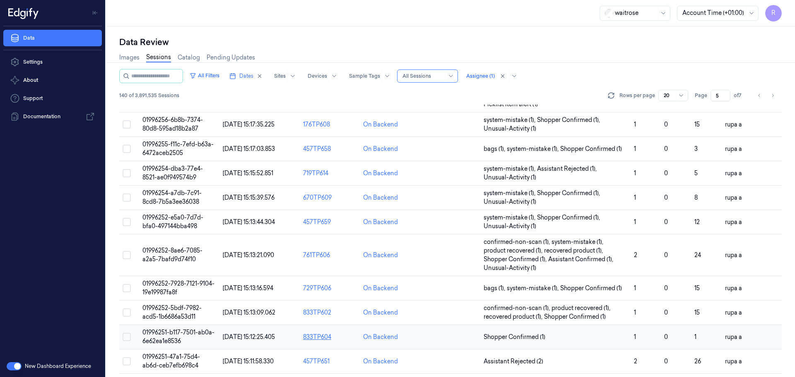
scroll to position [266, 0]
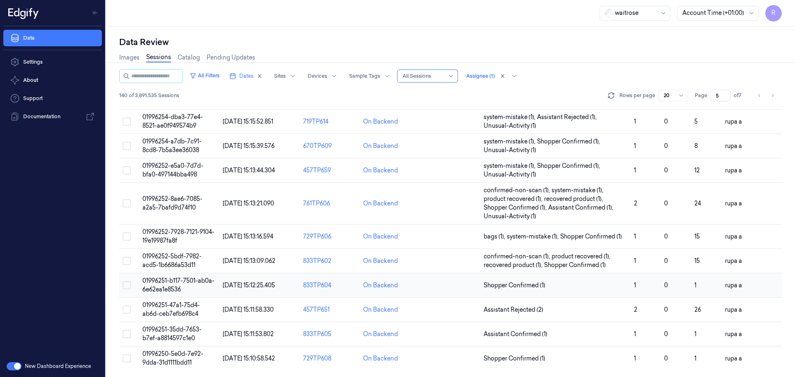
click at [191, 284] on span "01996251-b117-7501-ab0a-6e62ea1e8536" at bounding box center [178, 285] width 72 height 16
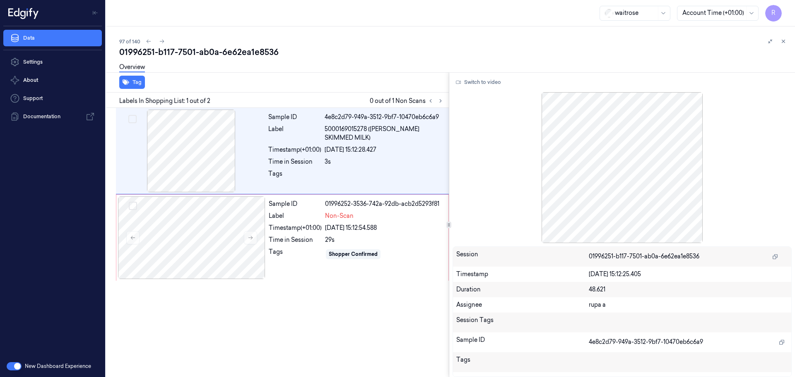
click at [427, 85] on div "Tag" at bounding box center [276, 82] width 346 height 20
click at [432, 98] on icon at bounding box center [430, 101] width 6 height 6
click at [111, 242] on div "Sample ID 4e8c2d79-949a-3512-9bf7-10470eb6c6a9 Label 5000169015278 (WR ESS SKIM…" at bounding box center [276, 196] width 346 height 176
click at [192, 249] on div at bounding box center [191, 238] width 147 height 83
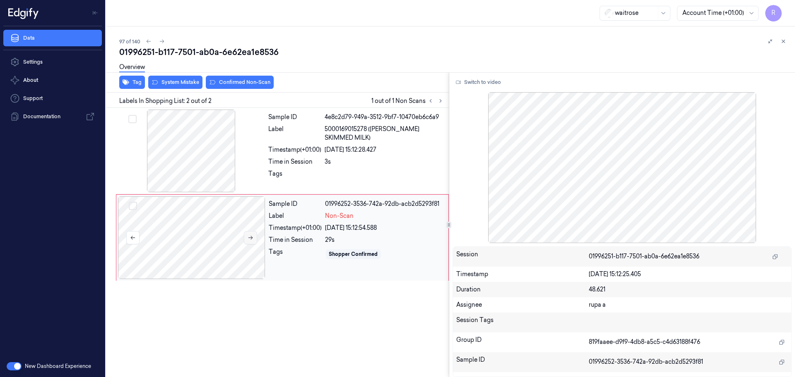
click at [249, 238] on icon at bounding box center [250, 238] width 6 height 6
click at [252, 236] on icon at bounding box center [250, 238] width 6 height 6
click at [192, 163] on div at bounding box center [191, 151] width 147 height 83
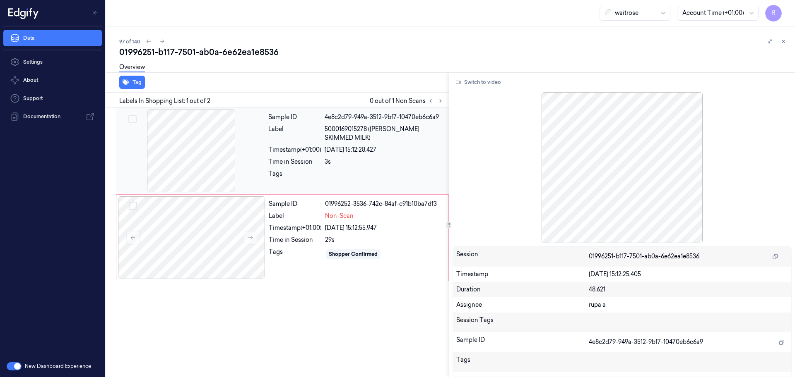
click at [203, 176] on div at bounding box center [191, 151] width 147 height 83
click at [191, 153] on div at bounding box center [191, 151] width 147 height 83
click at [194, 234] on div at bounding box center [191, 238] width 147 height 83
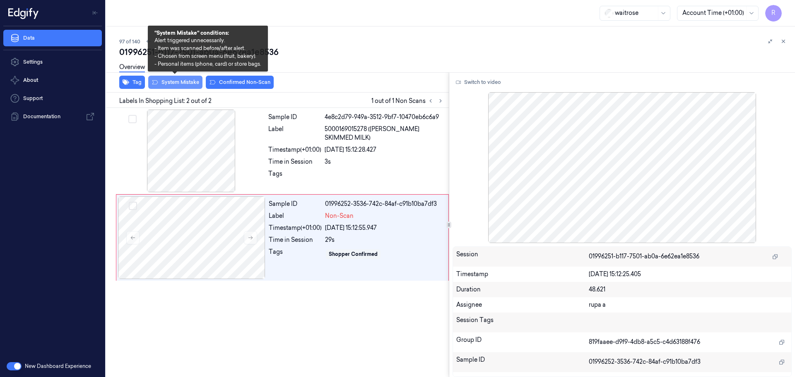
click at [178, 86] on button "System Mistake" at bounding box center [175, 82] width 54 height 13
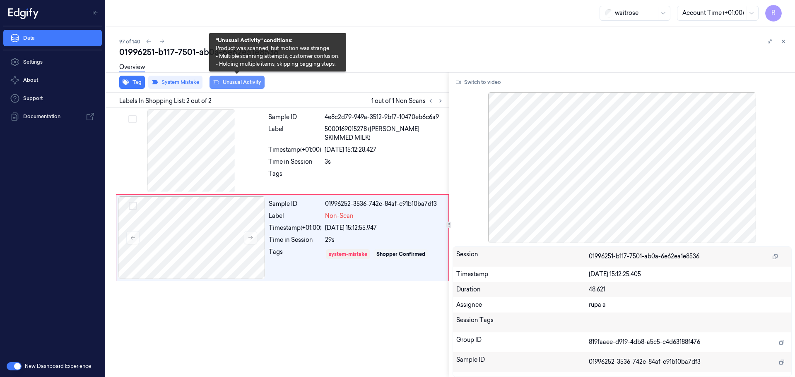
click at [252, 82] on button "Unusual Activity" at bounding box center [236, 82] width 55 height 13
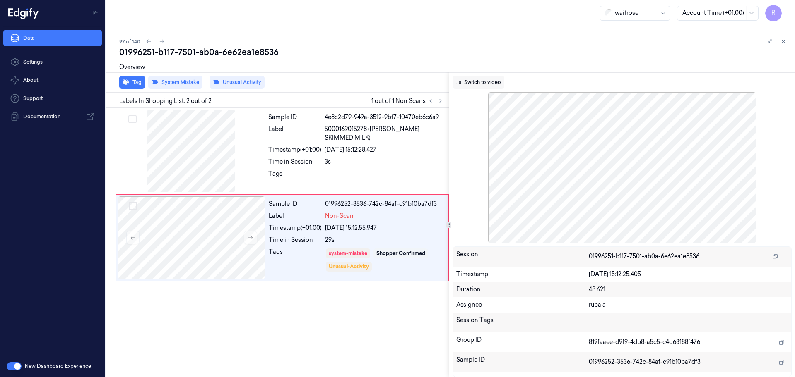
click at [479, 80] on button "Switch to video" at bounding box center [478, 82] width 52 height 13
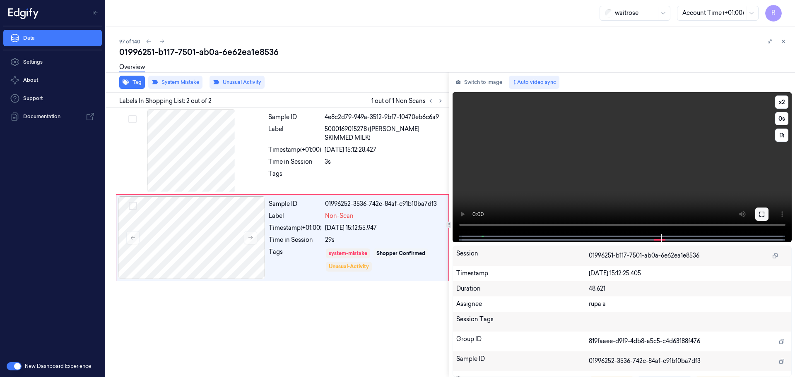
click at [765, 216] on button at bounding box center [761, 214] width 13 height 13
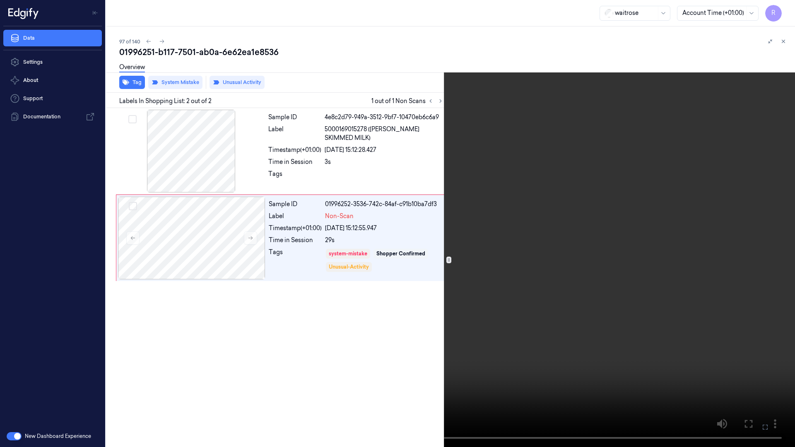
click at [29, 377] on video at bounding box center [397, 223] width 795 height 447
click at [542, 103] on video at bounding box center [397, 223] width 795 height 447
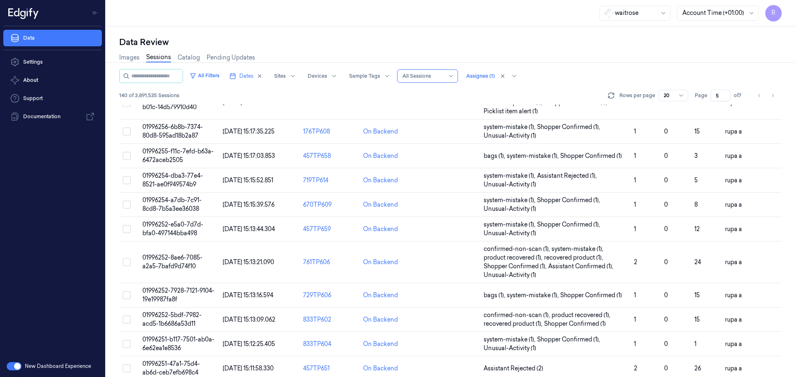
scroll to position [266, 0]
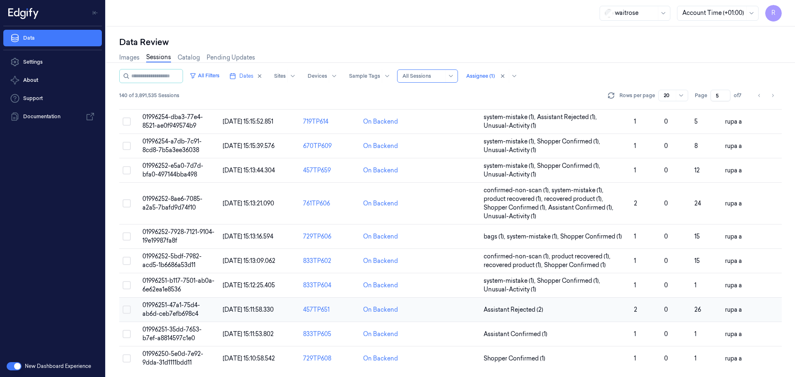
click at [202, 304] on td "01996251-47a1-75d4-ab6d-ceb7efb698c4" at bounding box center [179, 310] width 80 height 24
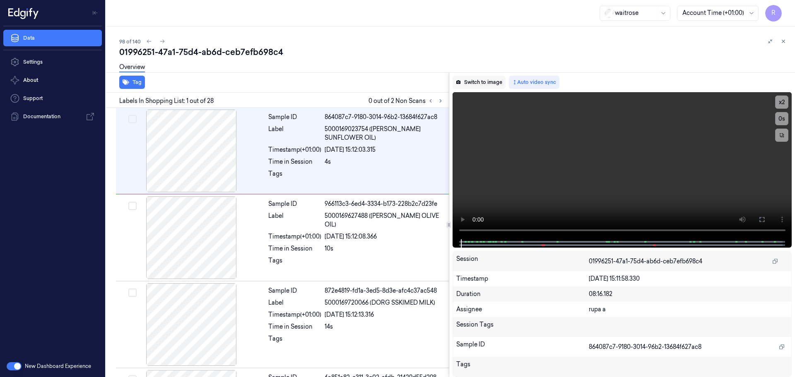
click at [487, 85] on button "Switch to image" at bounding box center [478, 82] width 53 height 13
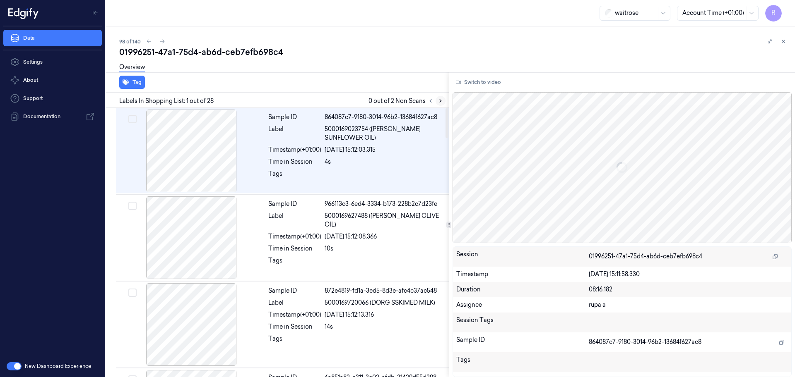
click at [438, 102] on icon at bounding box center [440, 101] width 6 height 6
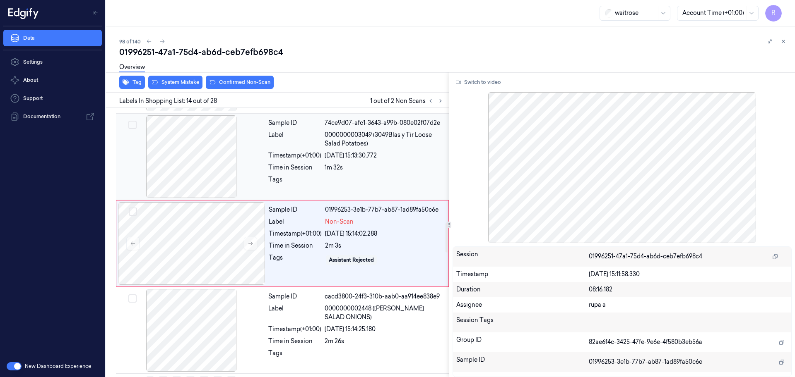
scroll to position [1038, 0]
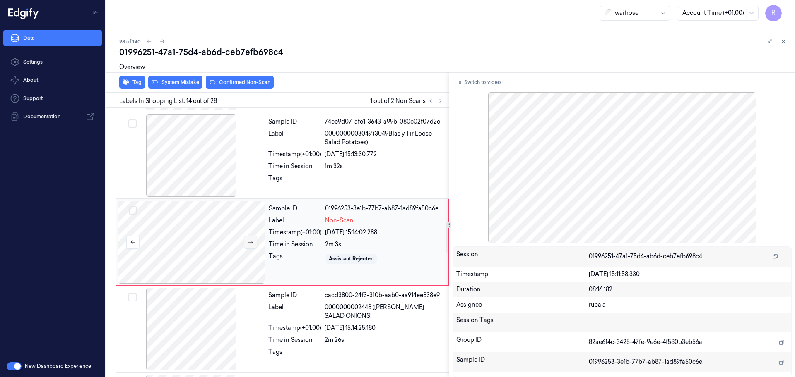
click at [255, 243] on button at bounding box center [250, 242] width 13 height 13
click at [167, 168] on div at bounding box center [191, 155] width 147 height 83
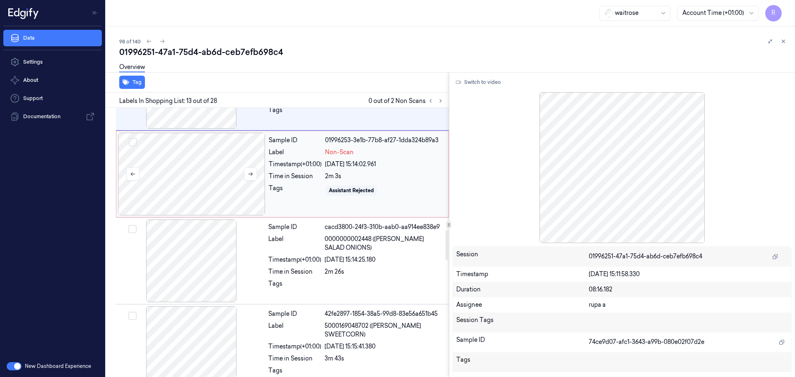
click at [203, 189] on div at bounding box center [191, 174] width 147 height 83
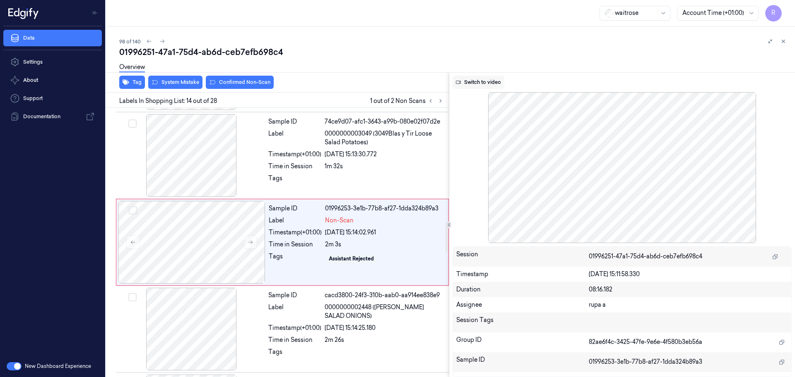
click at [463, 82] on button "Switch to video" at bounding box center [478, 82] width 52 height 13
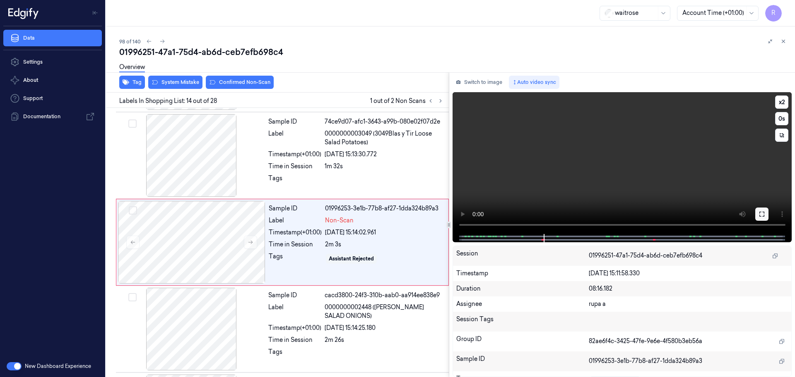
click at [764, 216] on icon at bounding box center [761, 214] width 7 height 7
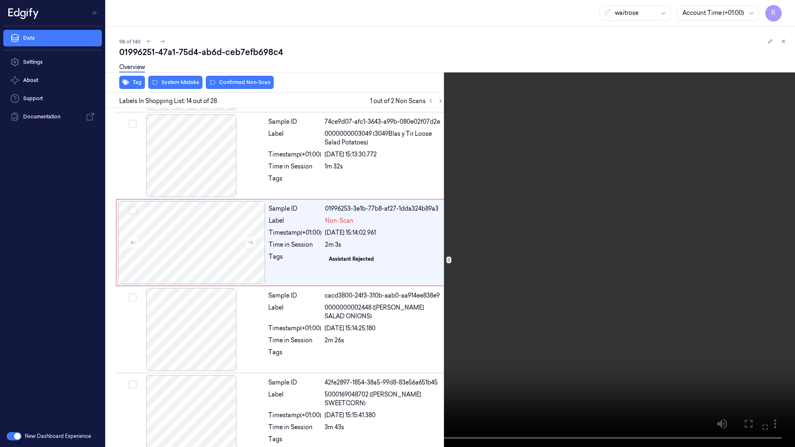
click at [650, 180] on video at bounding box center [397, 223] width 795 height 447
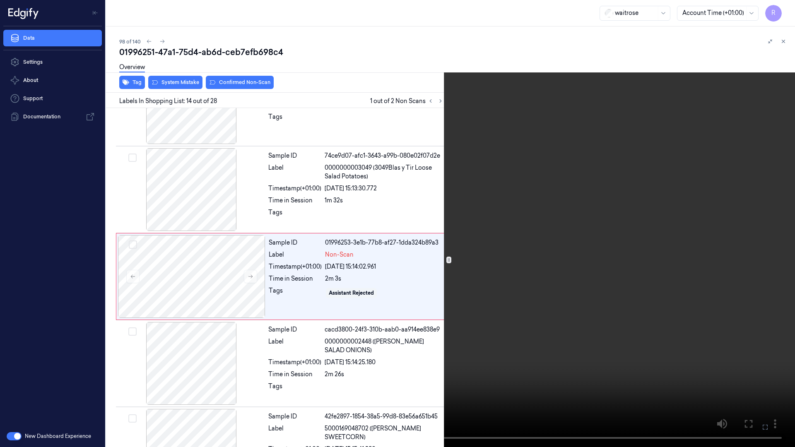
scroll to position [1003, 0]
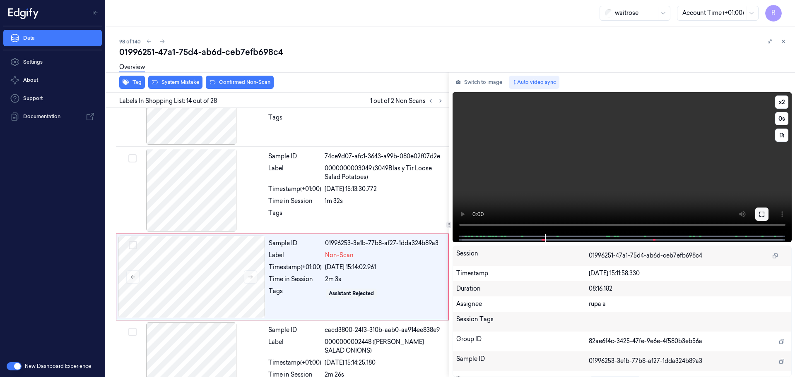
click at [758, 211] on icon at bounding box center [761, 214] width 7 height 7
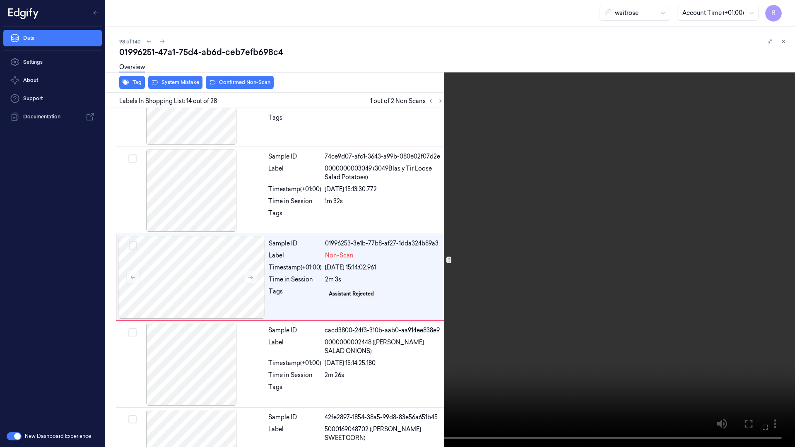
click at [234, 377] on video at bounding box center [397, 223] width 795 height 447
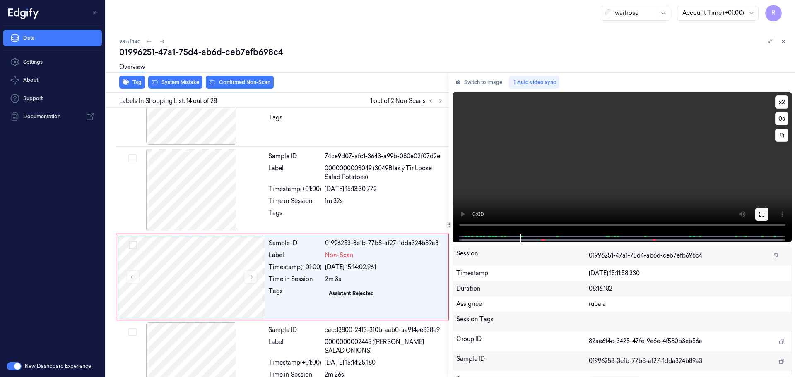
click at [761, 214] on icon at bounding box center [761, 214] width 7 height 7
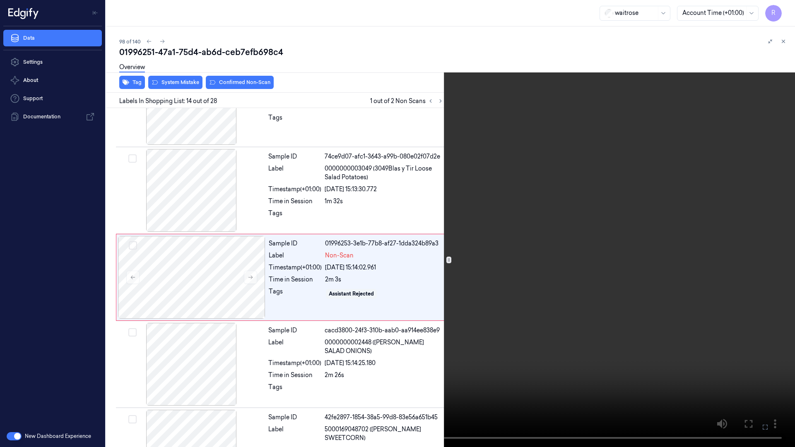
click at [114, 344] on video at bounding box center [397, 223] width 795 height 447
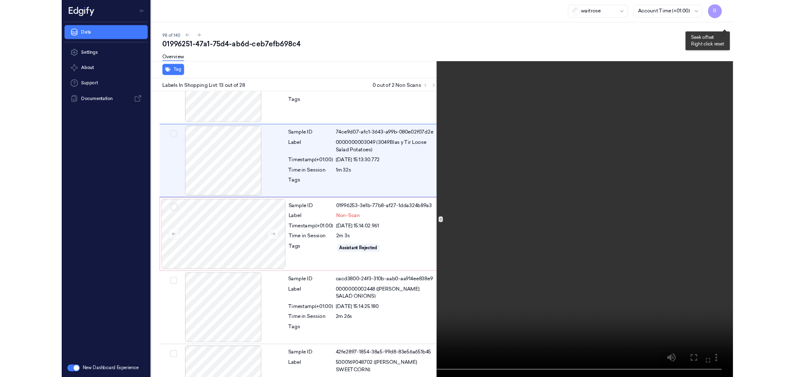
scroll to position [917, 0]
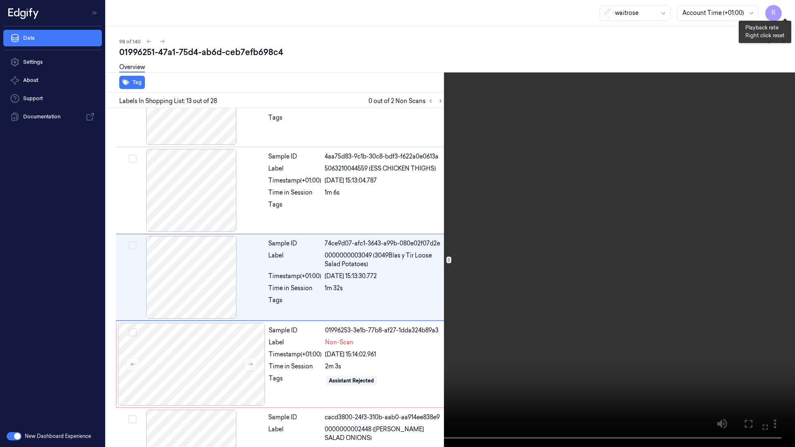
click at [786, 12] on button "x 2" at bounding box center [784, 9] width 13 height 13
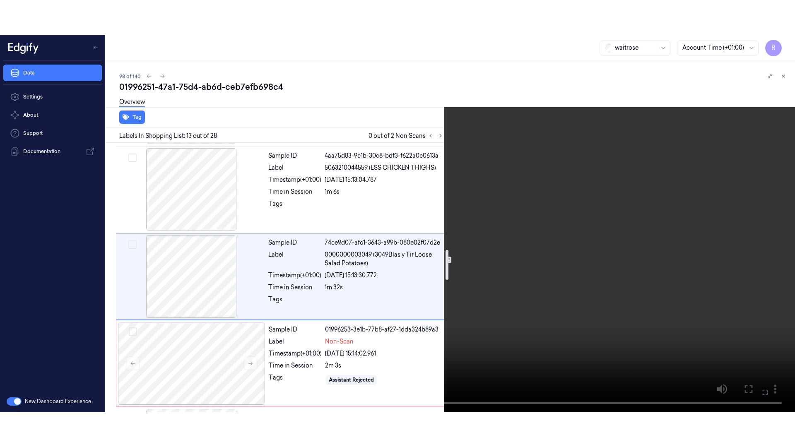
scroll to position [968, 0]
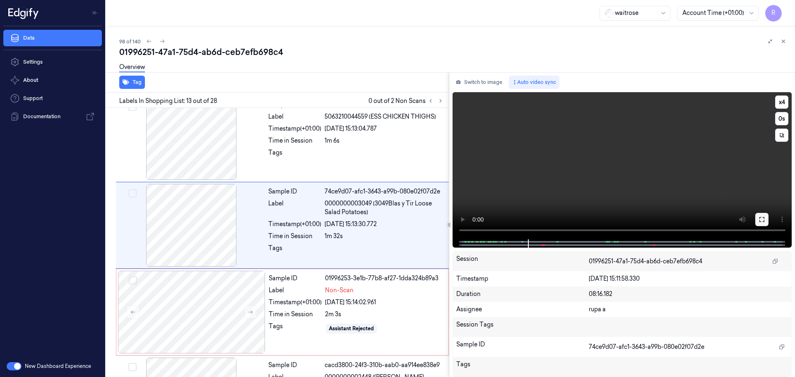
click at [761, 219] on icon at bounding box center [761, 219] width 7 height 7
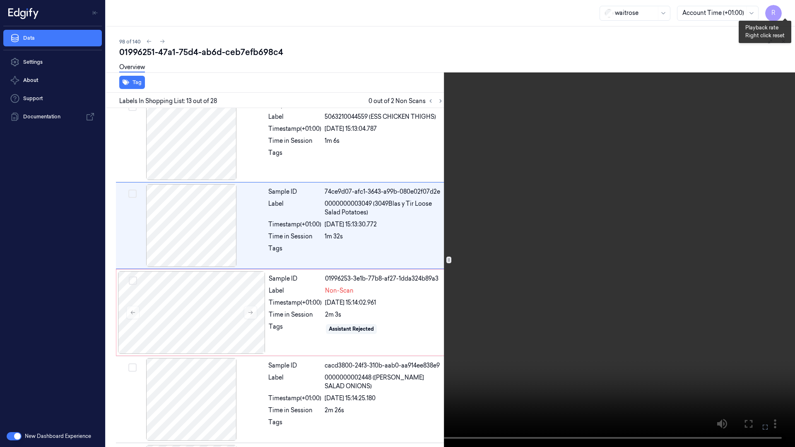
click at [785, 10] on button "x 4" at bounding box center [784, 9] width 13 height 13
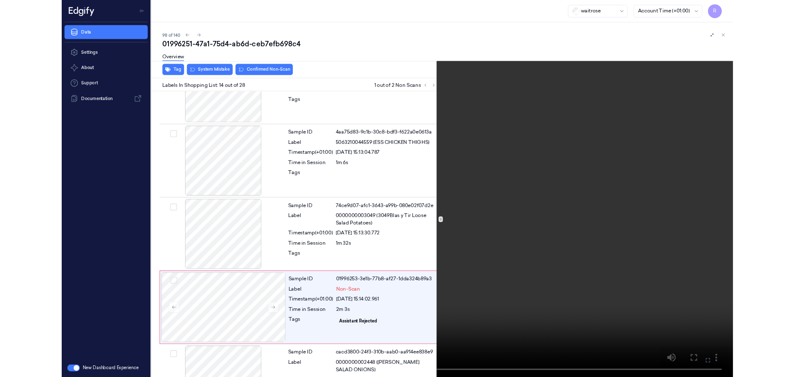
scroll to position [1003, 0]
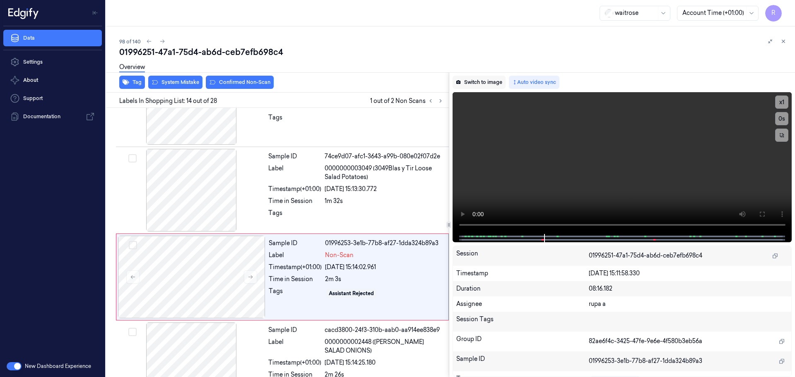
click at [486, 84] on button "Switch to image" at bounding box center [478, 82] width 53 height 13
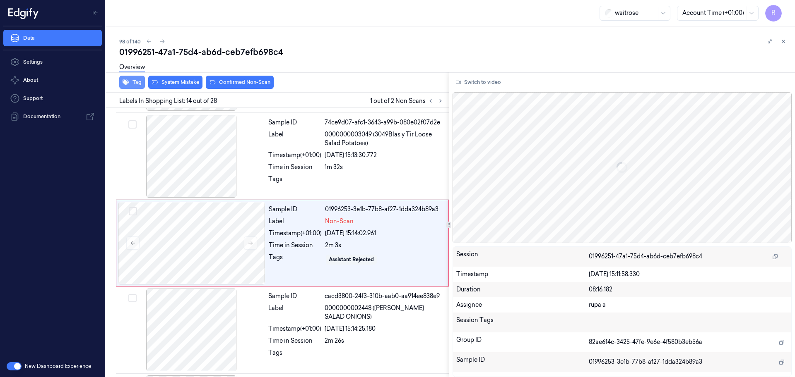
scroll to position [1038, 0]
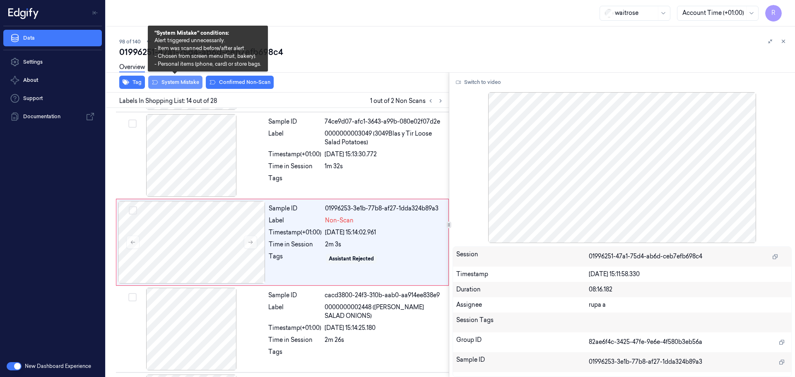
click at [169, 87] on button "System Mistake" at bounding box center [175, 82] width 54 height 13
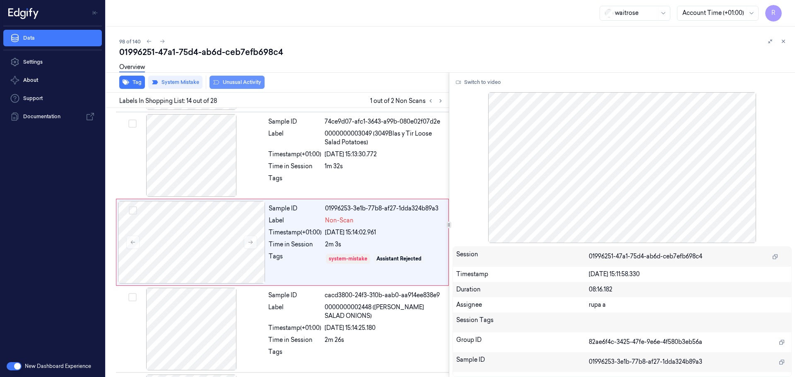
click at [247, 82] on button "Unusual Activity" at bounding box center [236, 82] width 55 height 13
click at [133, 84] on button "Tag" at bounding box center [132, 82] width 26 height 13
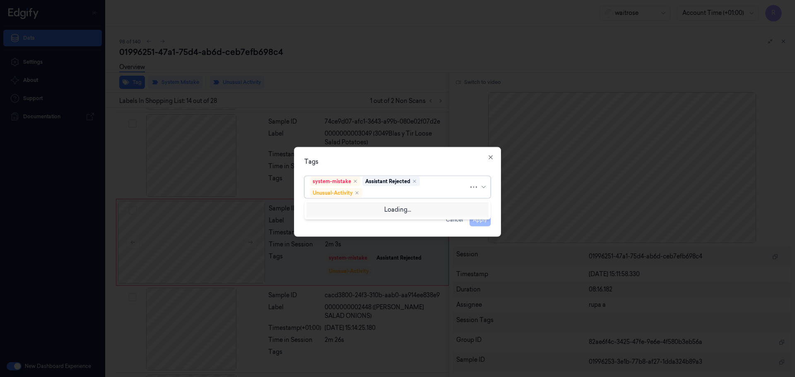
click at [427, 197] on div at bounding box center [416, 193] width 105 height 9
type input "pi"
click at [360, 211] on div "Picklist item alert" at bounding box center [397, 209] width 175 height 9
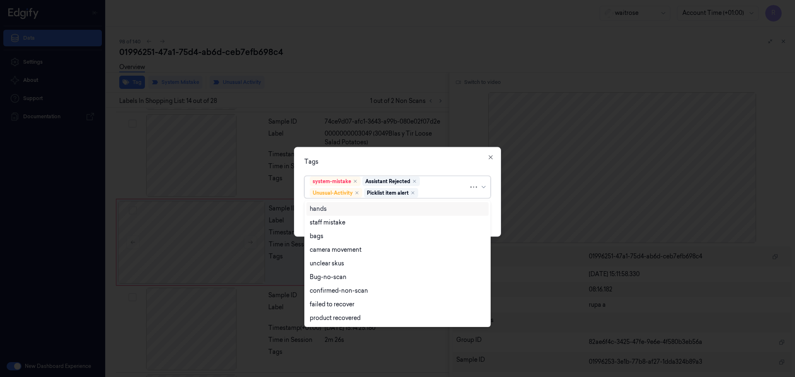
click at [424, 165] on div "Tags" at bounding box center [397, 162] width 186 height 9
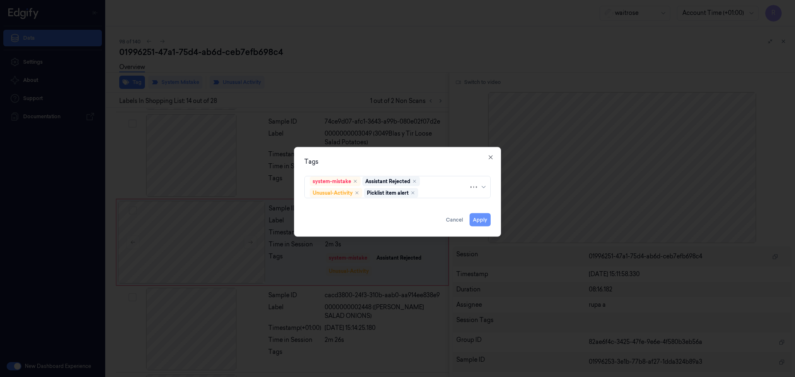
click at [479, 222] on button "Apply" at bounding box center [479, 220] width 21 height 13
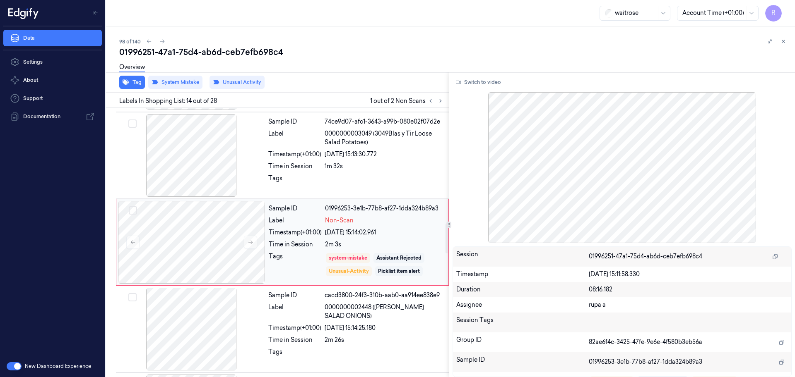
scroll to position [1090, 0]
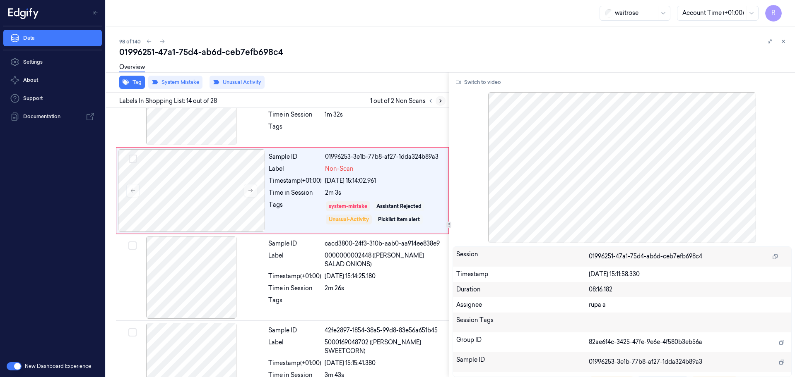
click at [441, 103] on icon at bounding box center [440, 101] width 6 height 6
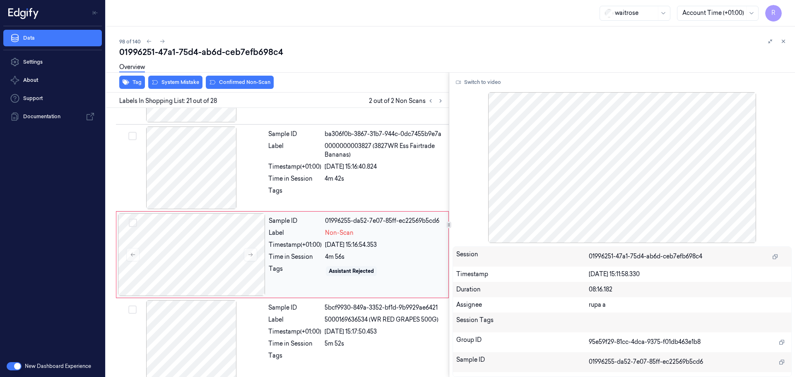
scroll to position [1647, 0]
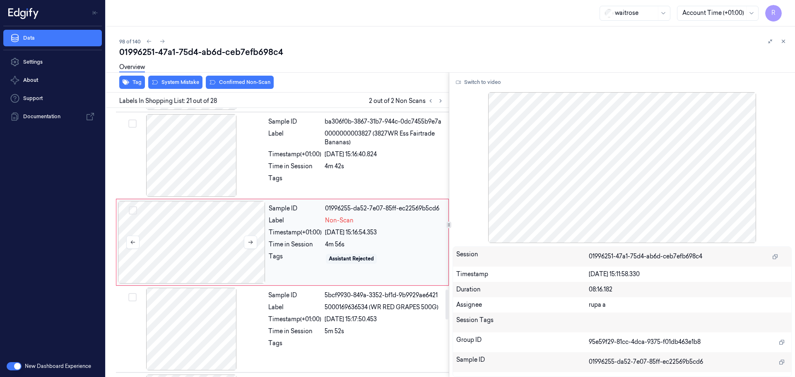
click at [236, 242] on div at bounding box center [191, 242] width 147 height 83
click at [211, 157] on div at bounding box center [191, 155] width 147 height 83
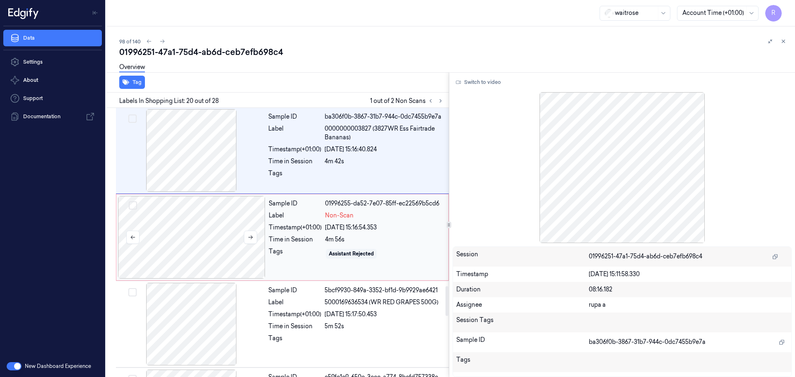
scroll to position [1663, 0]
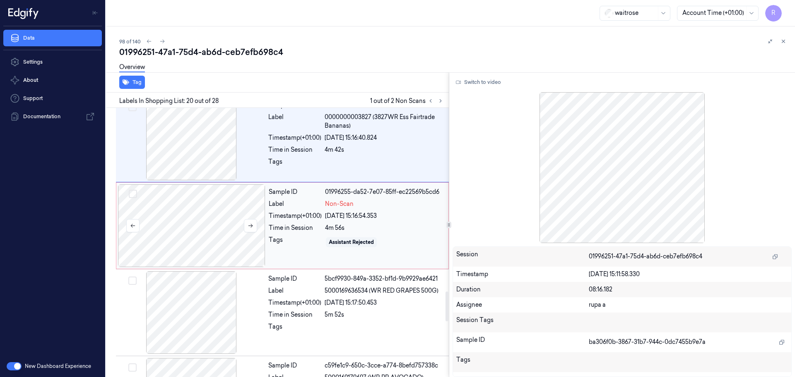
click at [163, 233] on div at bounding box center [191, 226] width 147 height 83
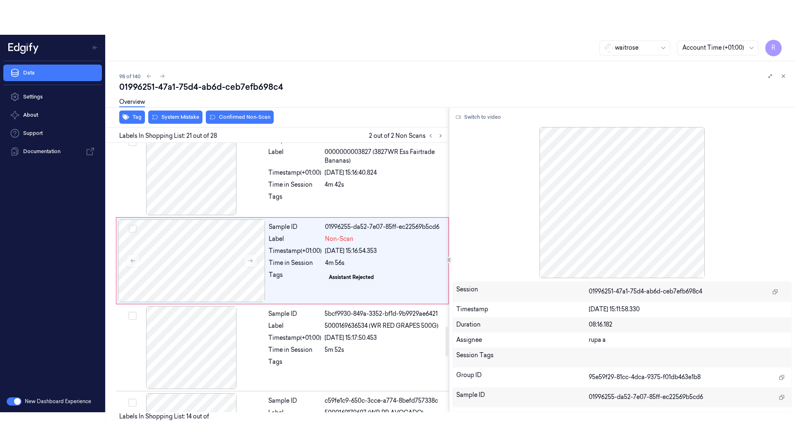
scroll to position [1647, 0]
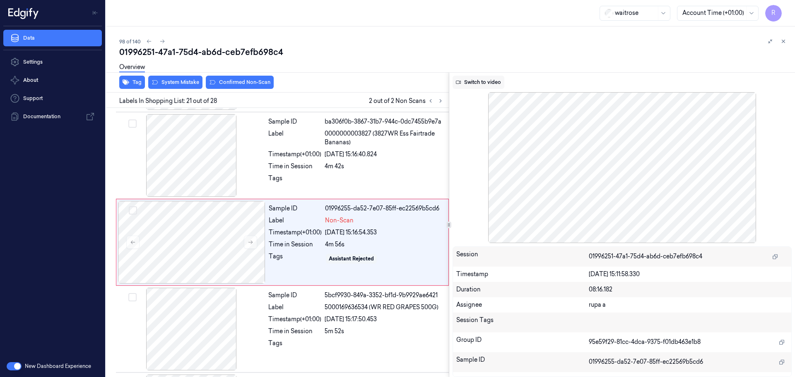
click at [491, 84] on button "Switch to video" at bounding box center [478, 82] width 52 height 13
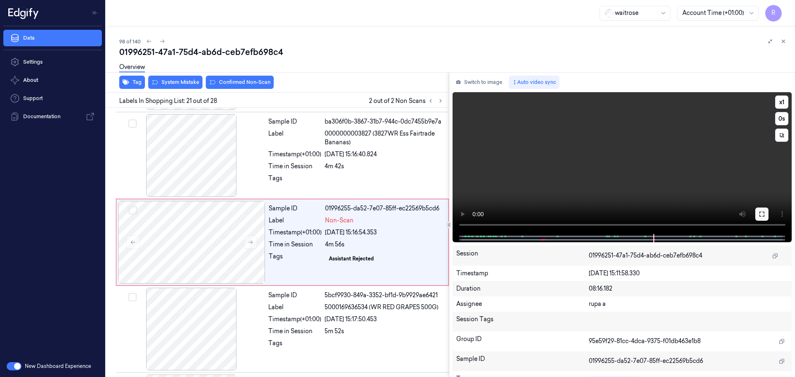
click at [761, 213] on icon at bounding box center [761, 214] width 7 height 7
click at [759, 210] on button at bounding box center [761, 214] width 13 height 13
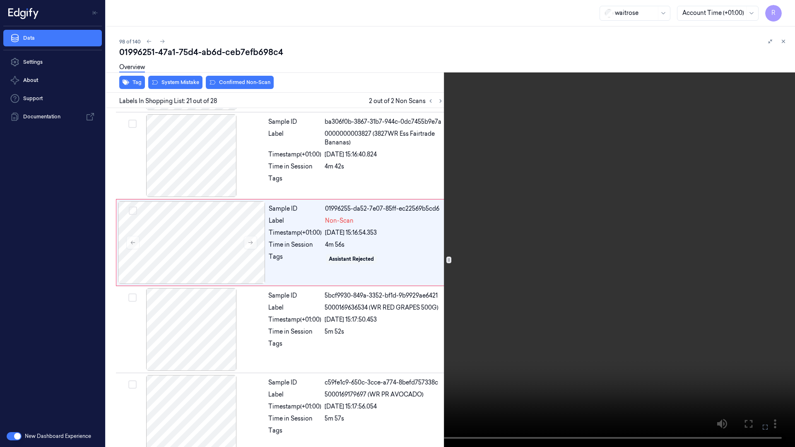
click at [629, 276] on video at bounding box center [397, 223] width 795 height 447
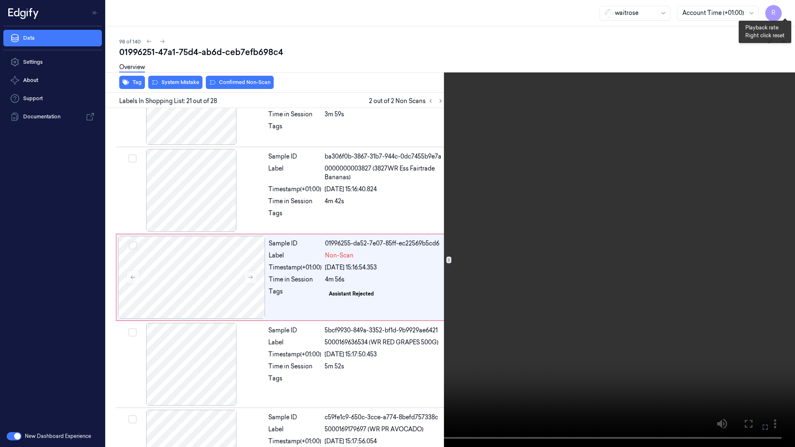
click at [788, 13] on button "x 1" at bounding box center [784, 9] width 13 height 13
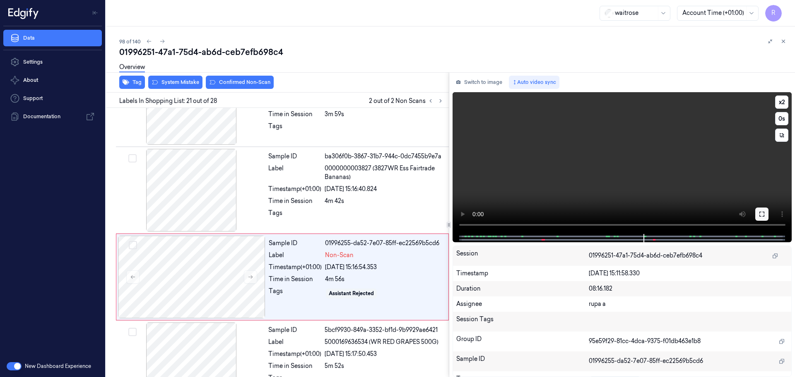
click at [761, 212] on icon at bounding box center [761, 214] width 7 height 7
click at [471, 85] on button "Switch to image" at bounding box center [478, 82] width 53 height 13
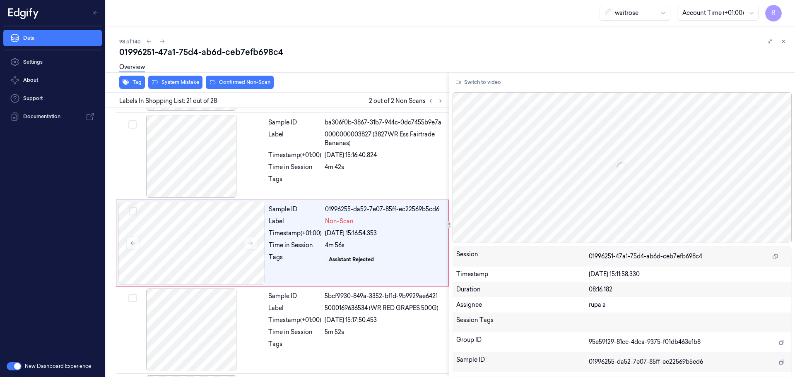
scroll to position [1647, 0]
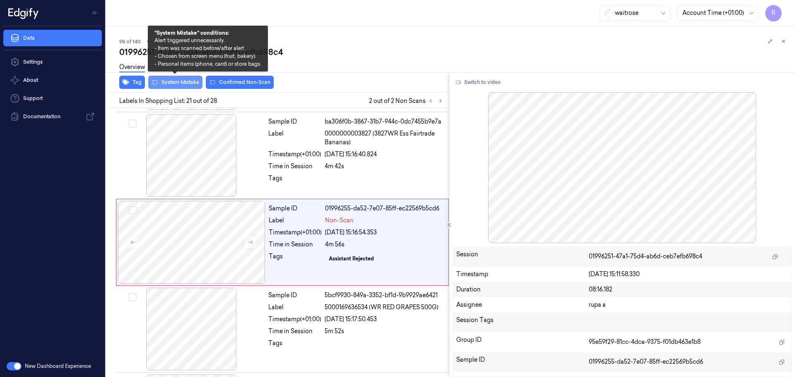
click at [162, 86] on button "System Mistake" at bounding box center [175, 82] width 54 height 13
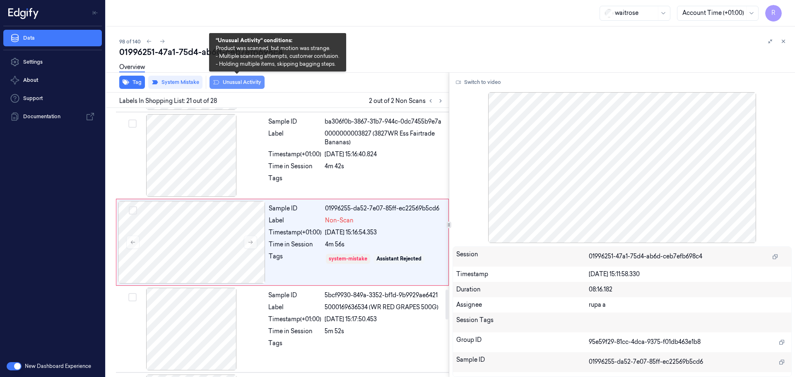
click at [231, 85] on button "Unusual Activity" at bounding box center [236, 82] width 55 height 13
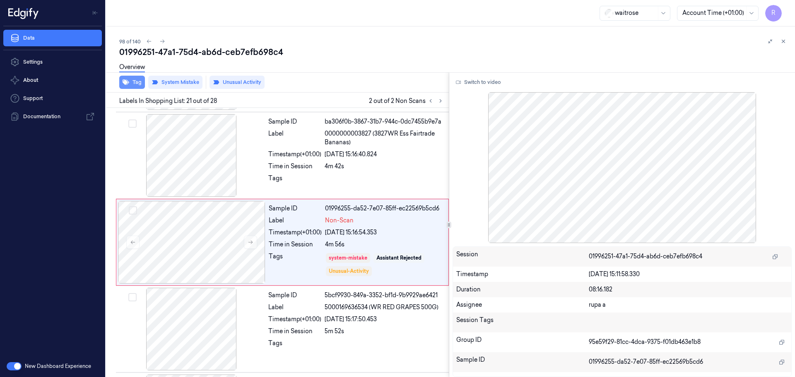
click at [134, 86] on button "Tag" at bounding box center [132, 82] width 26 height 13
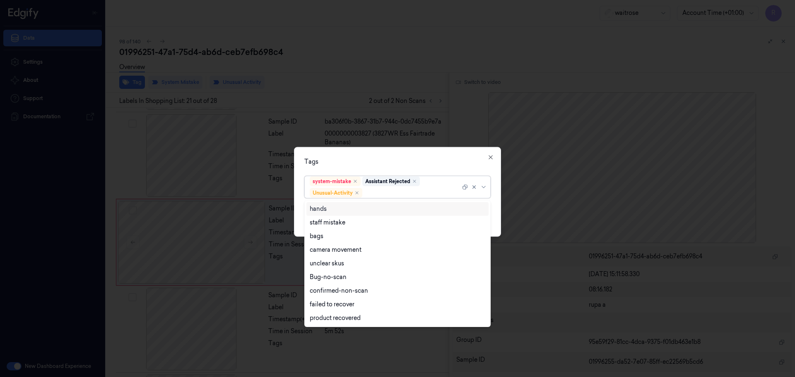
click at [396, 194] on div at bounding box center [412, 193] width 96 height 9
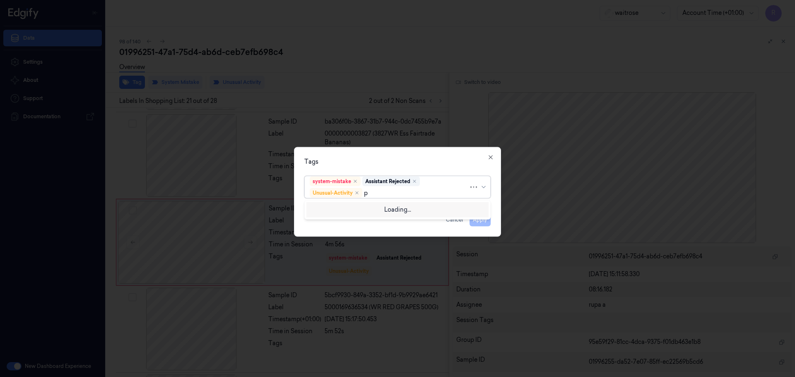
type input "pi"
click at [387, 212] on div "Picklist item alert" at bounding box center [397, 209] width 175 height 9
click at [401, 161] on div "Tags" at bounding box center [397, 162] width 186 height 9
click at [484, 220] on button "Apply" at bounding box center [479, 220] width 21 height 13
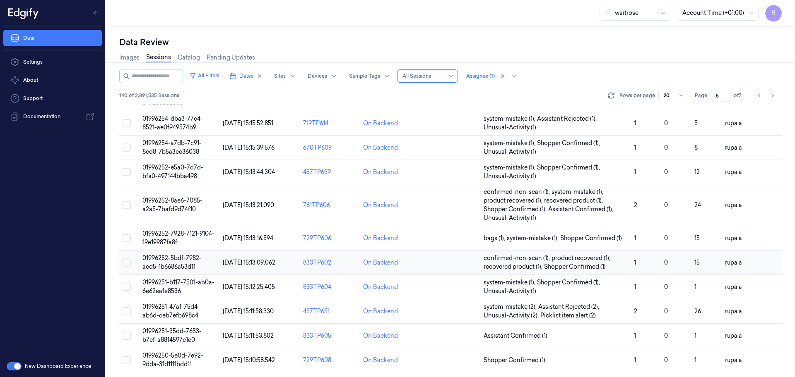
scroll to position [266, 0]
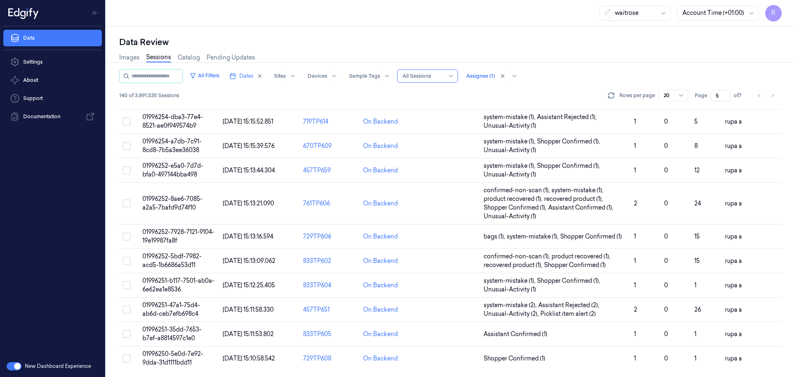
click at [202, 331] on td "01996251-35dd-7653-b7ef-a8814597c1e0" at bounding box center [179, 334] width 80 height 24
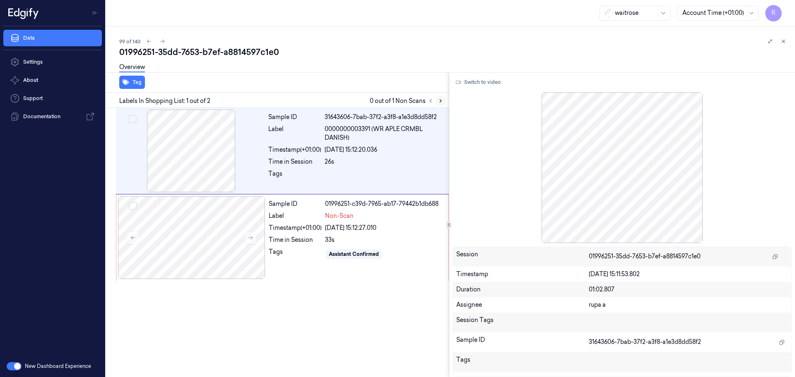
click at [437, 99] on button at bounding box center [440, 101] width 10 height 10
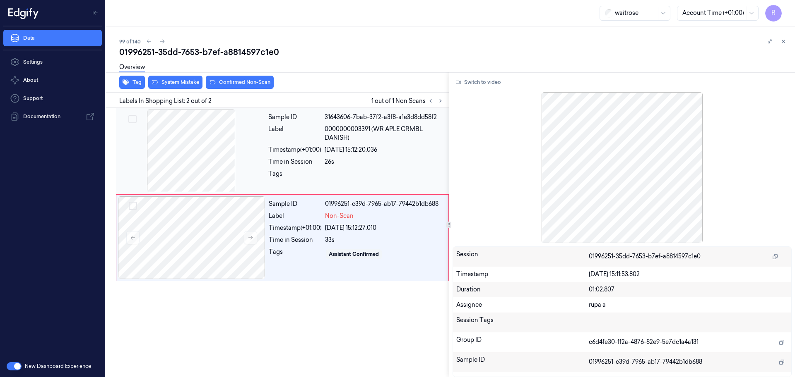
click at [190, 150] on div at bounding box center [191, 151] width 147 height 83
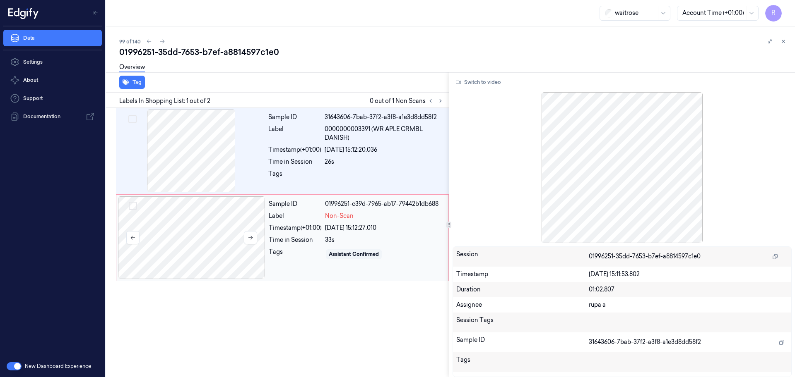
click at [202, 239] on div at bounding box center [191, 238] width 147 height 83
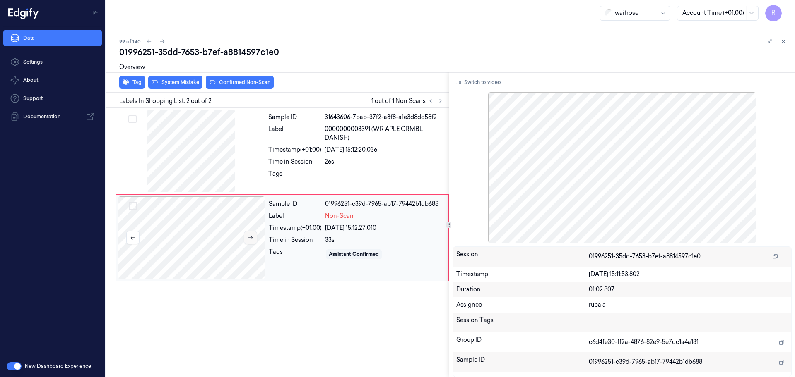
click at [251, 237] on icon at bounding box center [250, 238] width 5 height 4
click at [183, 174] on div at bounding box center [191, 151] width 147 height 83
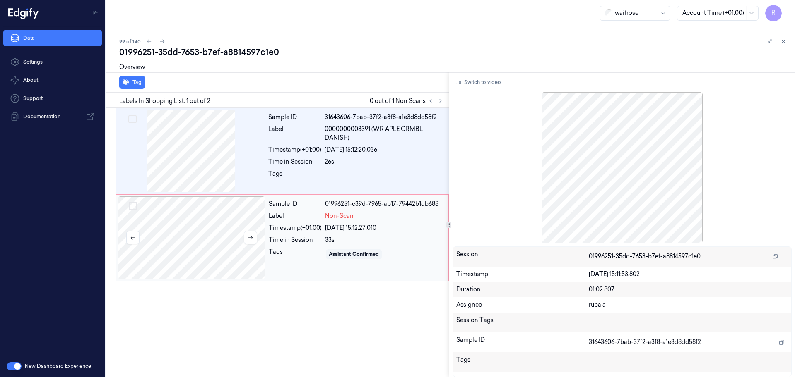
click at [199, 234] on div at bounding box center [191, 238] width 147 height 83
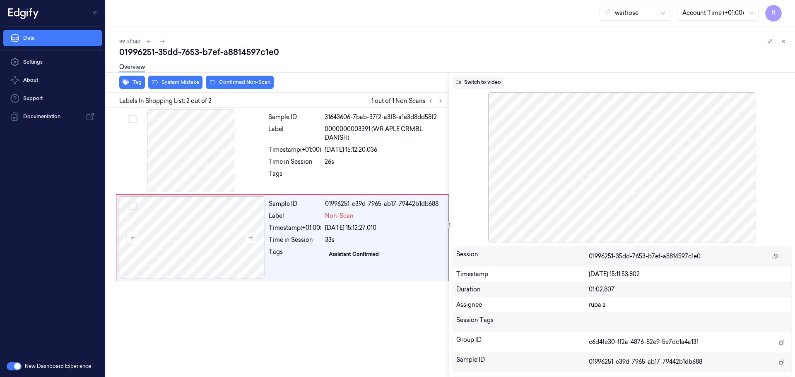
click at [483, 81] on button "Switch to video" at bounding box center [478, 82] width 52 height 13
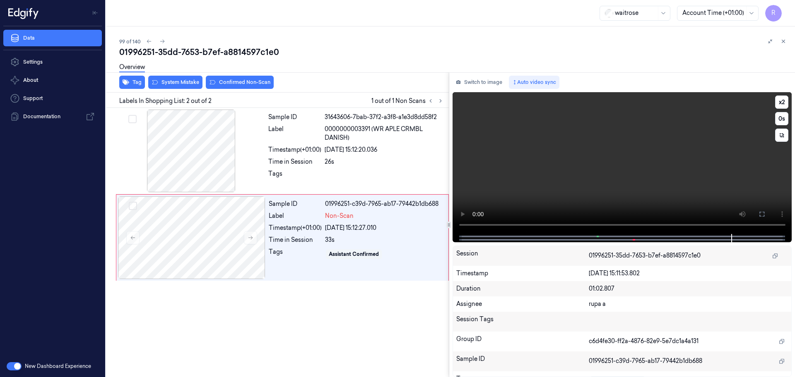
click at [645, 131] on video at bounding box center [621, 163] width 339 height 142
click at [759, 214] on icon at bounding box center [761, 214] width 7 height 7
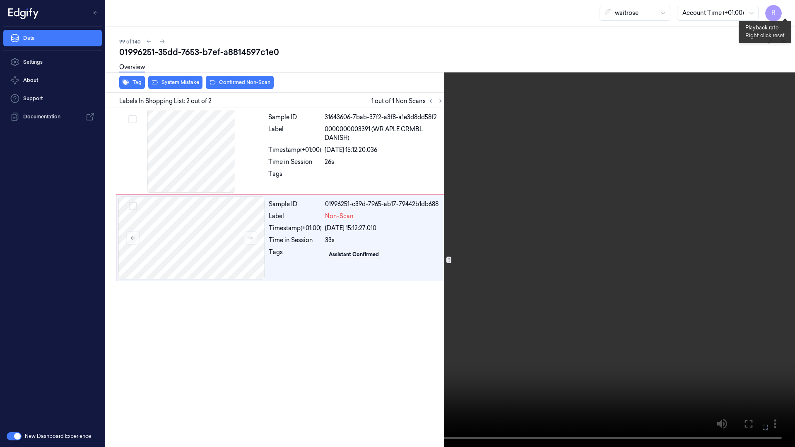
click at [785, 6] on button "x 2" at bounding box center [784, 9] width 13 height 13
click at [785, 6] on button "x 4" at bounding box center [784, 9] width 13 height 13
click at [790, 12] on button "x 1" at bounding box center [784, 9] width 13 height 13
click at [790, 12] on button "x 2" at bounding box center [784, 9] width 13 height 13
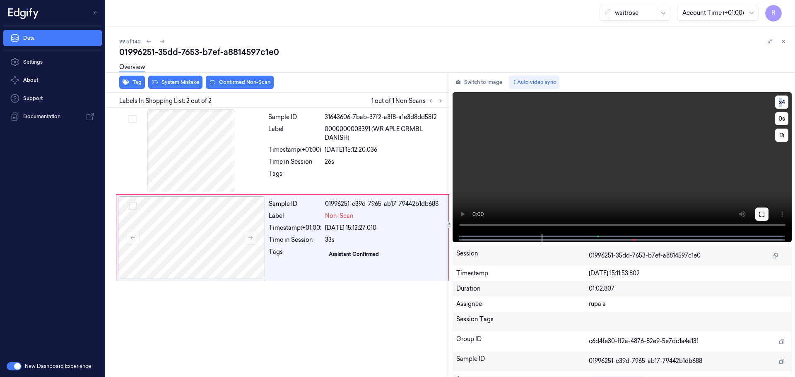
click at [763, 212] on icon at bounding box center [761, 214] width 5 height 5
click at [479, 89] on button "Switch to image" at bounding box center [478, 82] width 53 height 13
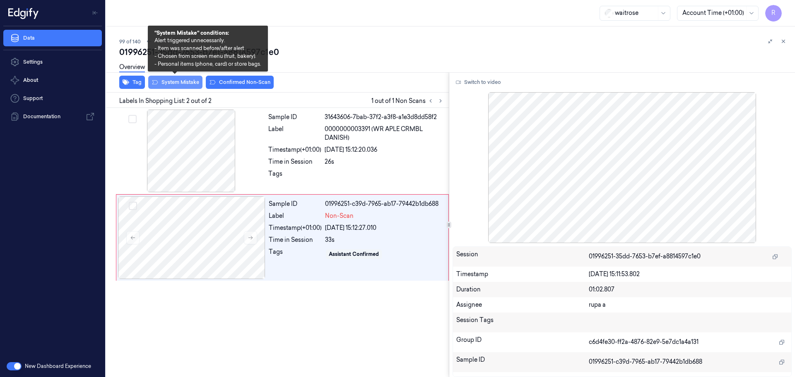
click at [178, 86] on button "System Mistake" at bounding box center [175, 82] width 54 height 13
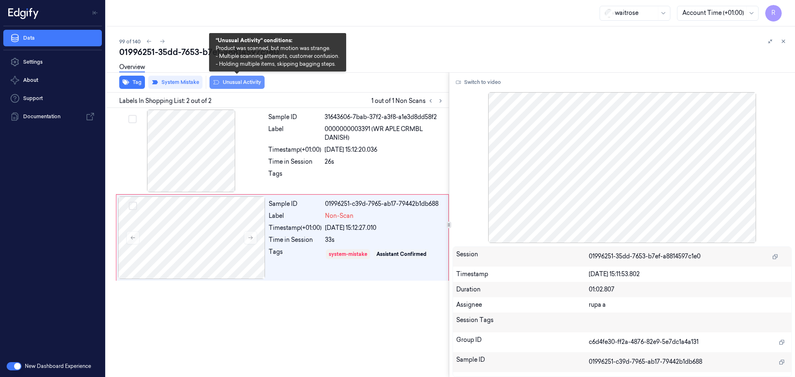
click at [249, 84] on button "Unusual Activity" at bounding box center [236, 82] width 55 height 13
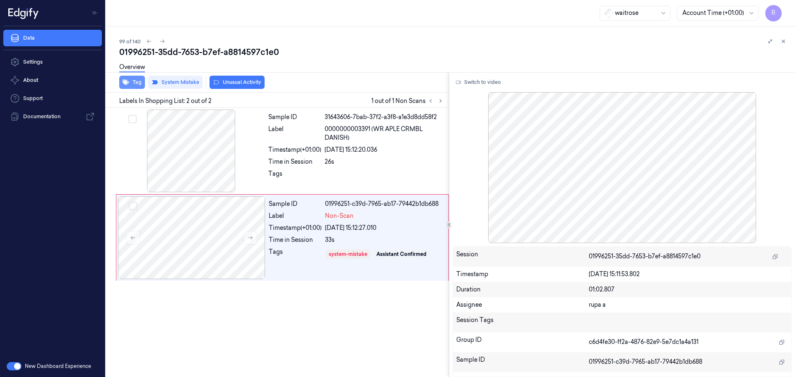
click at [138, 83] on button "Tag" at bounding box center [132, 82] width 26 height 13
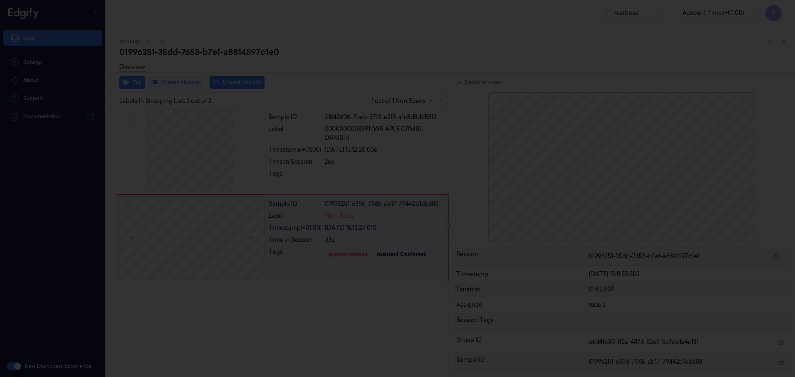
click at [370, 78] on div at bounding box center [397, 188] width 795 height 377
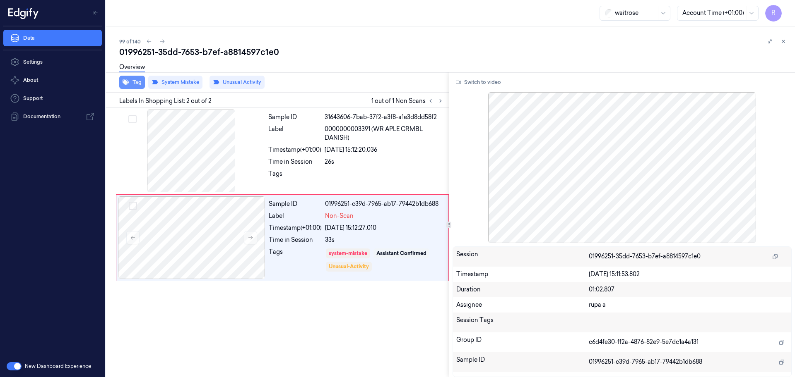
click at [134, 86] on button "Tag" at bounding box center [132, 82] width 26 height 13
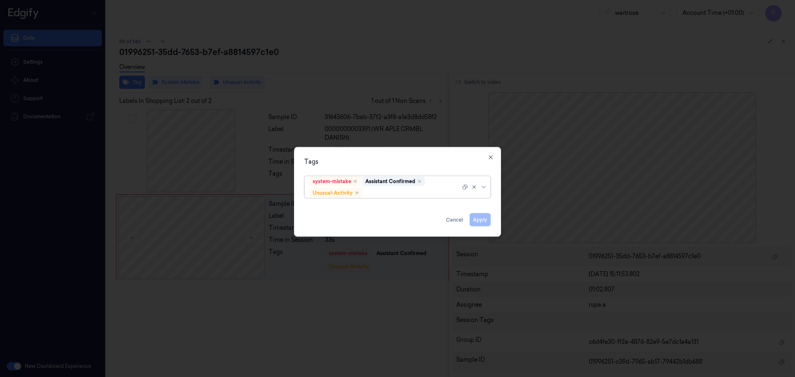
click at [395, 195] on div at bounding box center [412, 193] width 96 height 9
type input "pi"
click at [367, 210] on div "Picklist item alert" at bounding box center [397, 209] width 175 height 9
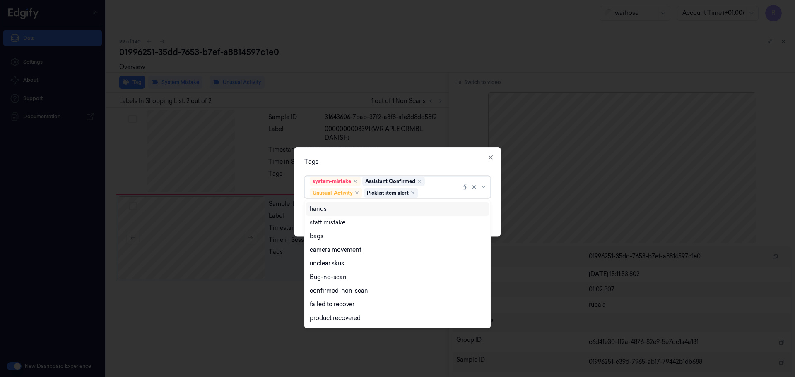
click at [389, 160] on div "Tags" at bounding box center [397, 162] width 186 height 9
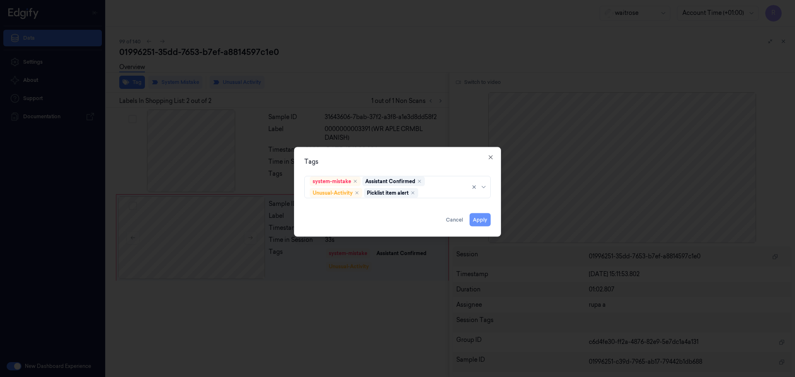
click at [478, 221] on button "Apply" at bounding box center [479, 220] width 21 height 13
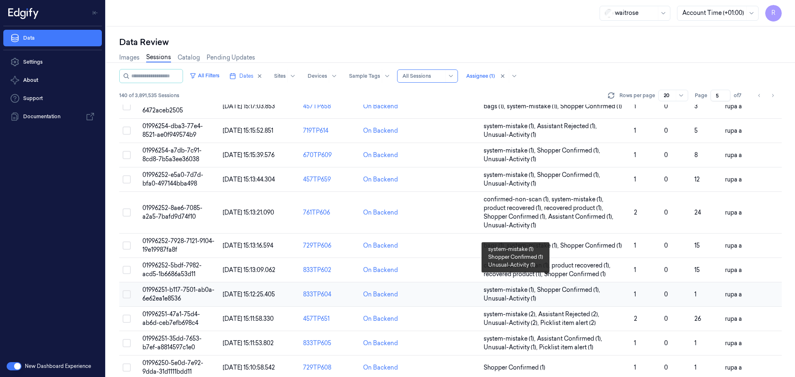
scroll to position [266, 0]
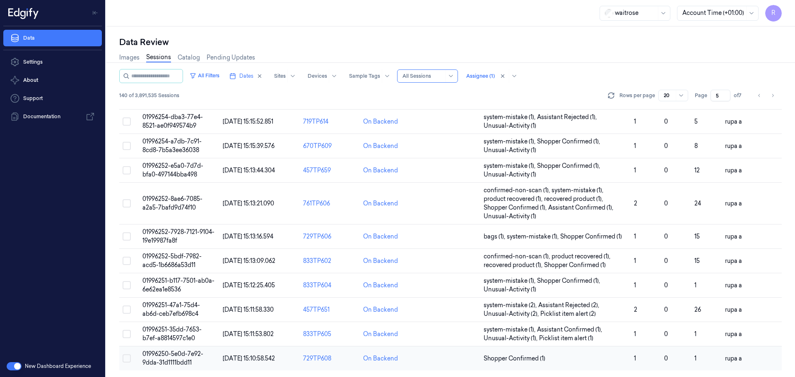
click at [197, 355] on span "01996250-5e0d-7e92-9dda-31d1111bdd11" at bounding box center [172, 358] width 61 height 16
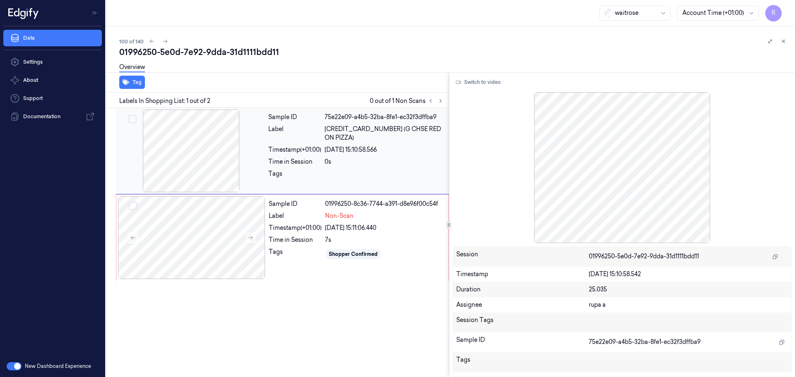
click at [142, 156] on div at bounding box center [191, 151] width 147 height 83
click at [203, 261] on div at bounding box center [191, 238] width 147 height 83
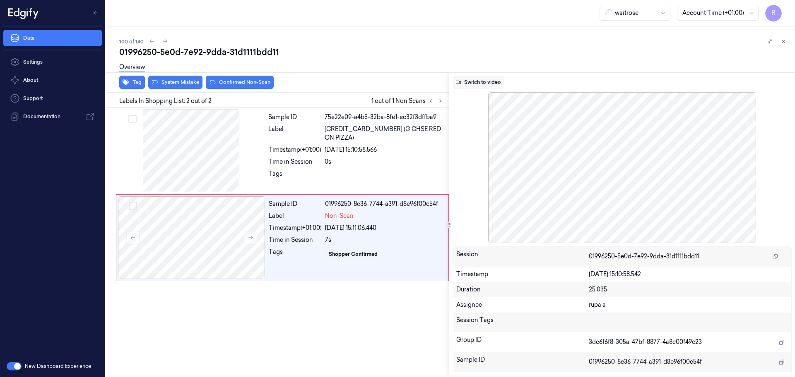
click at [490, 87] on button "Switch to video" at bounding box center [478, 82] width 52 height 13
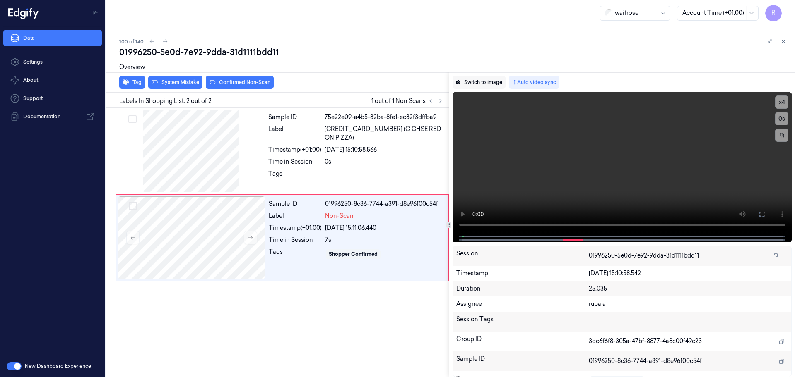
click at [487, 83] on button "Switch to image" at bounding box center [478, 82] width 53 height 13
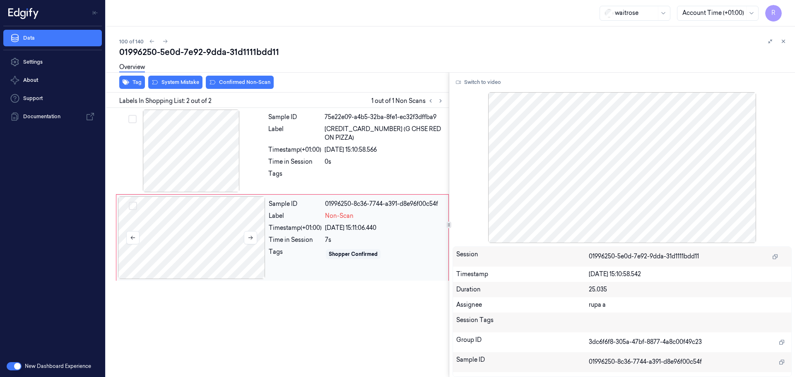
click at [214, 221] on div at bounding box center [191, 238] width 147 height 83
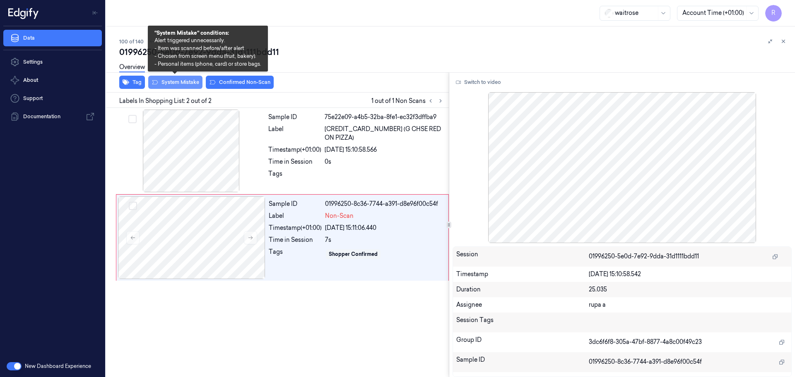
click at [174, 82] on button "System Mistake" at bounding box center [175, 82] width 54 height 13
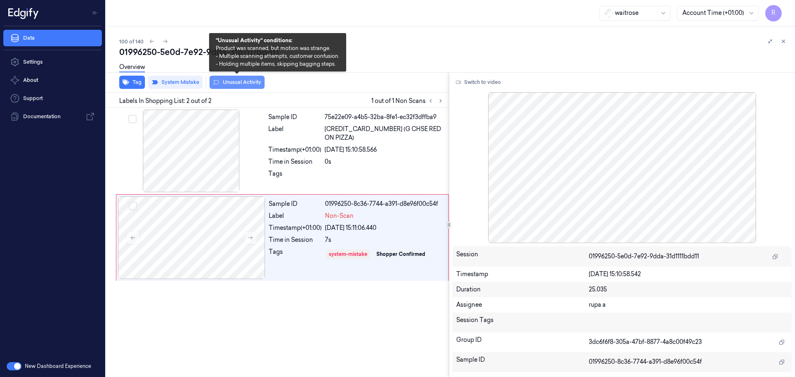
click at [240, 83] on button "Unusual Activity" at bounding box center [236, 82] width 55 height 13
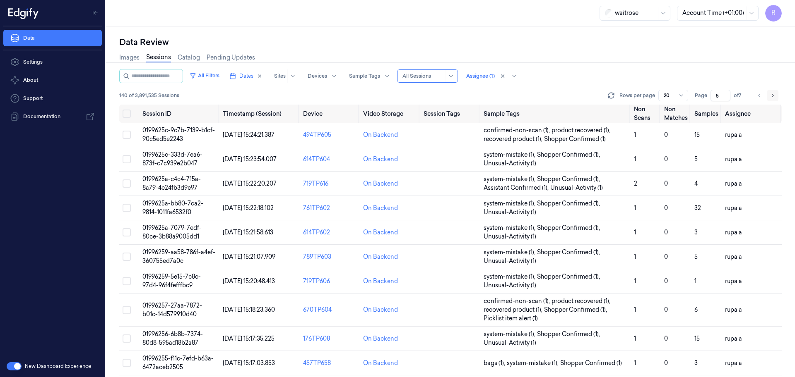
click at [773, 96] on icon "Go to next page" at bounding box center [772, 95] width 5 height 7
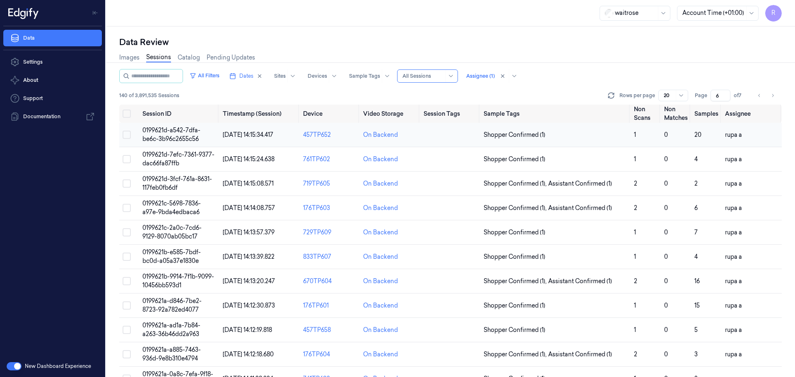
click at [192, 130] on span "0199621d-a542-7dfa-be6c-3b96c2655c56" at bounding box center [171, 135] width 58 height 16
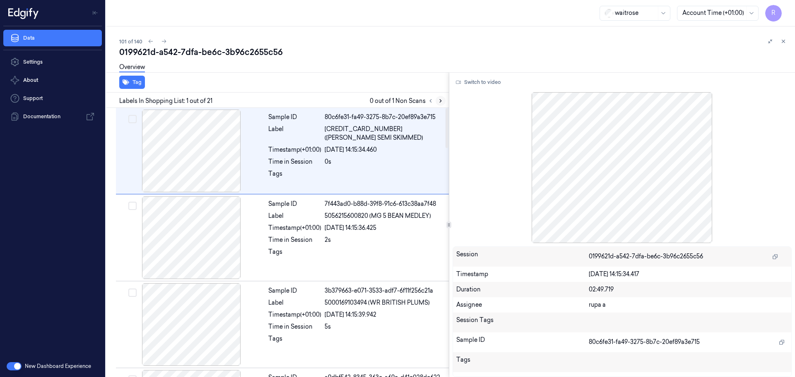
click at [440, 103] on icon at bounding box center [440, 101] width 6 height 6
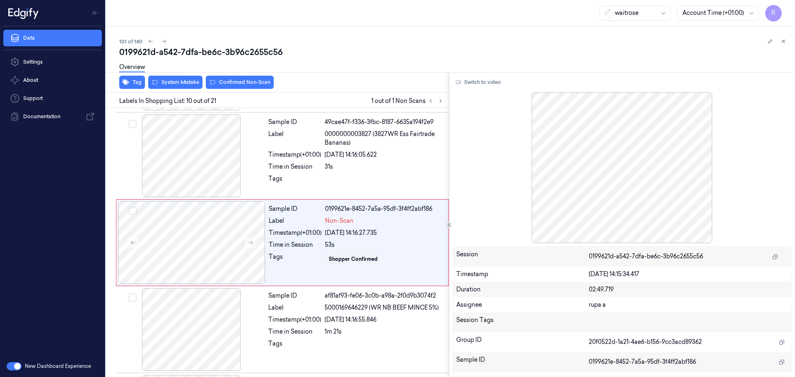
scroll to position [691, 0]
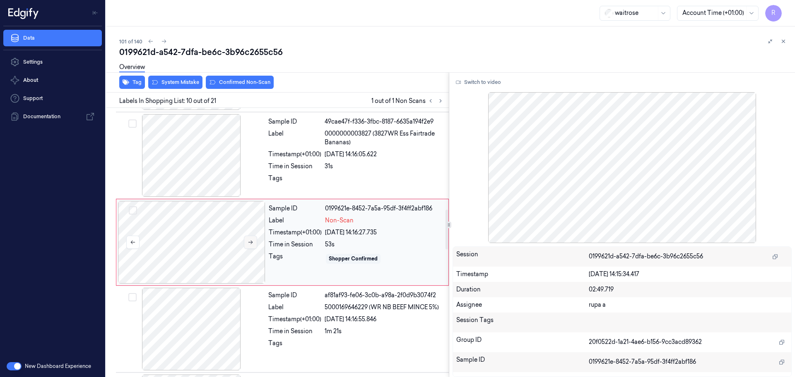
click at [249, 245] on icon at bounding box center [250, 243] width 6 height 6
click at [250, 245] on icon at bounding box center [250, 243] width 6 height 6
click at [206, 162] on div at bounding box center [191, 155] width 147 height 83
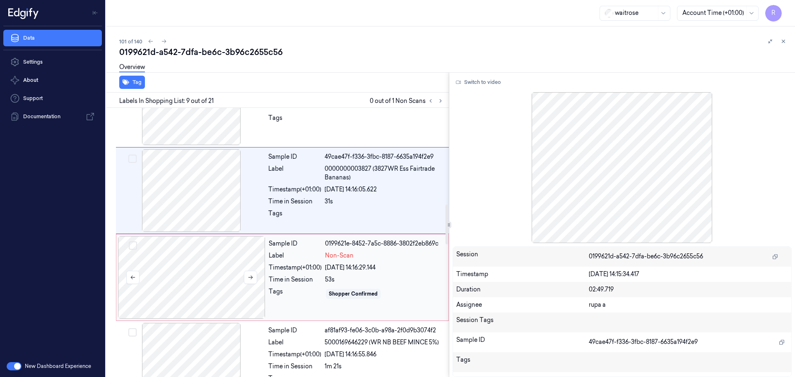
click at [226, 269] on div at bounding box center [191, 277] width 147 height 83
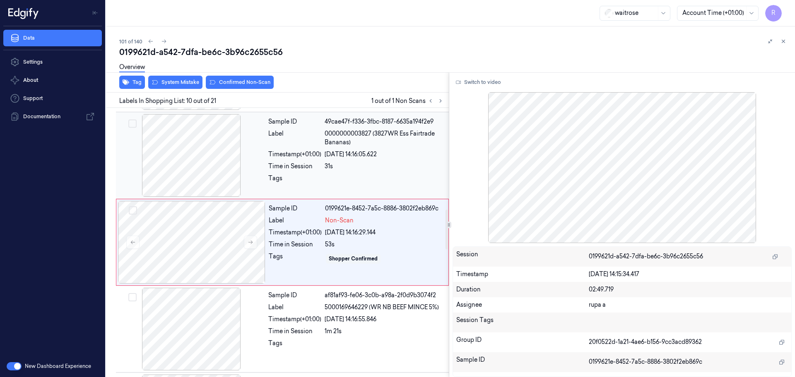
click at [224, 165] on div at bounding box center [191, 155] width 147 height 83
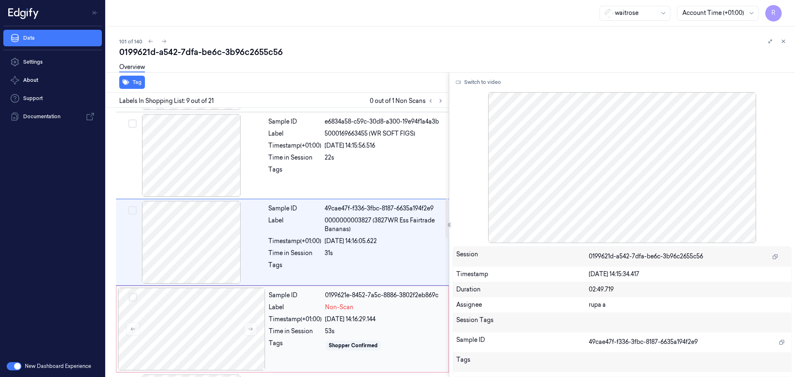
scroll to position [655, 0]
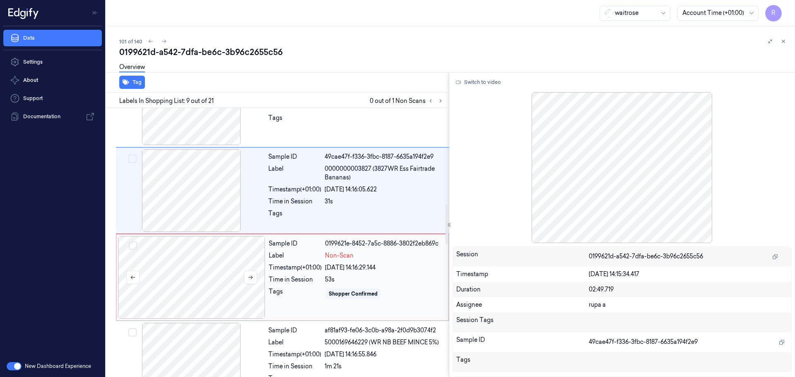
click at [224, 281] on div at bounding box center [191, 277] width 147 height 83
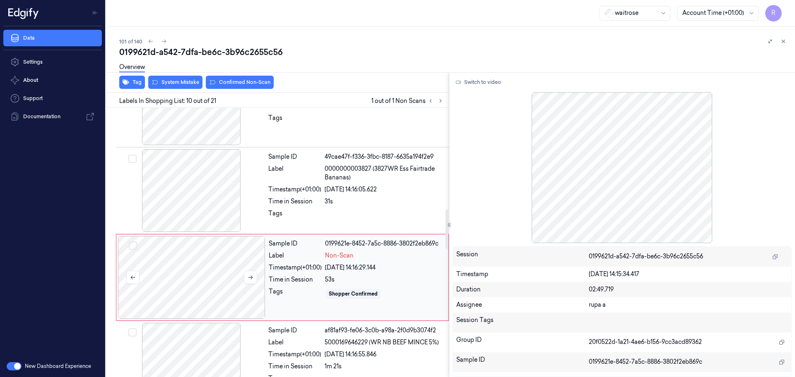
scroll to position [691, 0]
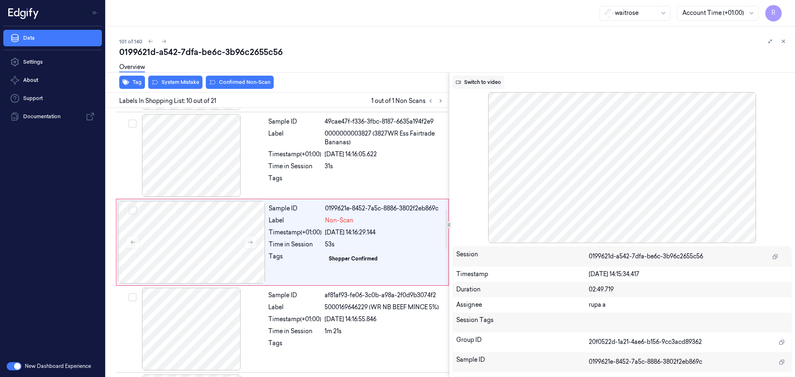
click at [493, 78] on button "Switch to video" at bounding box center [478, 82] width 52 height 13
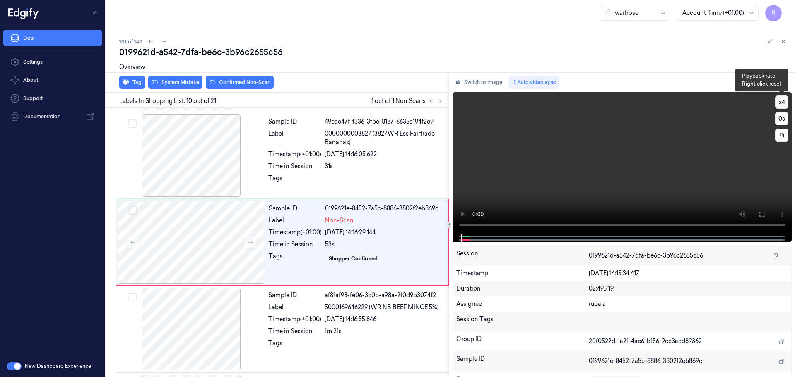
click at [781, 101] on button "x 4" at bounding box center [781, 102] width 13 height 13
click at [781, 101] on button "x 1" at bounding box center [781, 102] width 13 height 13
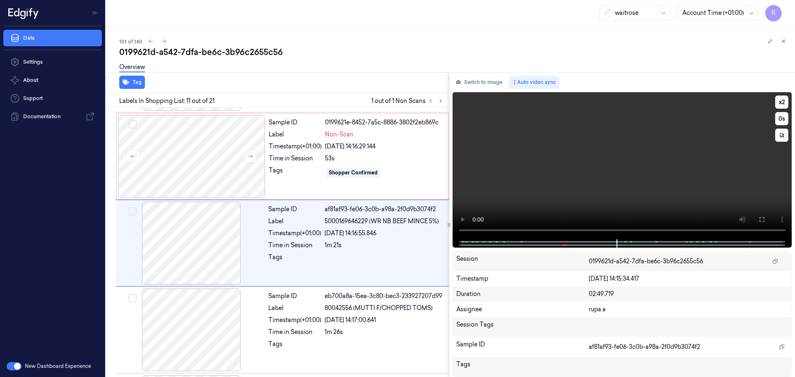
scroll to position [778, 0]
click at [664, 193] on video at bounding box center [621, 165] width 339 height 147
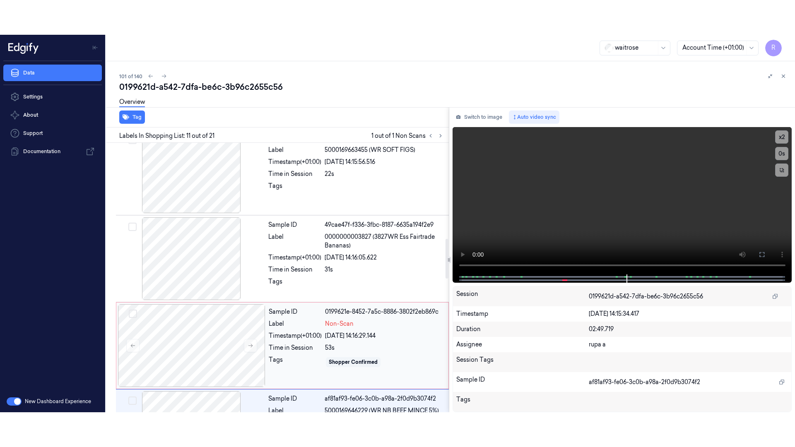
scroll to position [674, 0]
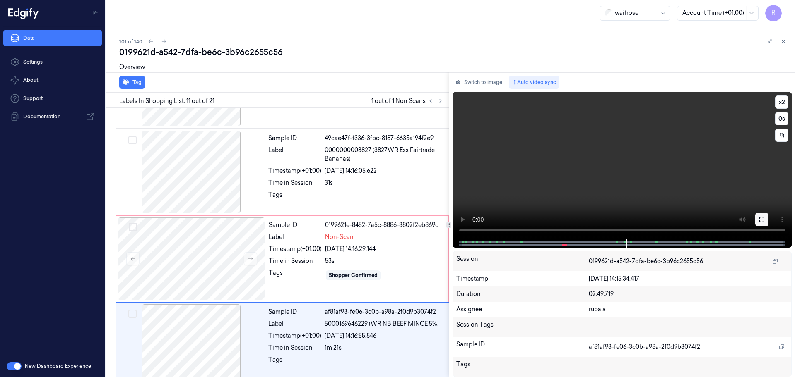
click at [761, 218] on icon at bounding box center [761, 219] width 7 height 7
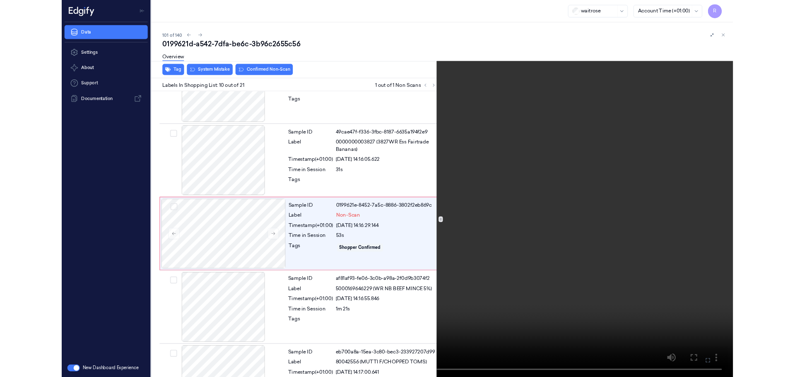
scroll to position [656, 0]
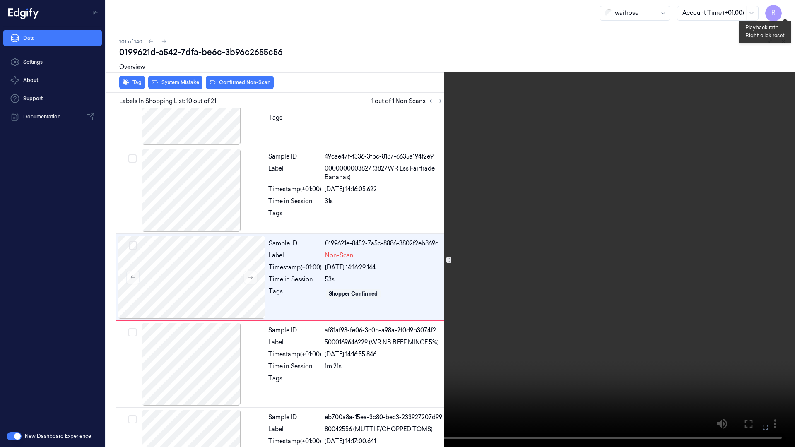
click at [784, 3] on button "x 2" at bounding box center [784, 9] width 13 height 13
click at [0, 290] on video at bounding box center [397, 223] width 795 height 447
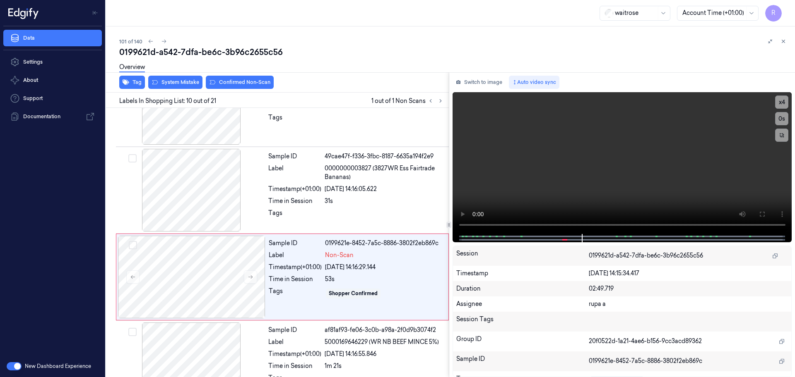
click at [477, 76] on button "Switch to image" at bounding box center [478, 82] width 53 height 13
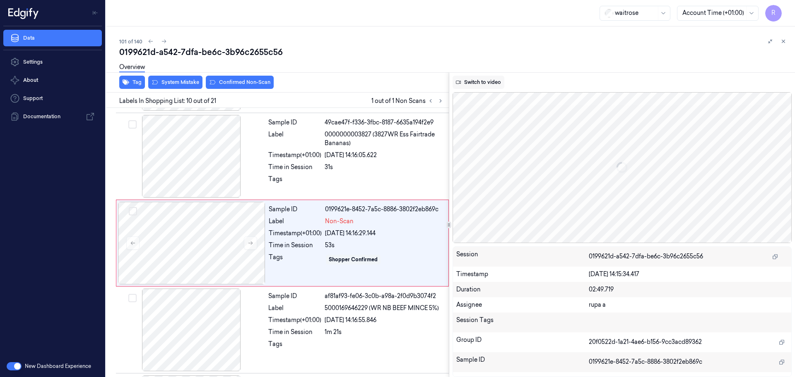
scroll to position [691, 0]
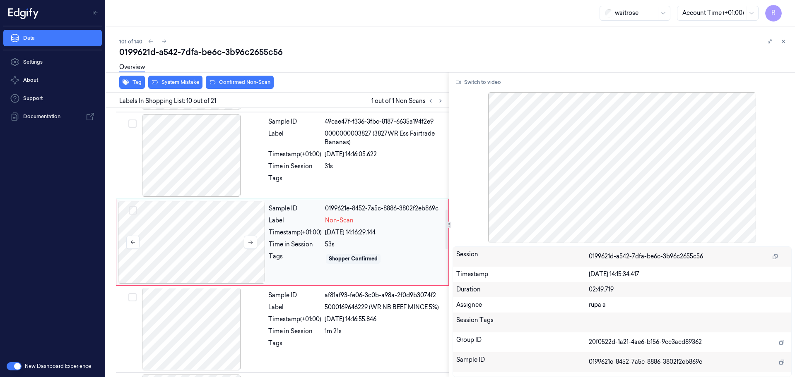
click at [214, 244] on div at bounding box center [191, 242] width 147 height 83
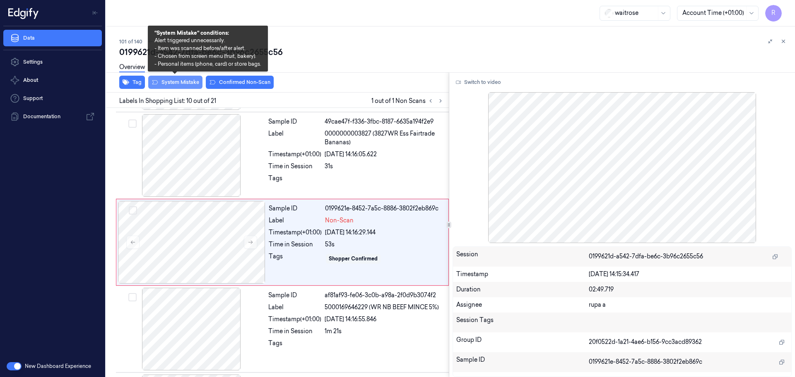
click at [180, 83] on button "System Mistake" at bounding box center [175, 82] width 54 height 13
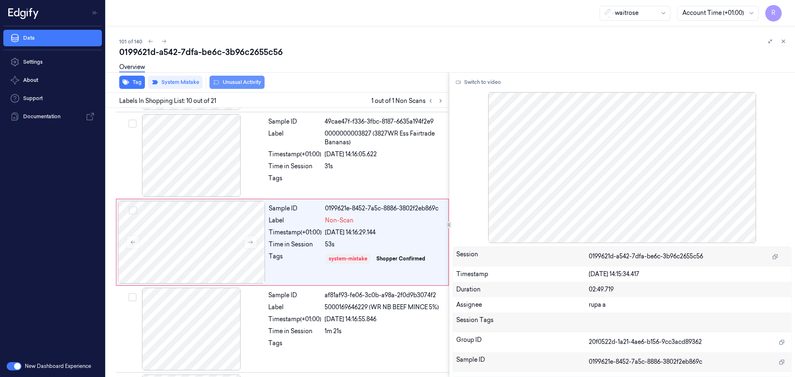
click at [238, 80] on button "Unusual Activity" at bounding box center [236, 82] width 55 height 13
click at [139, 85] on button "Tag" at bounding box center [132, 82] width 26 height 13
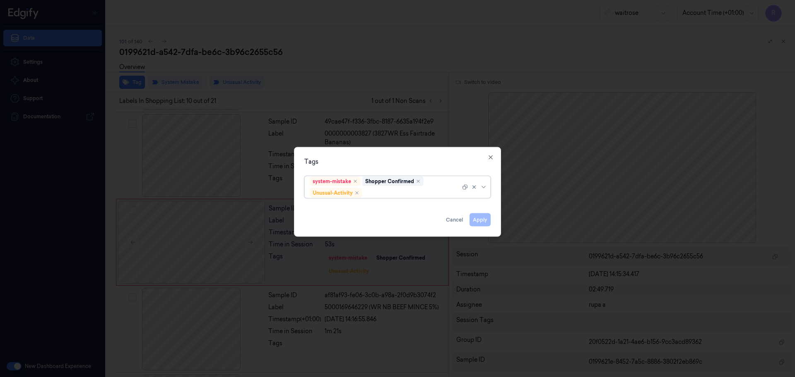
click at [400, 197] on div at bounding box center [412, 193] width 96 height 9
type input "pi"
click at [386, 212] on div "Picklist item alert" at bounding box center [397, 209] width 175 height 9
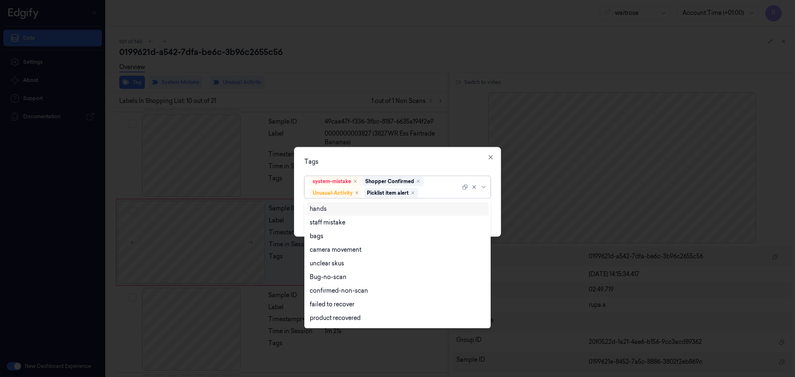
click at [418, 156] on div "Tags option Picklist item alert, selected. 16 results available. Use Up and Dow…" at bounding box center [397, 192] width 207 height 90
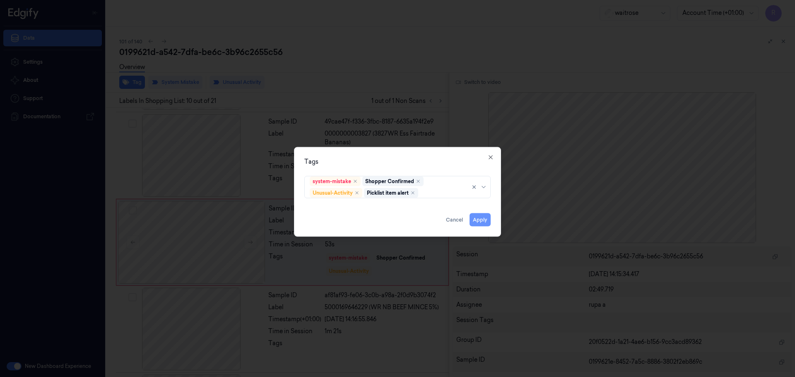
click at [483, 225] on button "Apply" at bounding box center [479, 220] width 21 height 13
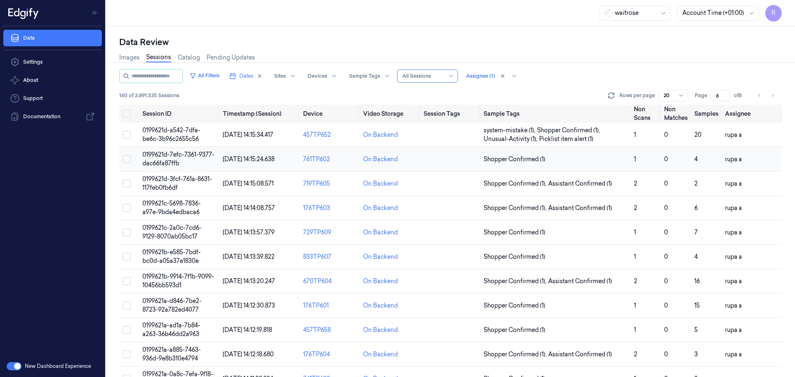
click at [182, 159] on td "0199621d-7efc-7361-9377-dac66fa87ffb" at bounding box center [179, 159] width 80 height 24
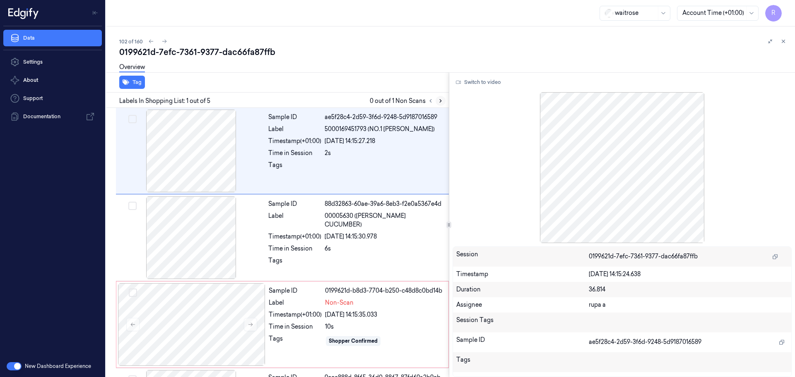
click at [438, 103] on icon at bounding box center [440, 101] width 6 height 6
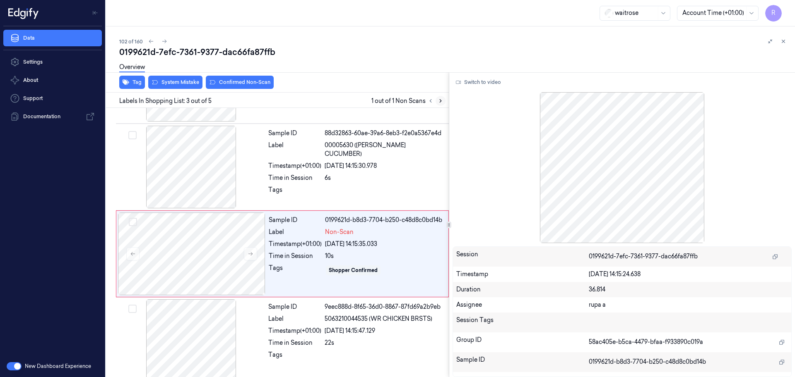
scroll to position [82, 0]
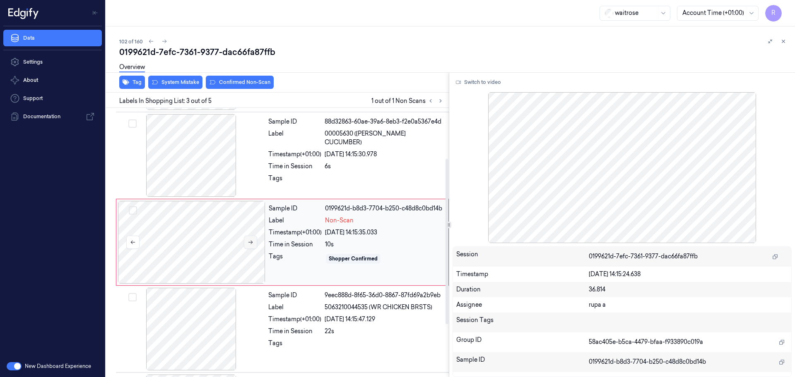
click at [252, 241] on icon at bounding box center [250, 243] width 6 height 6
click at [204, 161] on div at bounding box center [191, 155] width 147 height 83
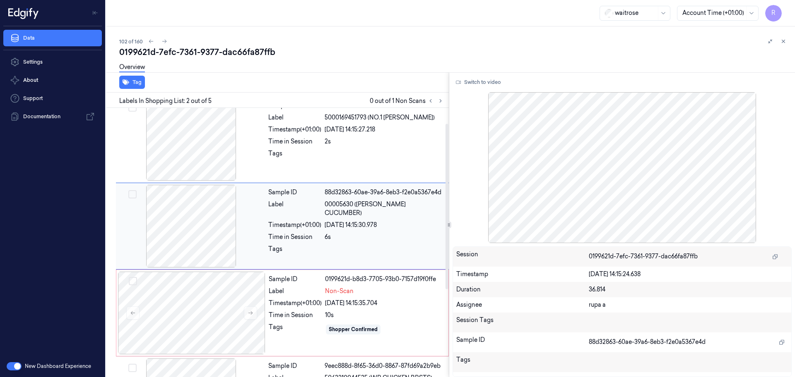
scroll to position [0, 0]
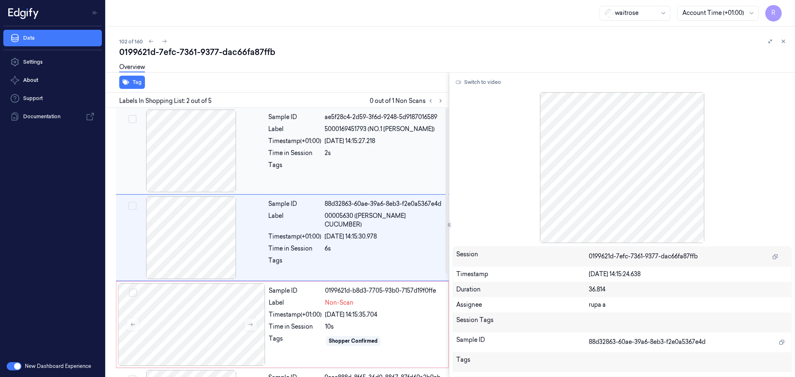
click at [208, 175] on div at bounding box center [191, 151] width 147 height 83
click at [230, 271] on div at bounding box center [191, 238] width 147 height 83
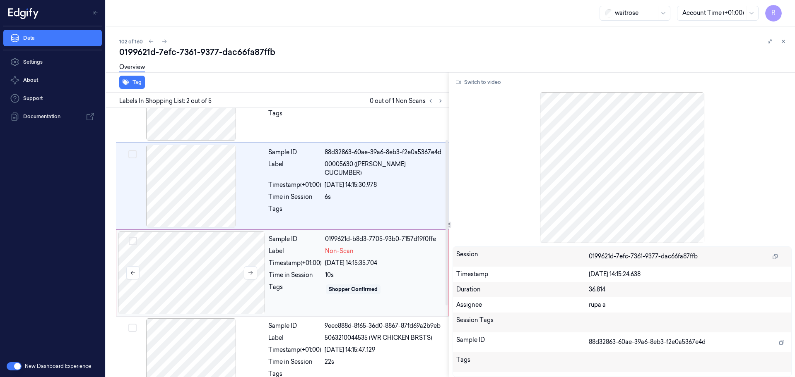
click at [199, 269] on div at bounding box center [191, 273] width 147 height 83
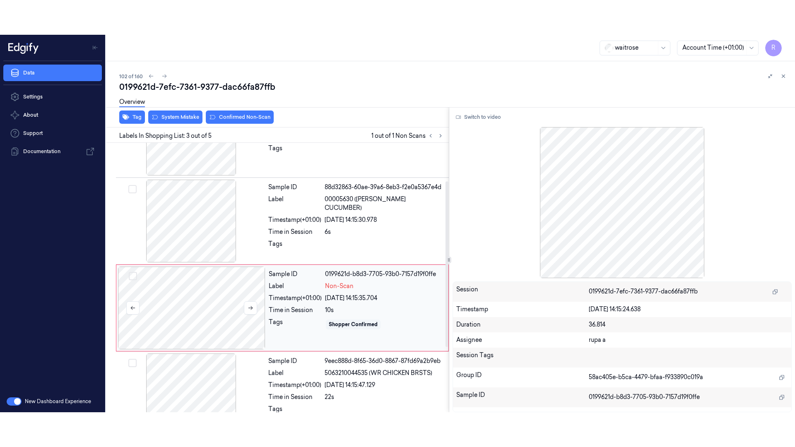
scroll to position [82, 0]
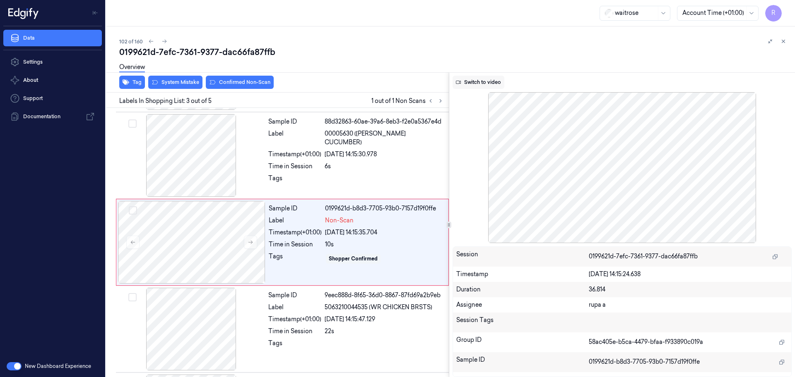
click at [480, 84] on button "Switch to video" at bounding box center [478, 82] width 52 height 13
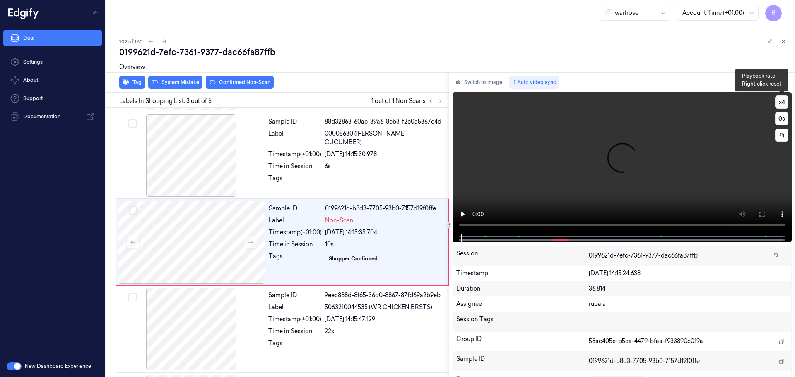
click at [778, 104] on button "x 4" at bounding box center [781, 102] width 13 height 13
click at [761, 216] on icon at bounding box center [761, 214] width 5 height 5
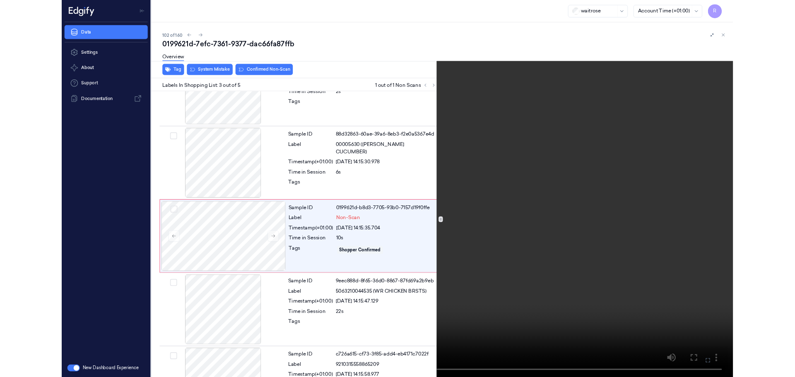
scroll to position [48, 0]
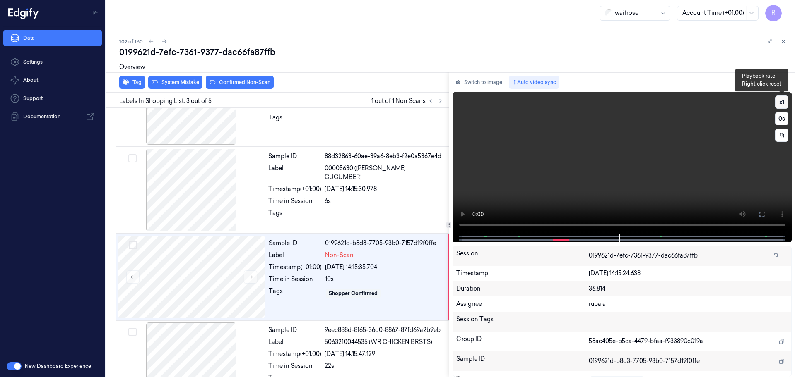
click at [775, 101] on button "x 1" at bounding box center [781, 102] width 13 height 13
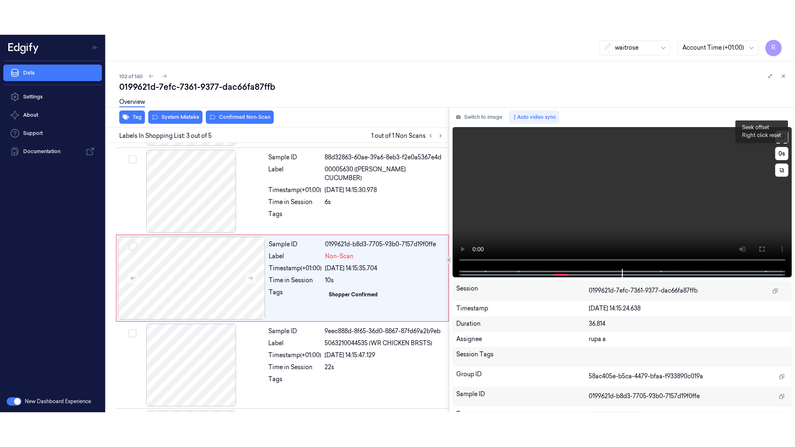
scroll to position [82, 0]
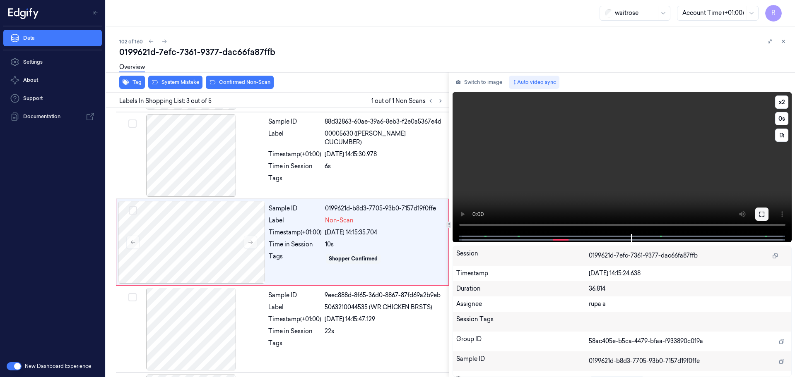
click at [763, 213] on icon at bounding box center [761, 214] width 7 height 7
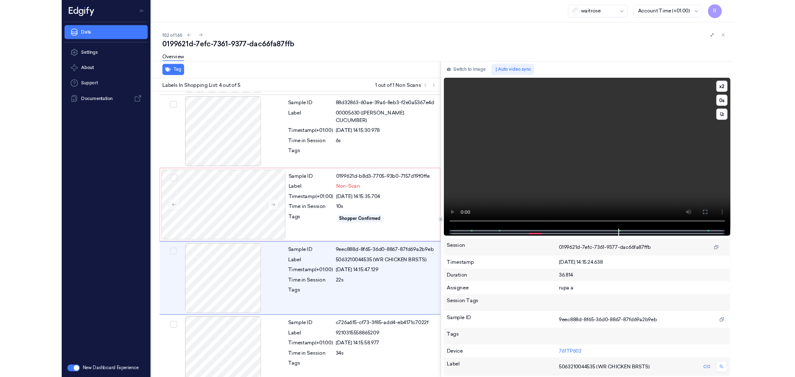
scroll to position [98, 0]
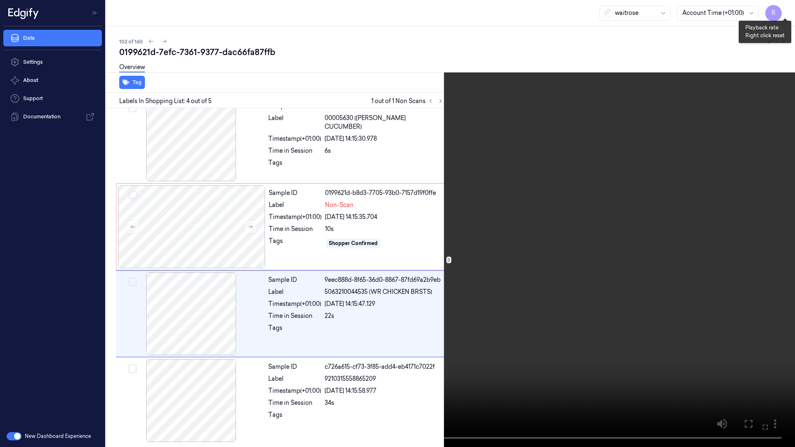
click at [778, 8] on div "x 2 0 s" at bounding box center [397, 223] width 795 height 447
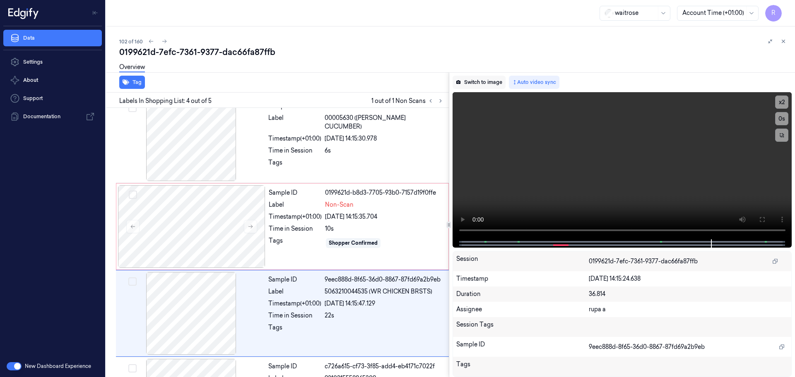
click at [490, 84] on button "Switch to image" at bounding box center [478, 82] width 53 height 13
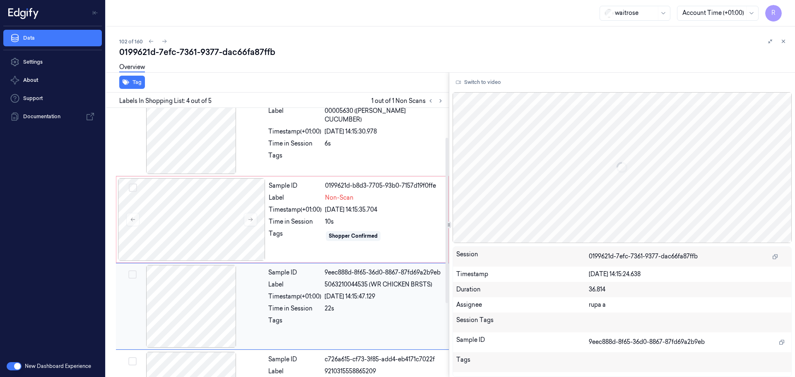
scroll to position [167, 0]
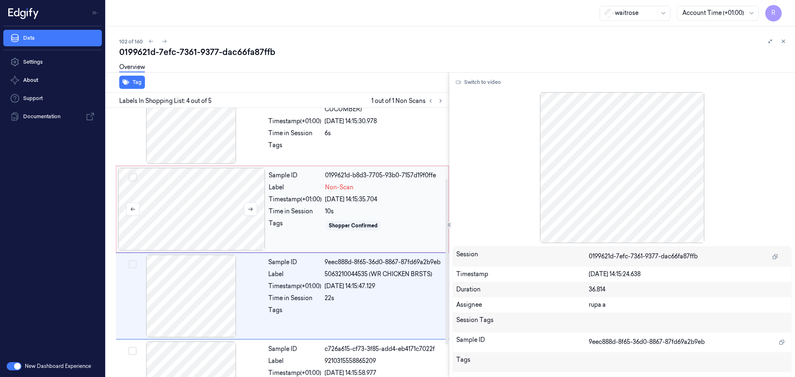
click at [206, 222] on div at bounding box center [191, 209] width 147 height 83
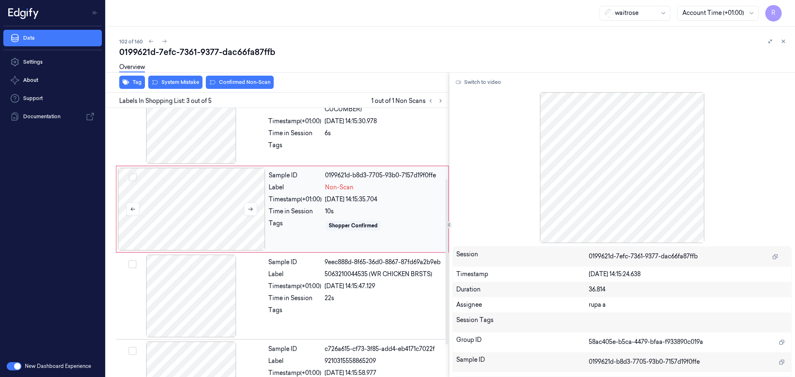
scroll to position [82, 0]
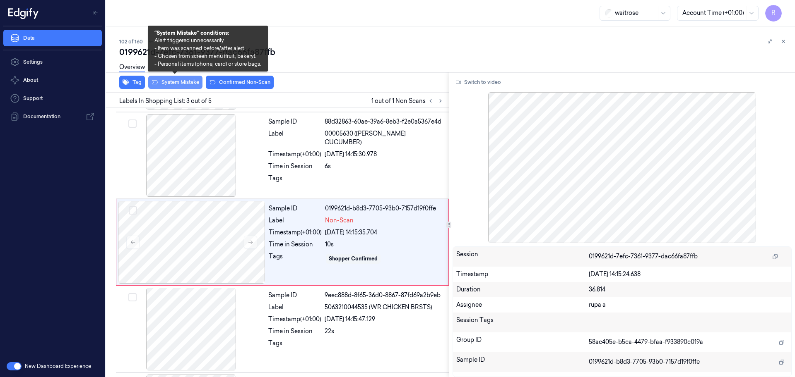
click at [187, 83] on button "System Mistake" at bounding box center [175, 82] width 54 height 13
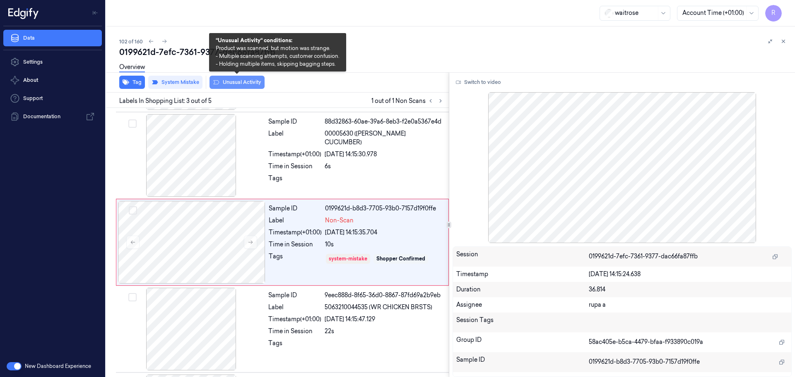
click at [232, 82] on button "Unusual Activity" at bounding box center [236, 82] width 55 height 13
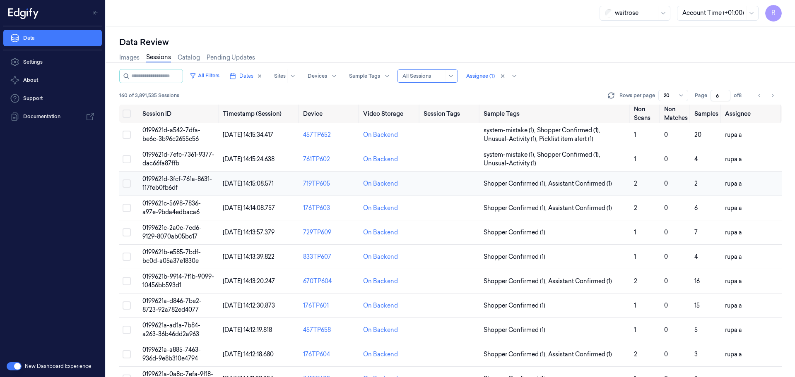
click at [208, 181] on span "0199621d-3fcf-761a-8631-117feb0fb6df" at bounding box center [177, 183] width 70 height 16
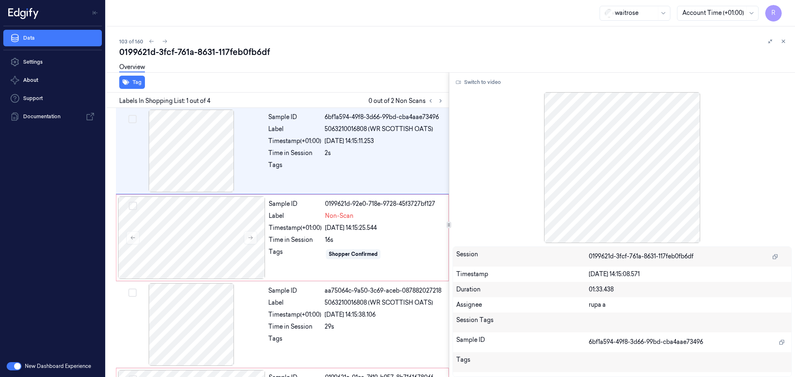
click at [331, 65] on div "Overview" at bounding box center [453, 68] width 669 height 21
click at [436, 103] on button at bounding box center [440, 101] width 10 height 10
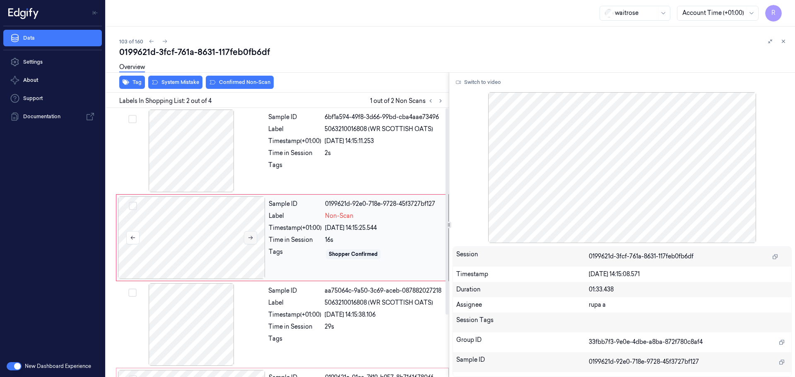
click at [246, 239] on button at bounding box center [250, 237] width 13 height 13
click at [230, 153] on div at bounding box center [191, 151] width 147 height 83
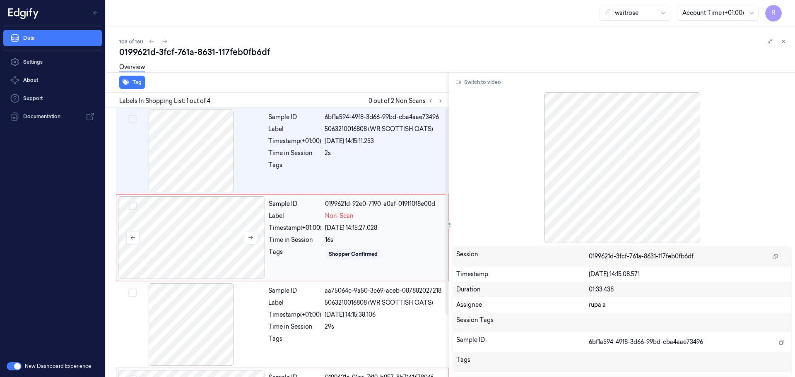
click at [202, 240] on div at bounding box center [191, 238] width 147 height 83
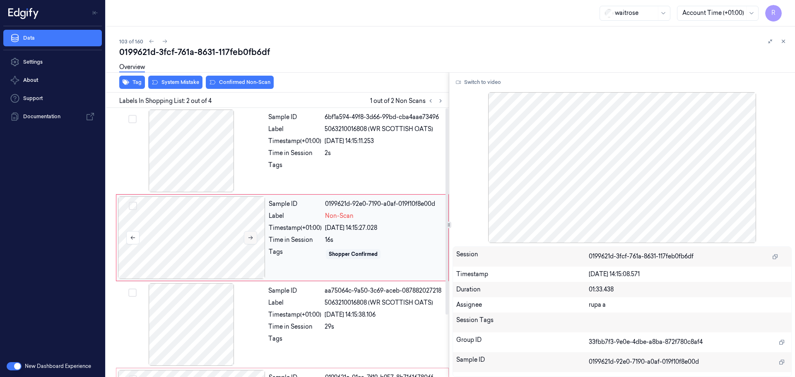
click at [251, 238] on icon at bounding box center [250, 238] width 5 height 4
click at [480, 80] on button "Switch to video" at bounding box center [478, 82] width 52 height 13
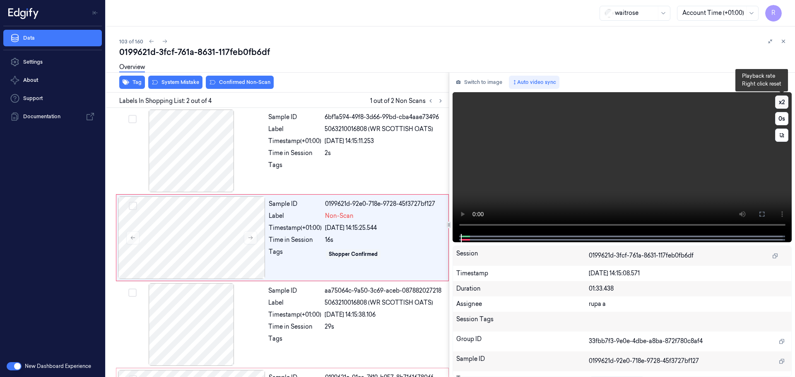
click at [778, 106] on button "x 2" at bounding box center [781, 102] width 13 height 13
click at [778, 103] on button "x 4" at bounding box center [781, 102] width 13 height 13
click at [758, 218] on button at bounding box center [761, 214] width 13 height 13
click at [758, 214] on icon at bounding box center [761, 214] width 7 height 7
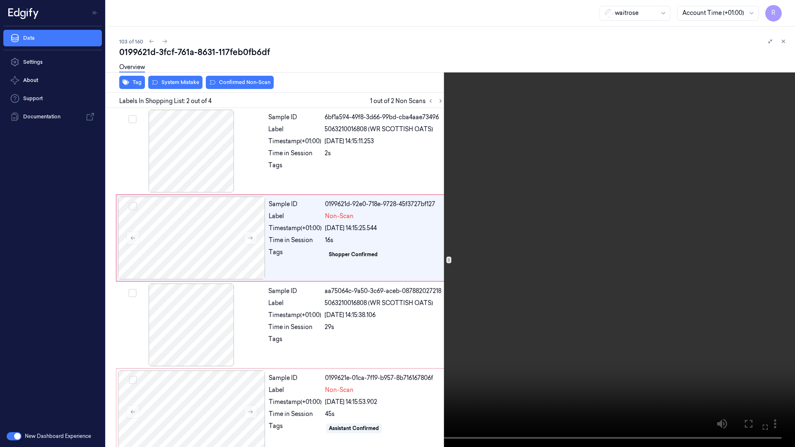
click at [584, 259] on video at bounding box center [397, 223] width 795 height 447
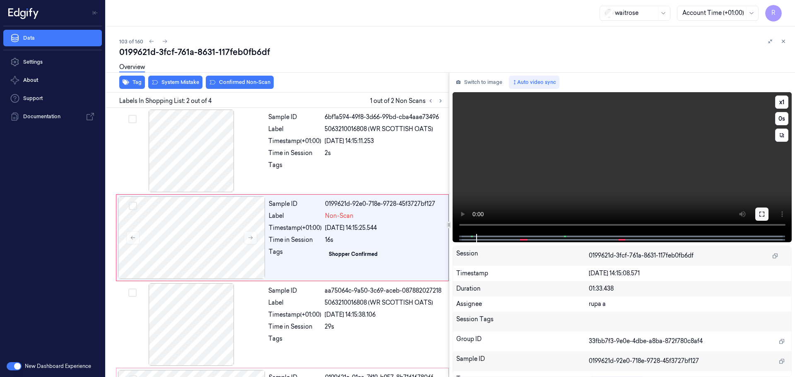
click at [763, 209] on button at bounding box center [761, 214] width 13 height 13
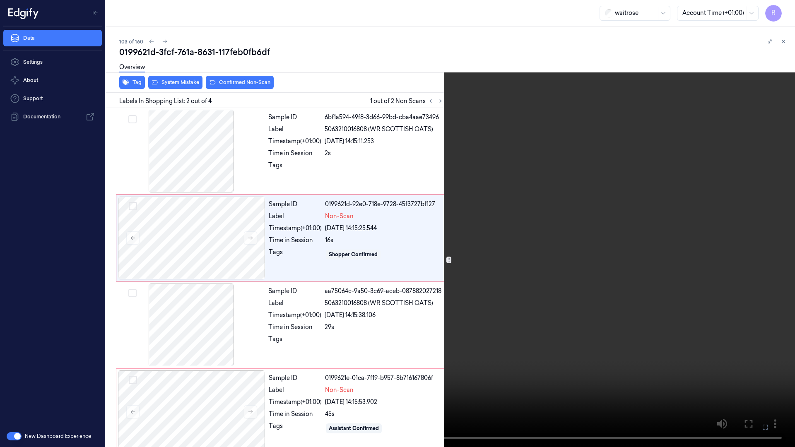
click at [679, 218] on video at bounding box center [397, 223] width 795 height 447
click at [678, 218] on video at bounding box center [397, 223] width 795 height 447
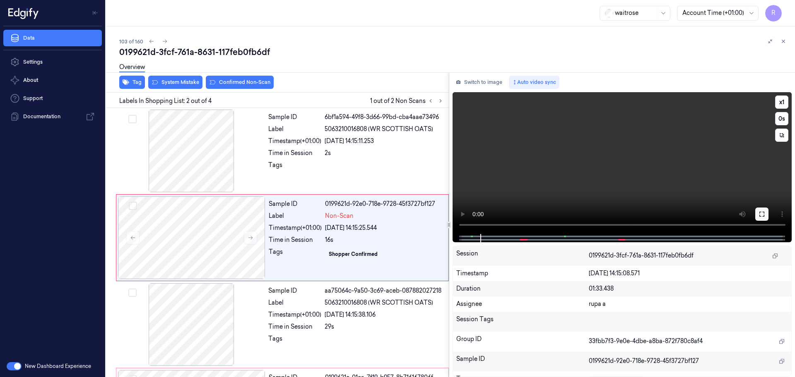
click at [761, 211] on icon at bounding box center [761, 214] width 7 height 7
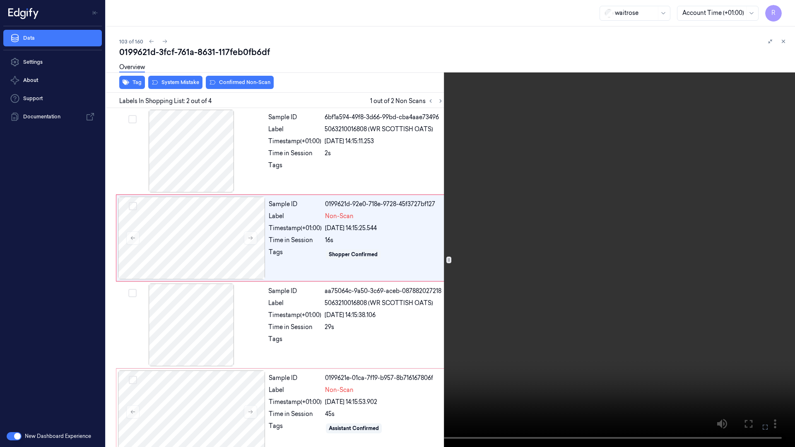
click at [729, 236] on video at bounding box center [397, 223] width 795 height 447
click at [679, 240] on video at bounding box center [397, 223] width 795 height 447
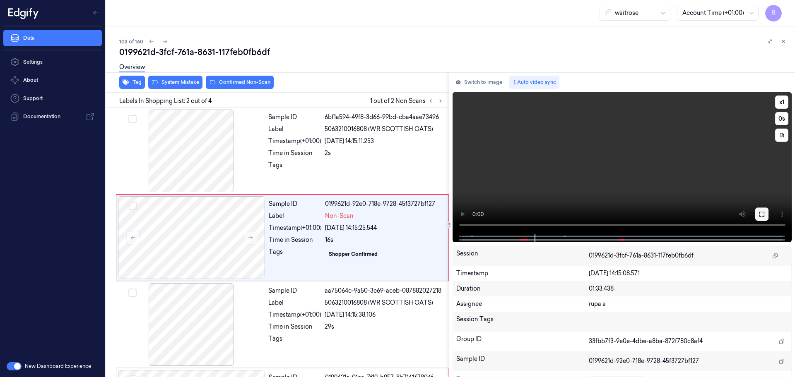
click at [760, 215] on icon at bounding box center [761, 214] width 7 height 7
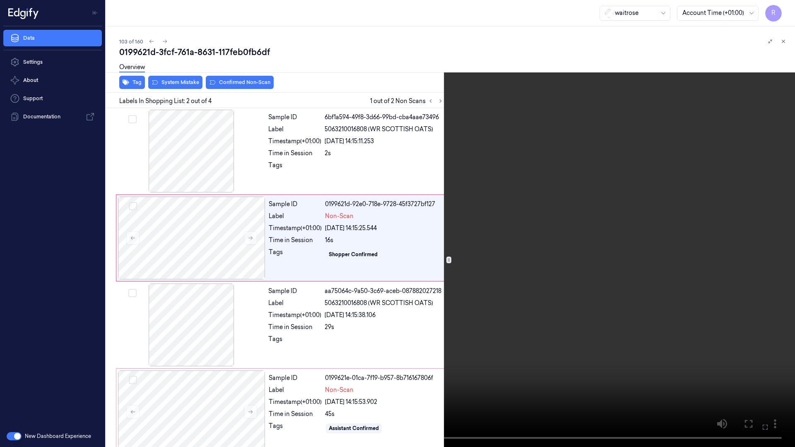
click at [708, 225] on video at bounding box center [397, 223] width 795 height 447
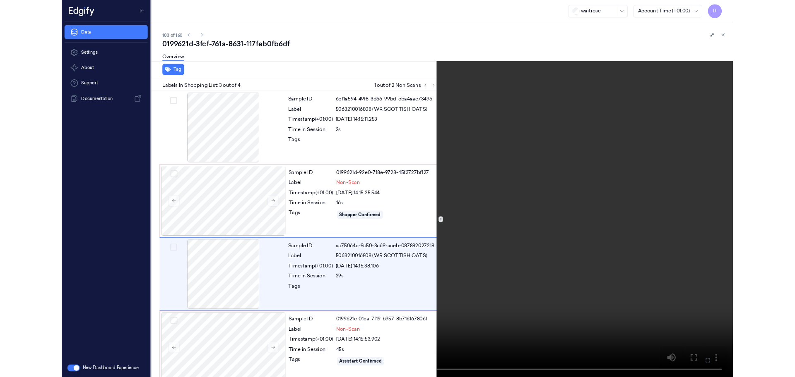
scroll to position [11, 0]
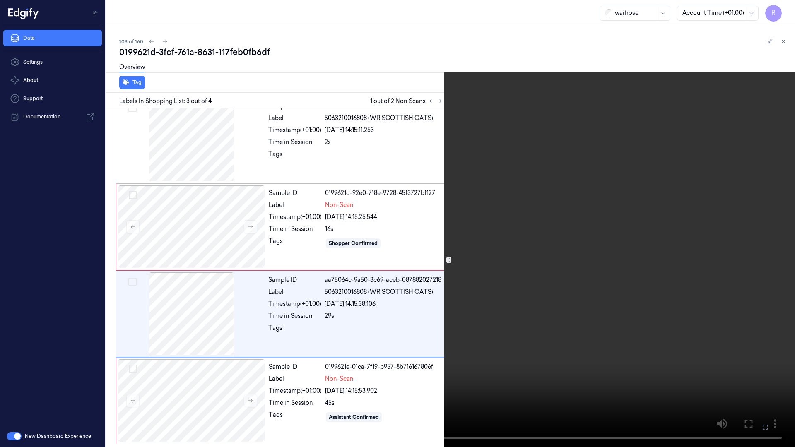
click at [625, 212] on video at bounding box center [397, 223] width 795 height 447
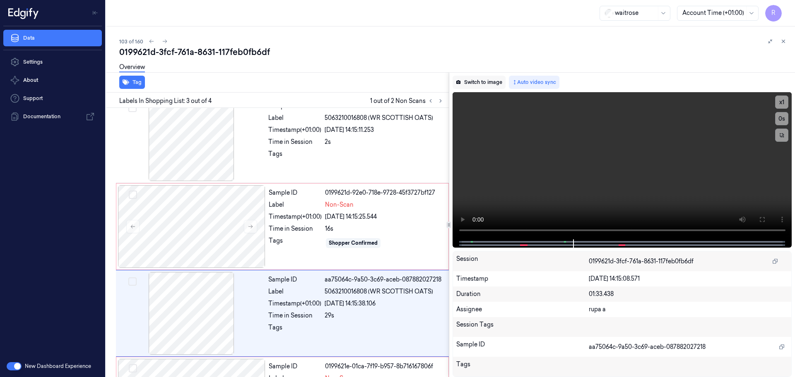
click at [484, 80] on button "Switch to image" at bounding box center [478, 82] width 53 height 13
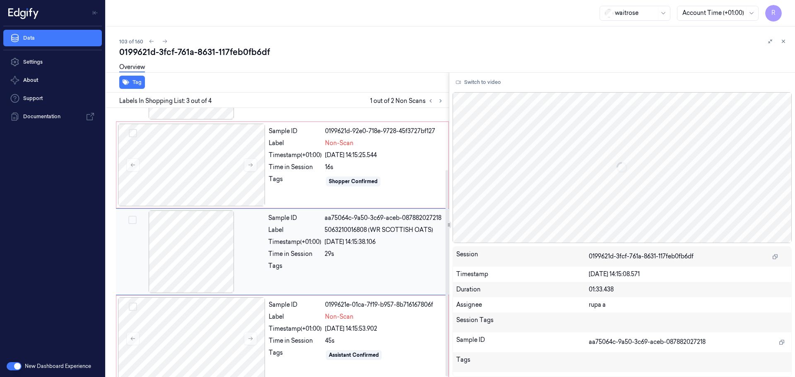
scroll to position [81, 0]
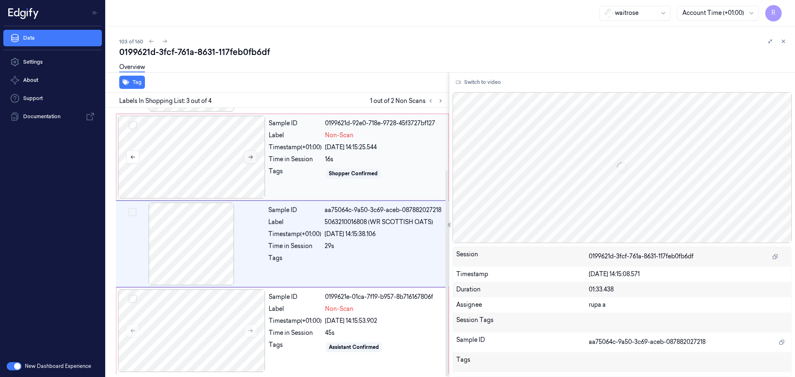
click at [253, 155] on icon at bounding box center [250, 157] width 6 height 6
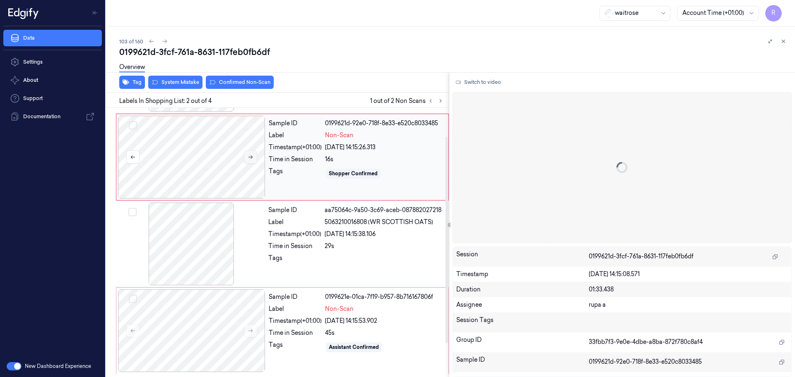
scroll to position [0, 0]
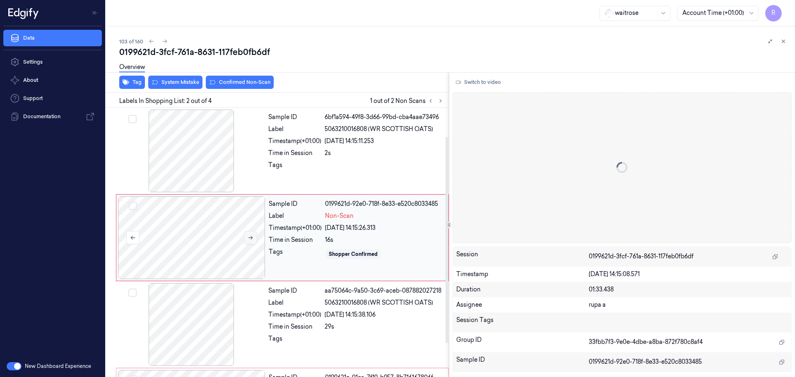
click at [252, 155] on div at bounding box center [191, 151] width 147 height 83
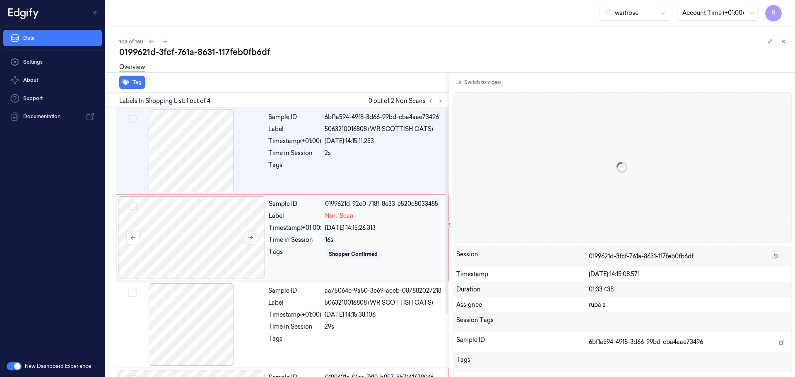
click at [248, 237] on icon at bounding box center [250, 238] width 6 height 6
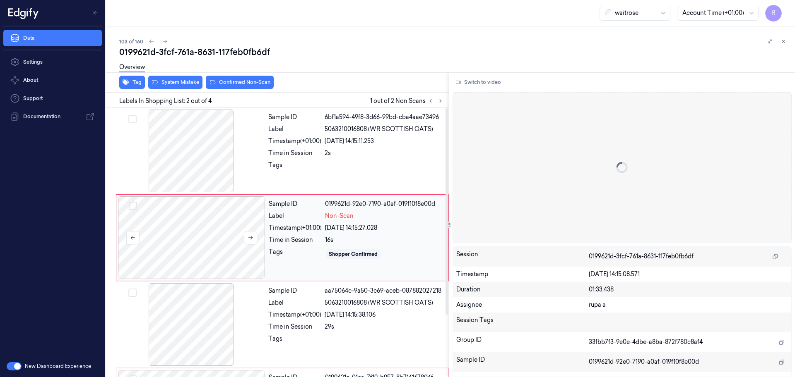
click at [188, 236] on div at bounding box center [191, 238] width 147 height 83
click at [195, 252] on div at bounding box center [191, 238] width 147 height 83
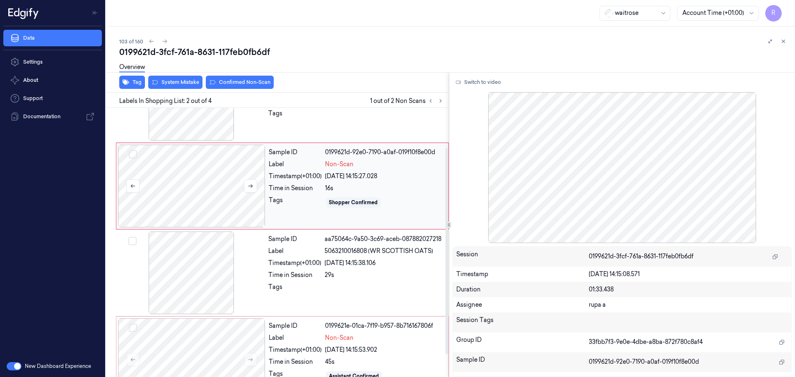
click at [217, 188] on div at bounding box center [191, 186] width 147 height 83
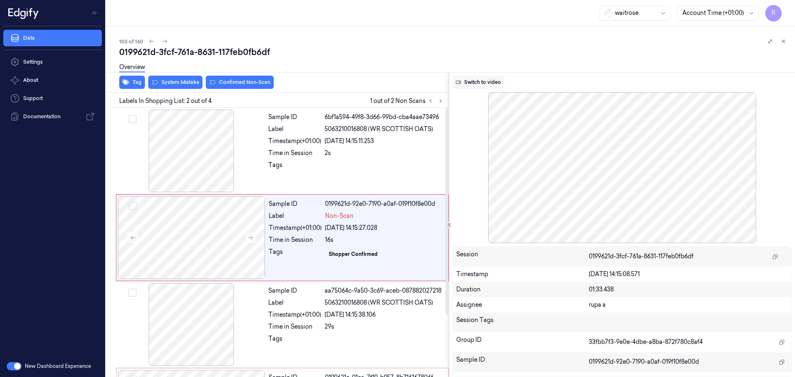
click at [485, 76] on button "Switch to video" at bounding box center [478, 82] width 52 height 13
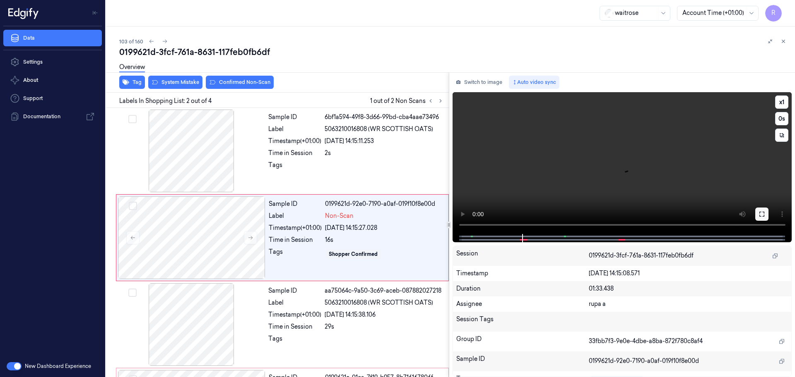
click at [760, 212] on icon at bounding box center [761, 214] width 7 height 7
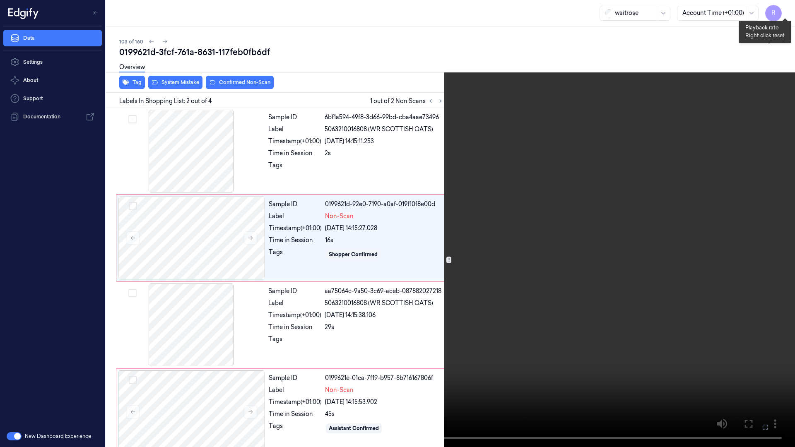
click at [789, 7] on button "x 1" at bounding box center [784, 9] width 13 height 13
click at [789, 7] on button "x 2" at bounding box center [784, 9] width 13 height 13
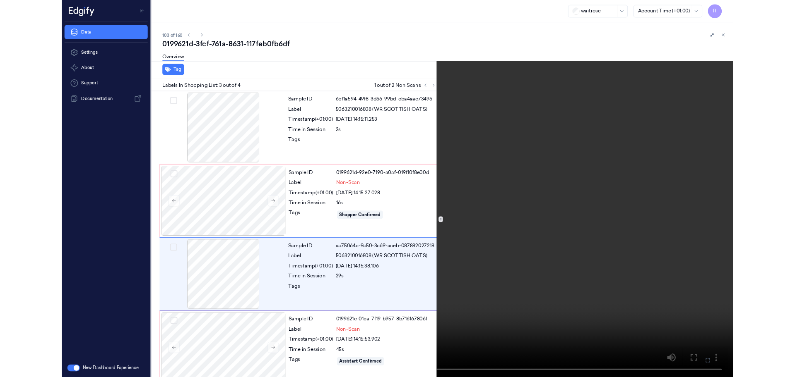
scroll to position [11, 0]
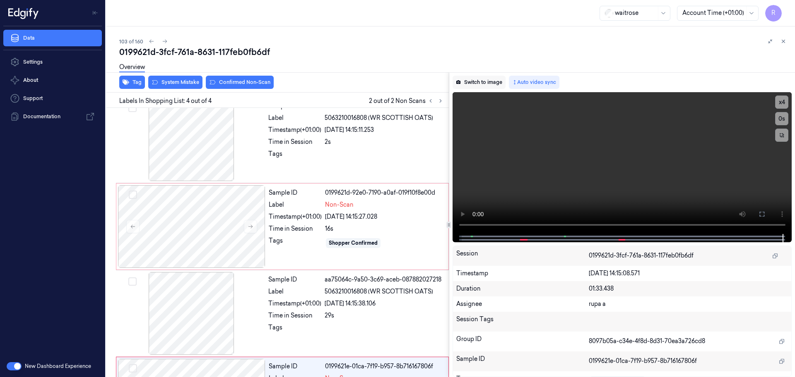
click at [497, 81] on button "Switch to image" at bounding box center [478, 82] width 53 height 13
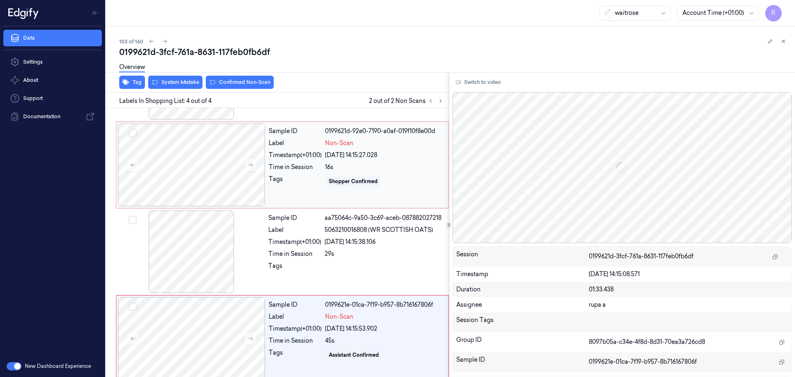
scroll to position [81, 0]
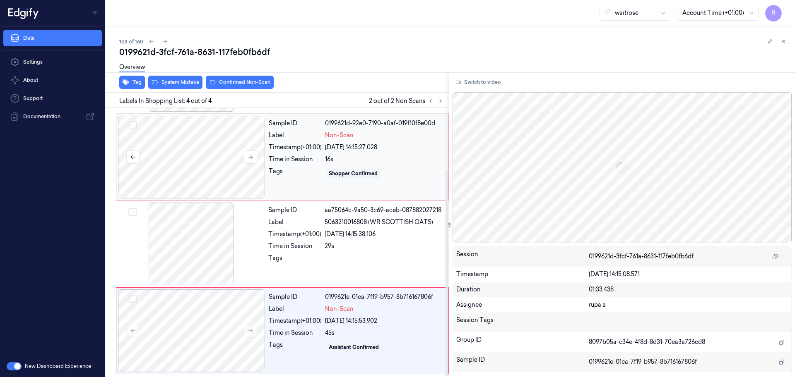
click at [192, 154] on div at bounding box center [191, 157] width 147 height 83
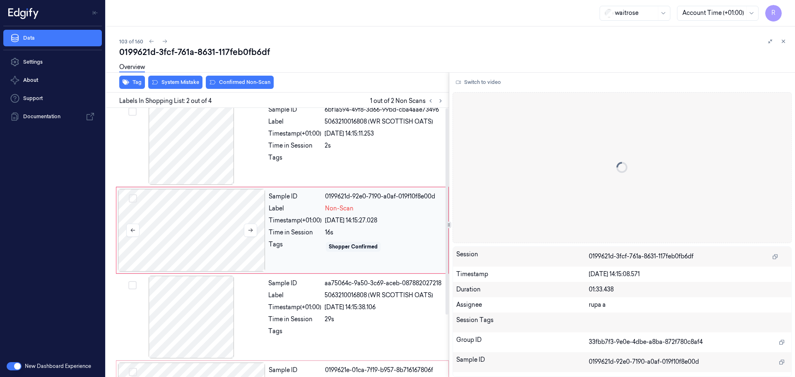
scroll to position [0, 0]
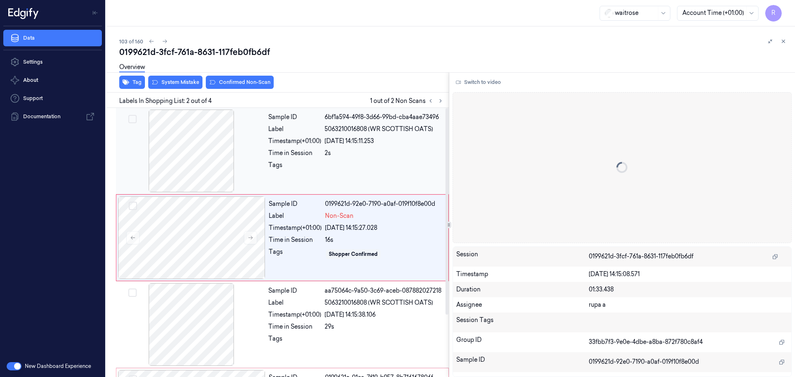
click at [210, 169] on div at bounding box center [191, 151] width 147 height 83
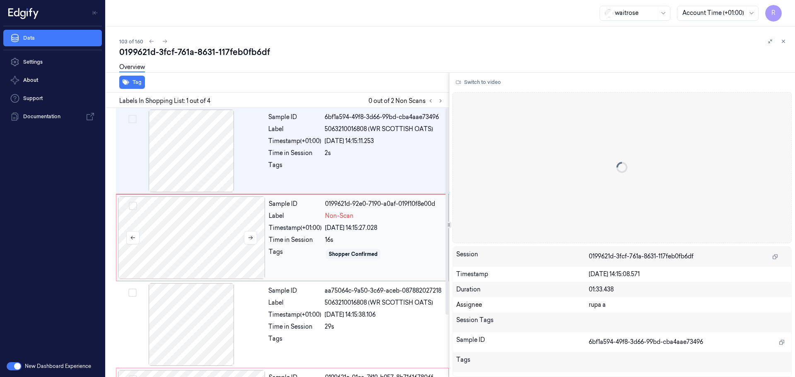
click at [190, 240] on div at bounding box center [191, 238] width 147 height 83
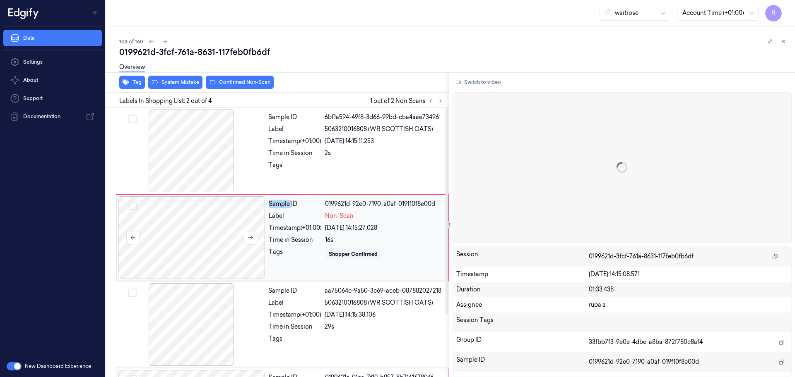
click at [190, 240] on div at bounding box center [191, 238] width 147 height 83
click at [258, 243] on div at bounding box center [191, 238] width 147 height 83
click at [223, 152] on div at bounding box center [191, 151] width 147 height 83
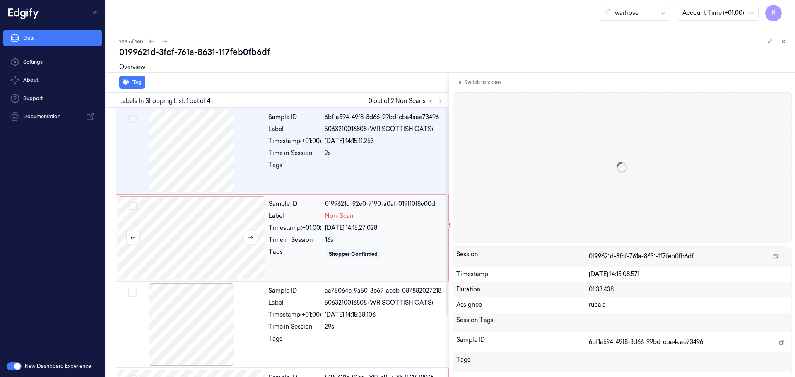
click at [203, 241] on div at bounding box center [191, 238] width 147 height 83
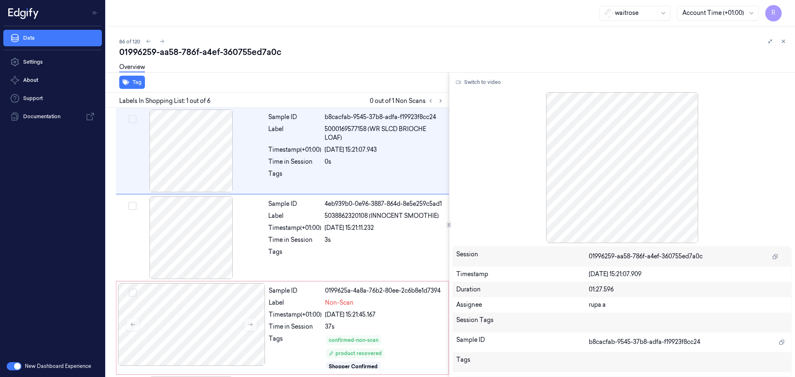
click at [345, 46] on div "86 of 120" at bounding box center [453, 41] width 669 height 10
click at [440, 100] on icon at bounding box center [440, 101] width 6 height 6
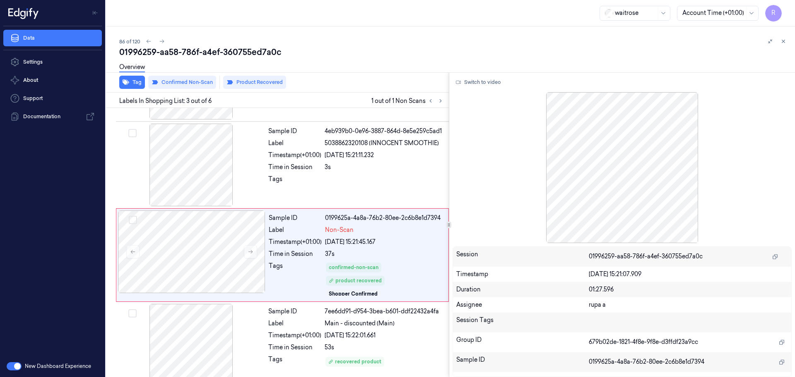
scroll to position [86, 0]
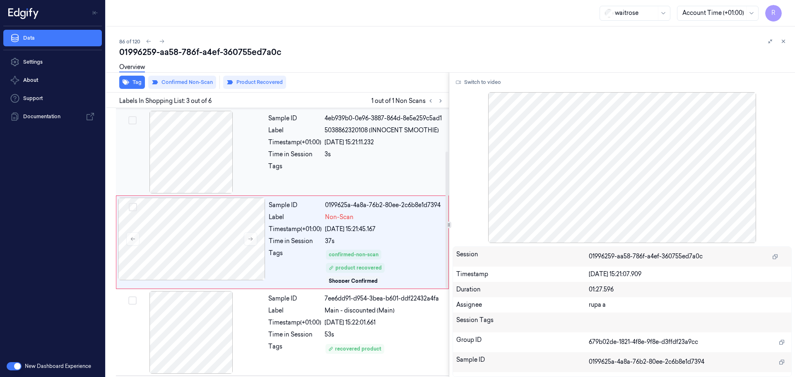
click at [187, 136] on div at bounding box center [191, 152] width 147 height 83
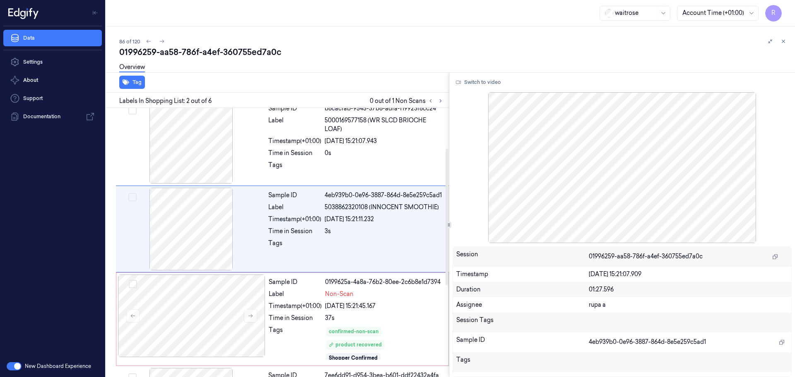
scroll to position [0, 0]
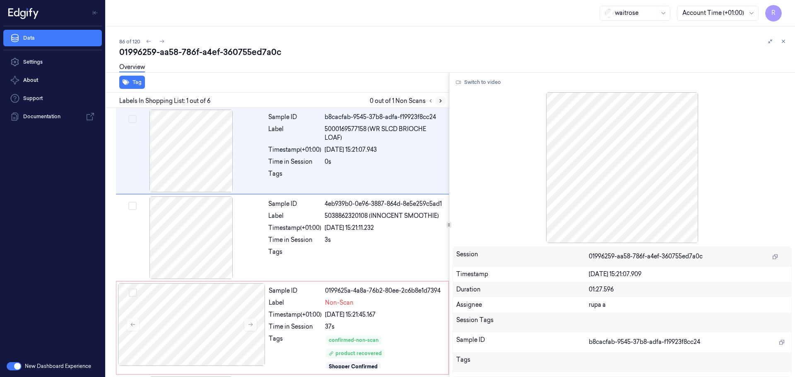
click at [439, 102] on icon at bounding box center [440, 101] width 6 height 6
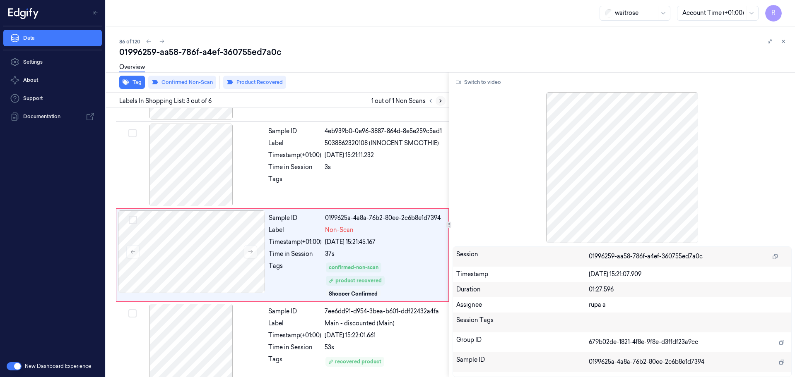
scroll to position [86, 0]
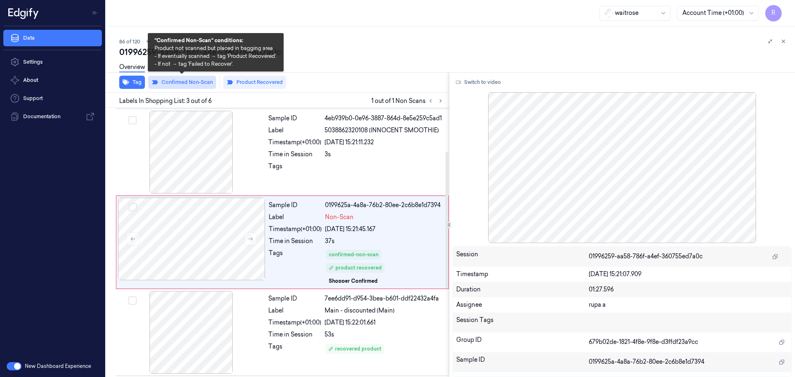
click at [175, 81] on button "Confirmed Non-Scan" at bounding box center [182, 82] width 68 height 13
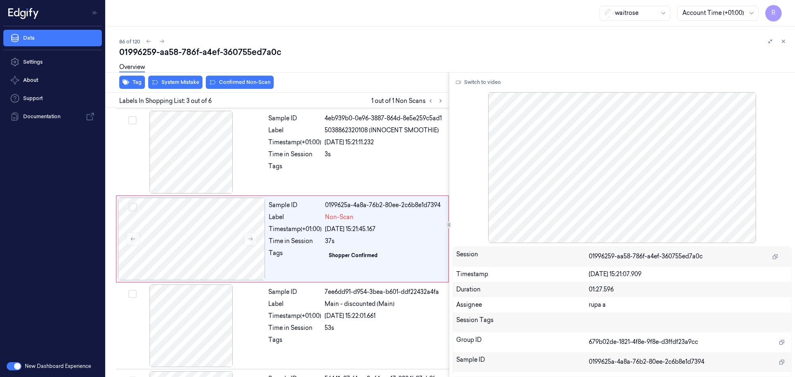
click at [251, 84] on button "Confirmed Non-Scan" at bounding box center [240, 82] width 68 height 13
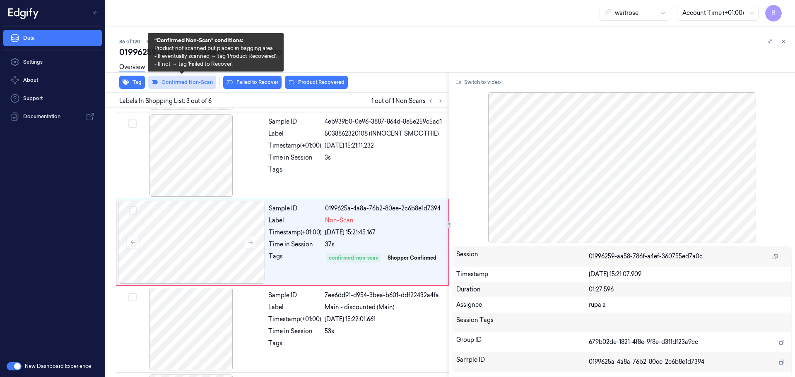
click at [195, 86] on button "Confirmed Non-Scan" at bounding box center [182, 82] width 68 height 13
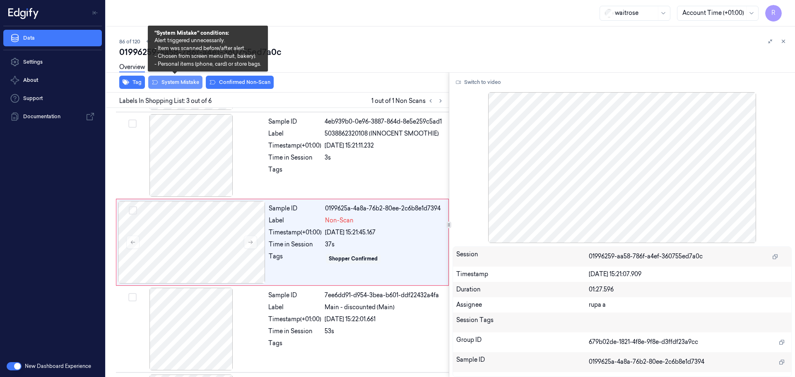
click at [185, 82] on button "System Mistake" at bounding box center [175, 82] width 54 height 13
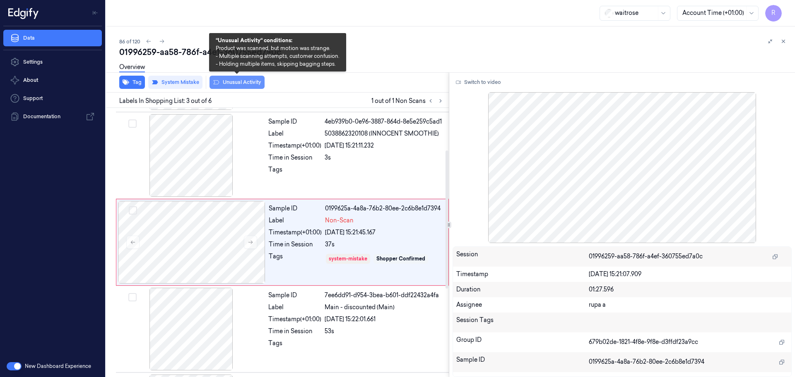
click at [242, 86] on button "Unusual Activity" at bounding box center [236, 82] width 55 height 13
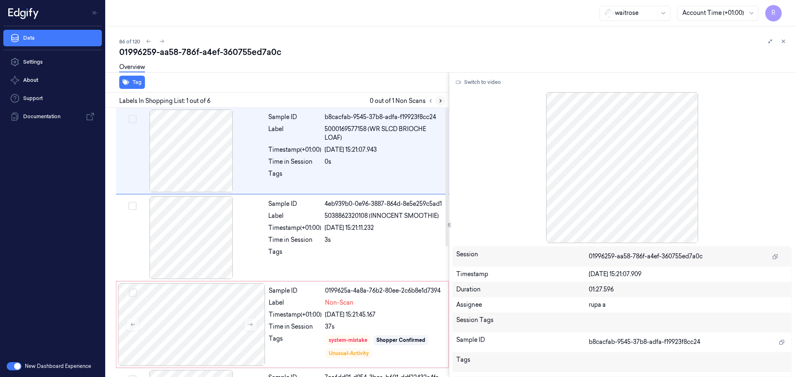
click at [443, 99] on button at bounding box center [440, 101] width 10 height 10
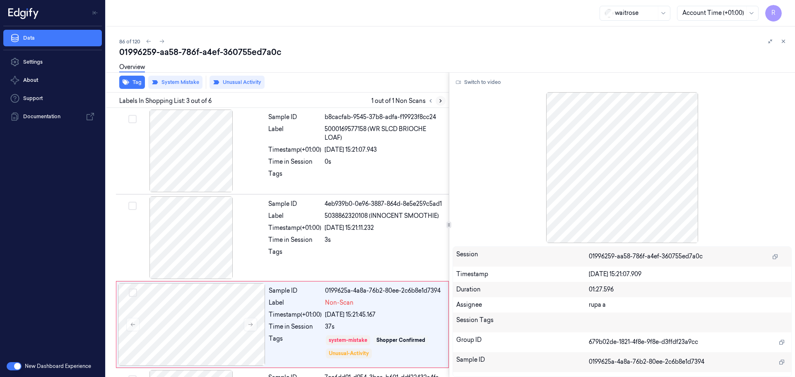
scroll to position [82, 0]
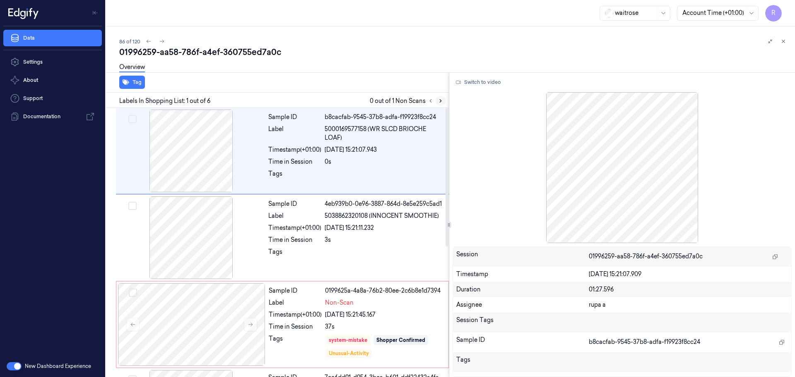
click at [439, 103] on icon at bounding box center [440, 101] width 6 height 6
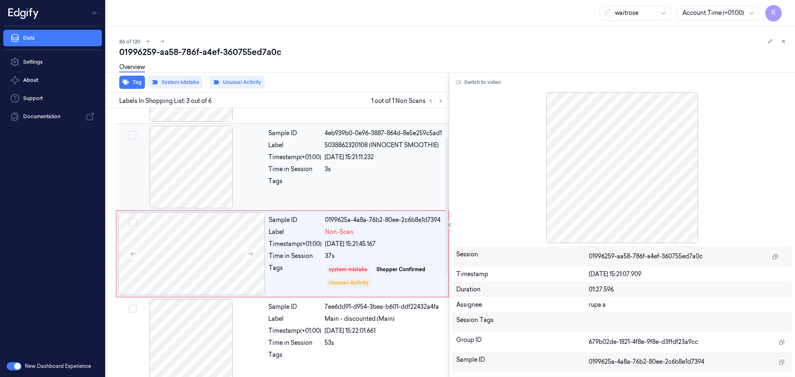
scroll to position [82, 0]
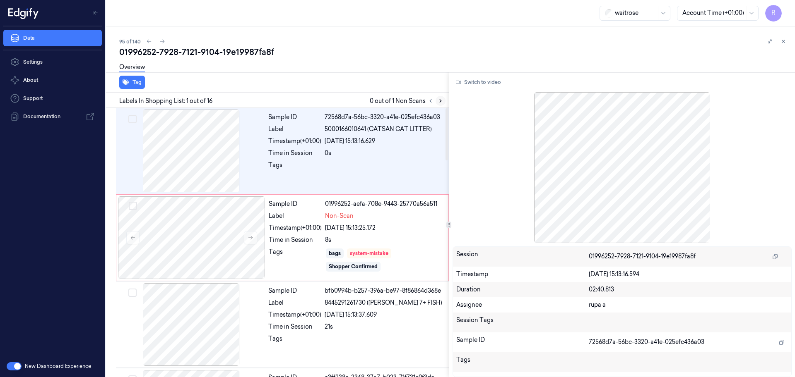
click at [440, 102] on icon at bounding box center [440, 101] width 2 height 3
click at [187, 228] on div at bounding box center [191, 238] width 147 height 83
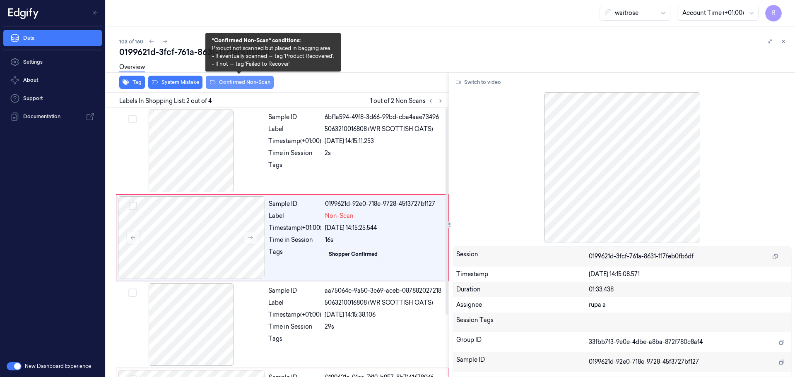
click at [243, 88] on button "Confirmed Non-Scan" at bounding box center [240, 82] width 68 height 13
click at [226, 87] on button "Confirmed Non-Scan" at bounding box center [240, 82] width 68 height 13
click at [220, 81] on button "Confirmed Non-Scan" at bounding box center [240, 82] width 68 height 13
click at [253, 85] on button "Confirmed Non-Scan" at bounding box center [240, 82] width 68 height 13
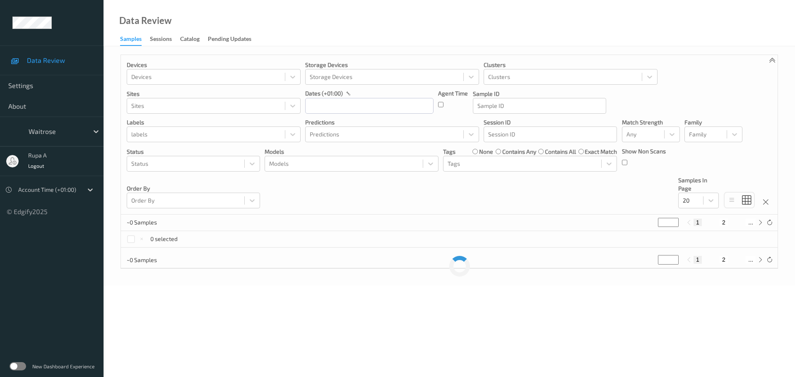
click at [17, 364] on label at bounding box center [18, 366] width 17 height 8
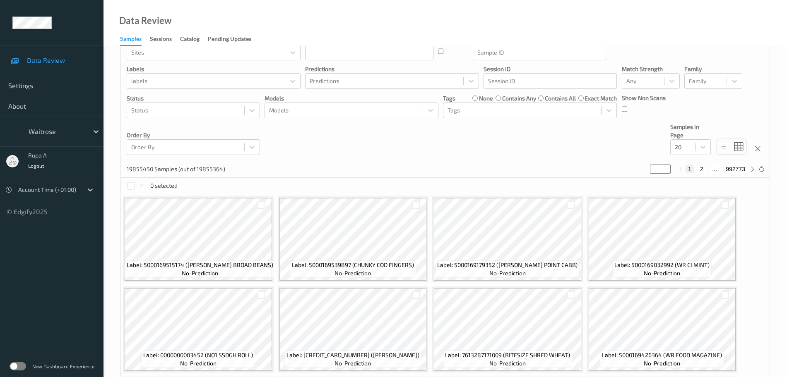
scroll to position [155, 0]
